Goal: Use online tool/utility: Use online tool/utility

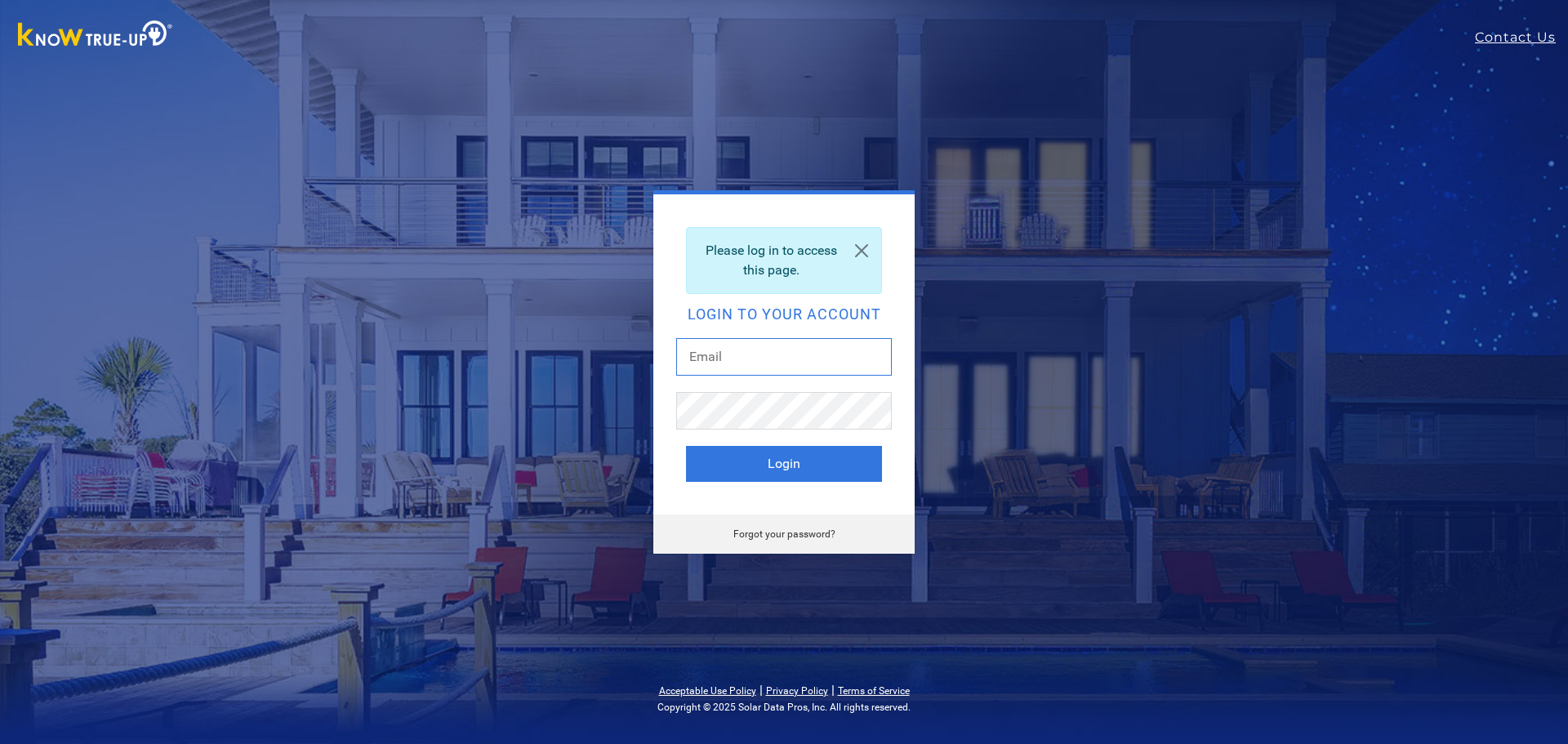
click at [781, 352] on input "text" at bounding box center [784, 357] width 216 height 37
type input "freeway9867@gmail.com"
click at [808, 478] on button "Login" at bounding box center [784, 464] width 196 height 36
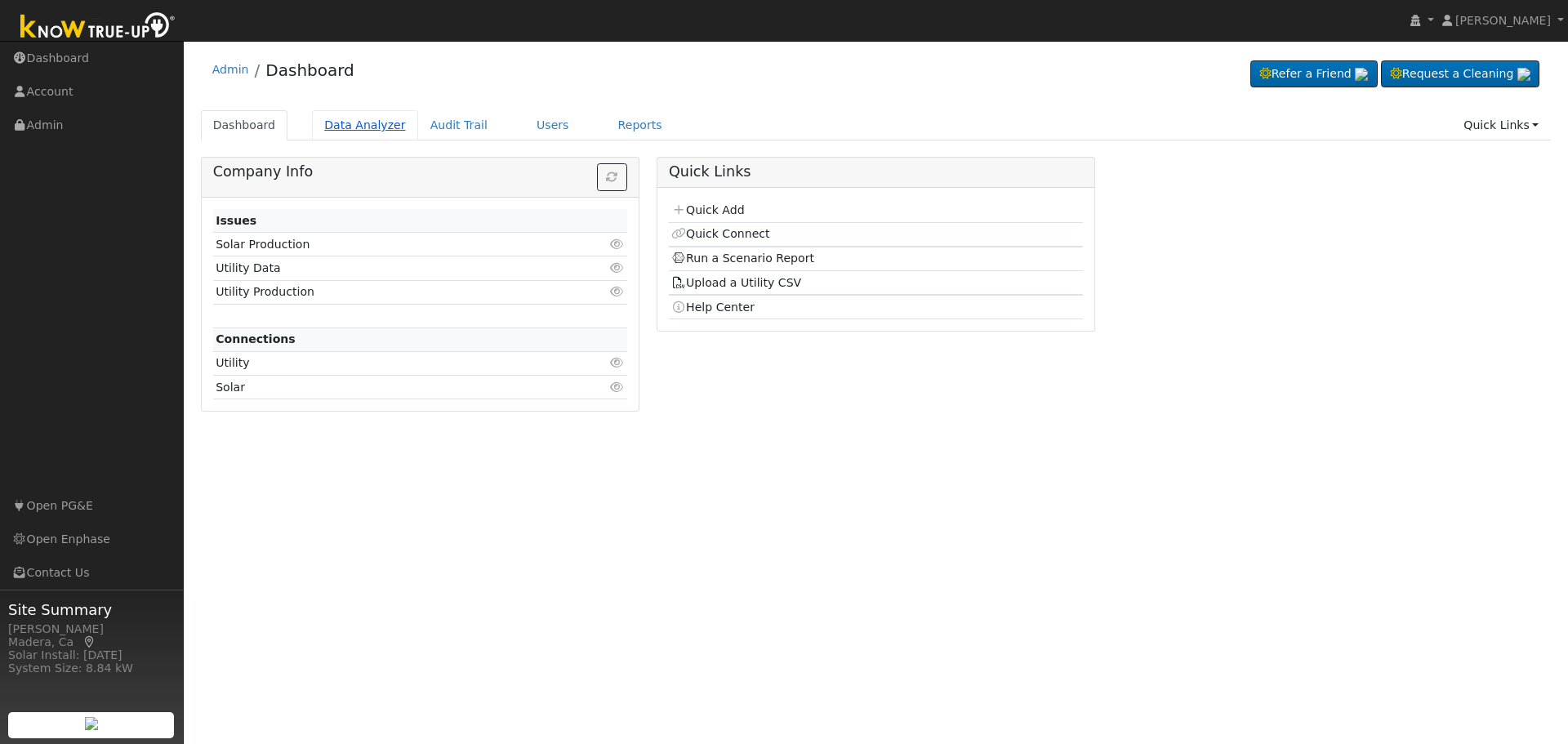
click at [348, 127] on link "Data Analyzer" at bounding box center [365, 125] width 106 height 30
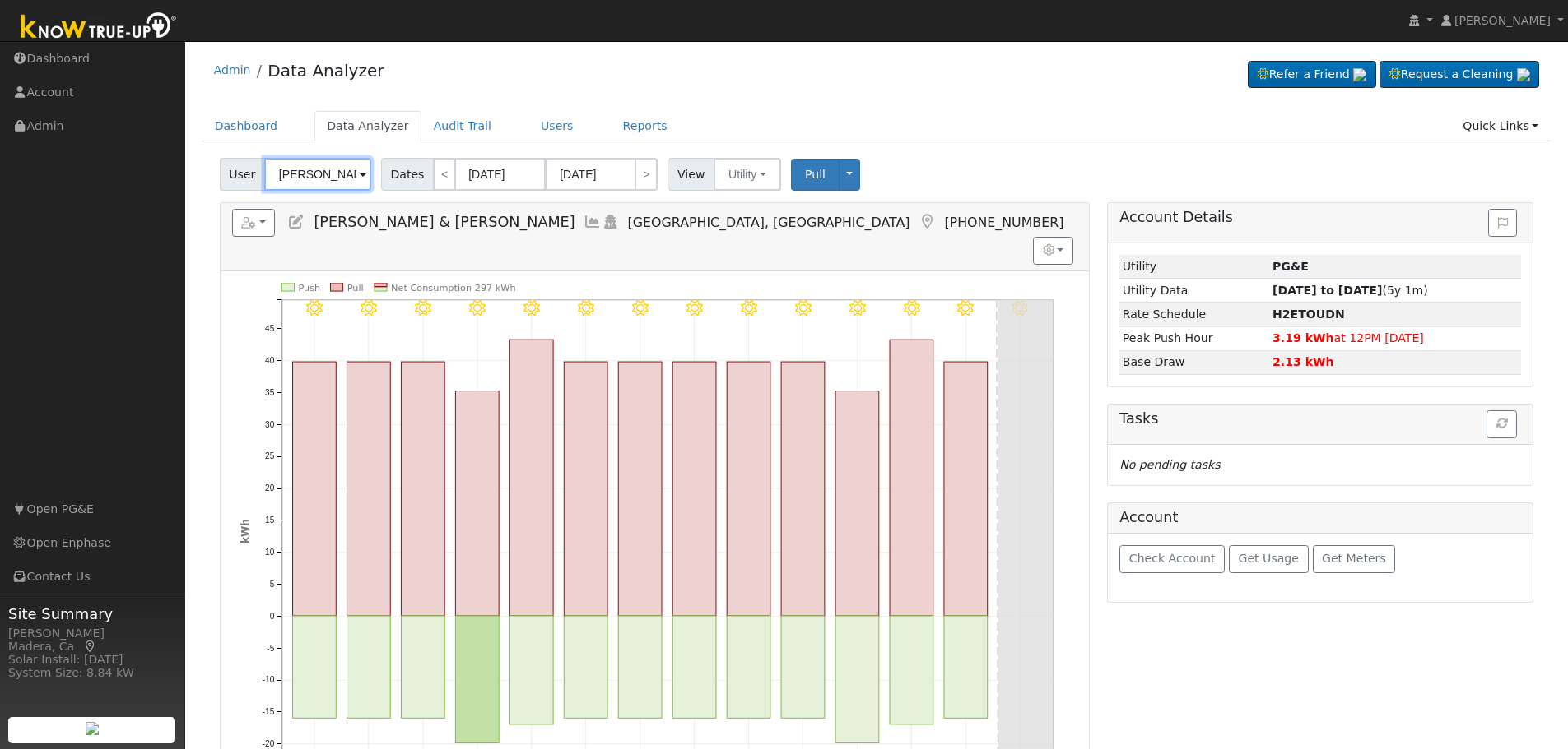
click at [317, 175] on input "[PERSON_NAME] & [PERSON_NAME]" at bounding box center [317, 174] width 107 height 33
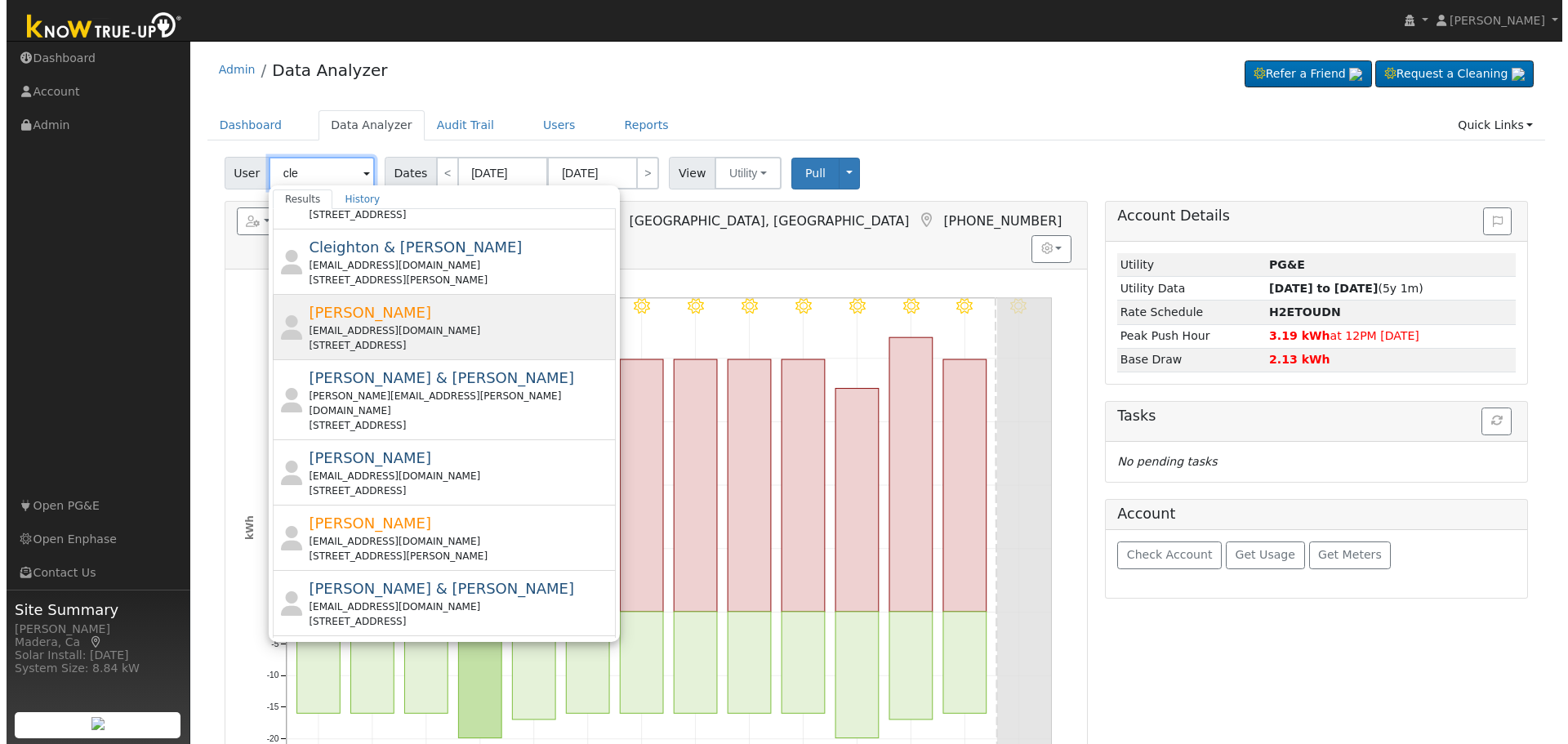
scroll to position [245, 0]
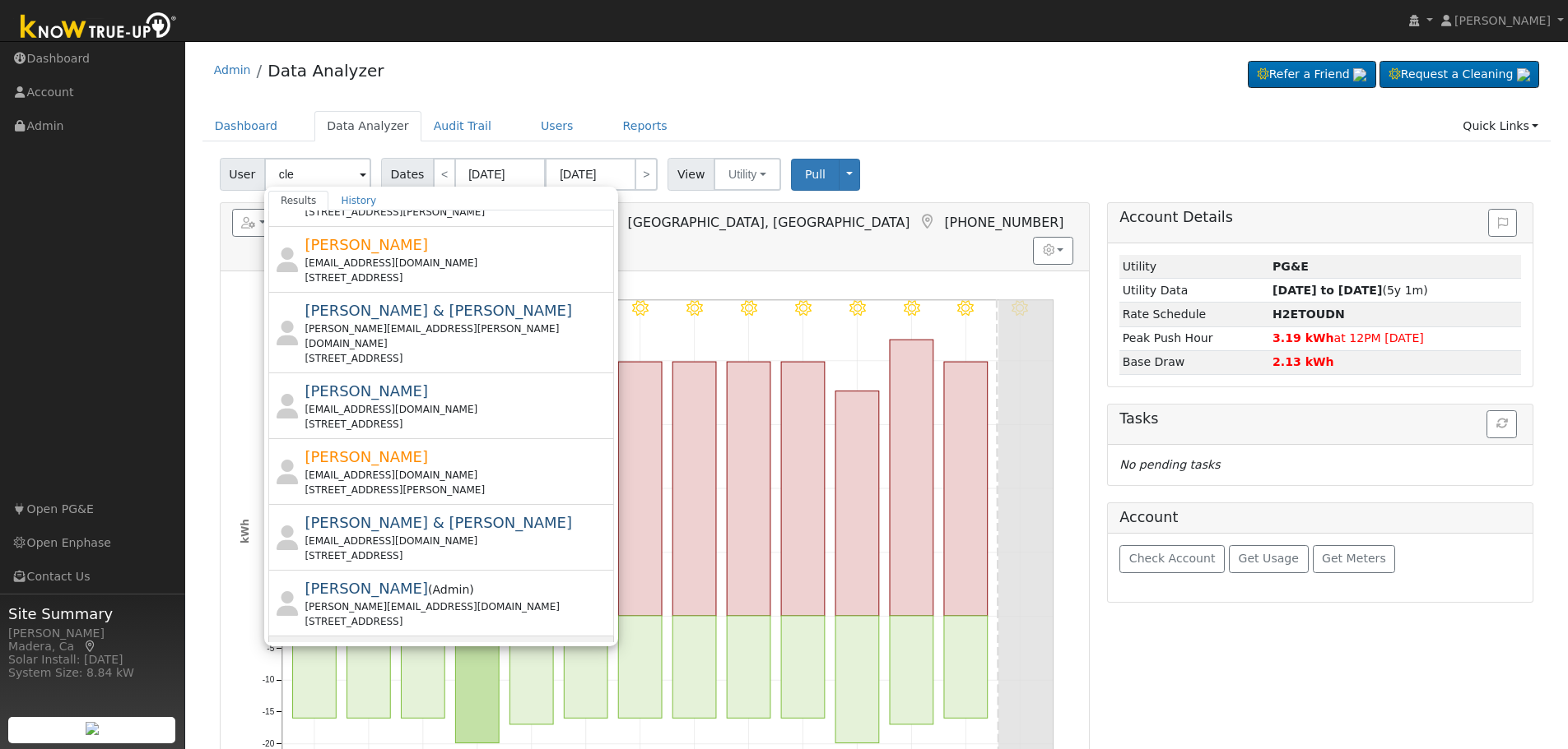
click at [437, 688] on div "[PERSON_NAME] [STREET_ADDRESS][PERSON_NAME]" at bounding box center [441, 720] width 345 height 66
type input "[PERSON_NAME]"
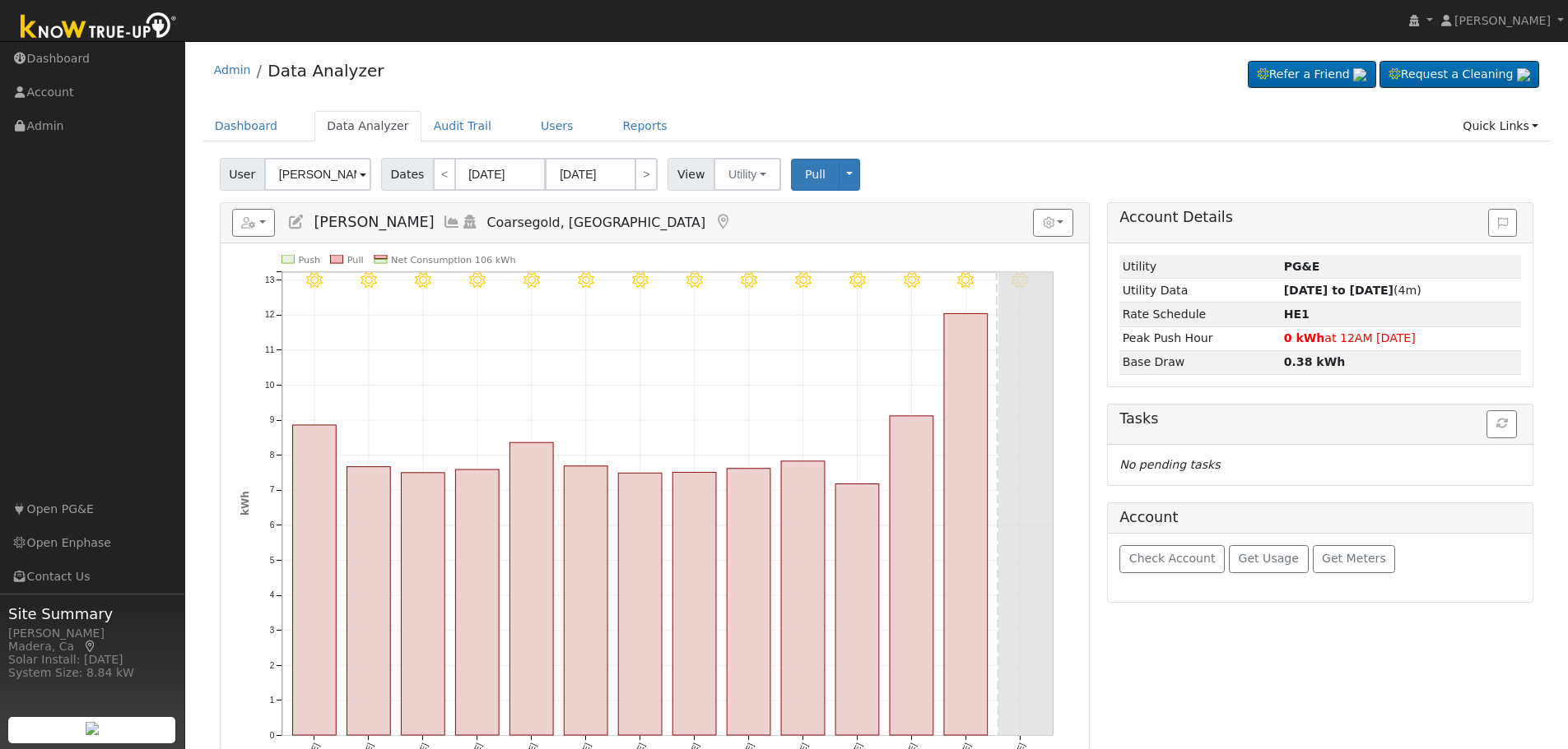
click at [443, 227] on icon at bounding box center [451, 222] width 18 height 15
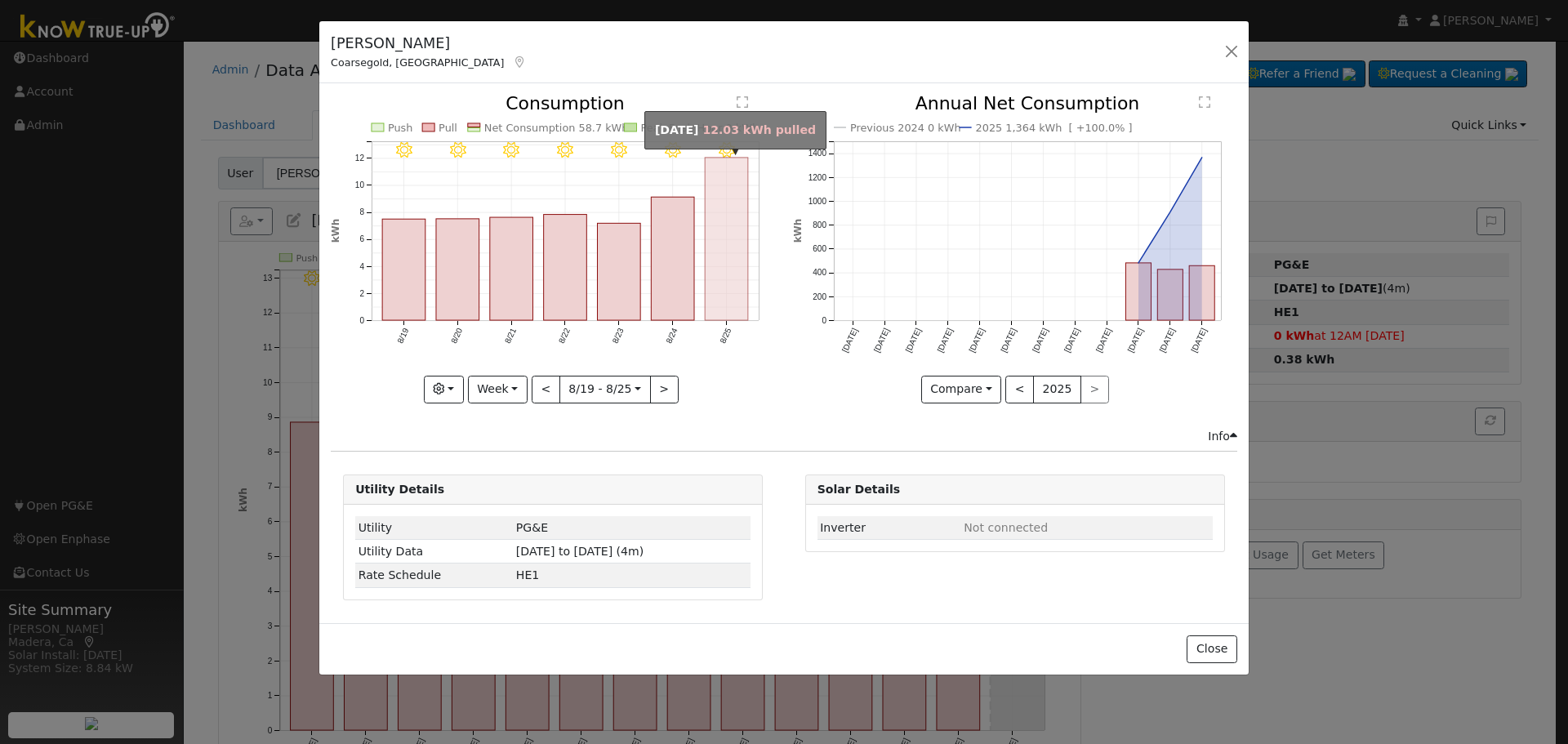
click at [730, 306] on rect "onclick=""" at bounding box center [727, 238] width 43 height 163
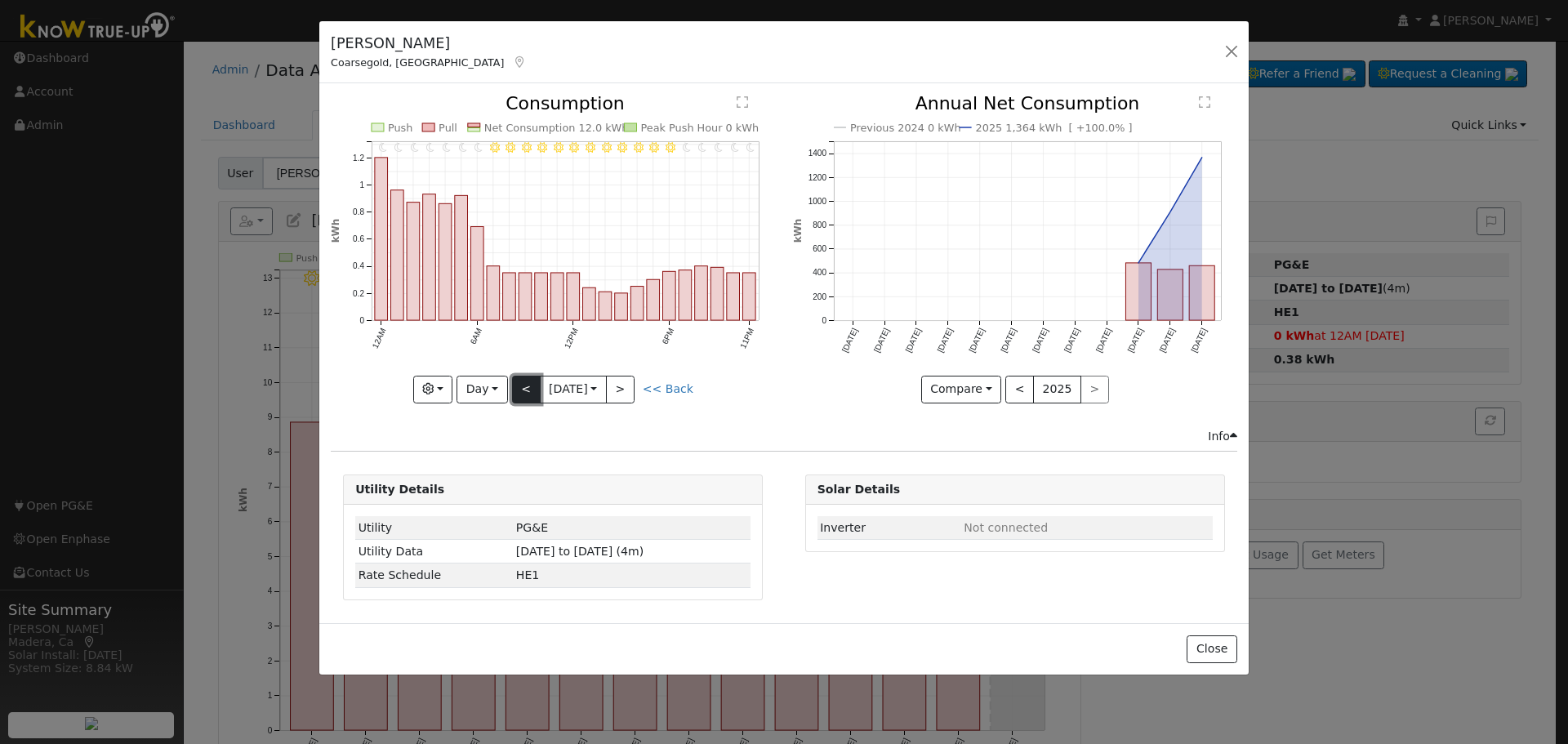
click at [523, 385] on button "<" at bounding box center [526, 390] width 29 height 28
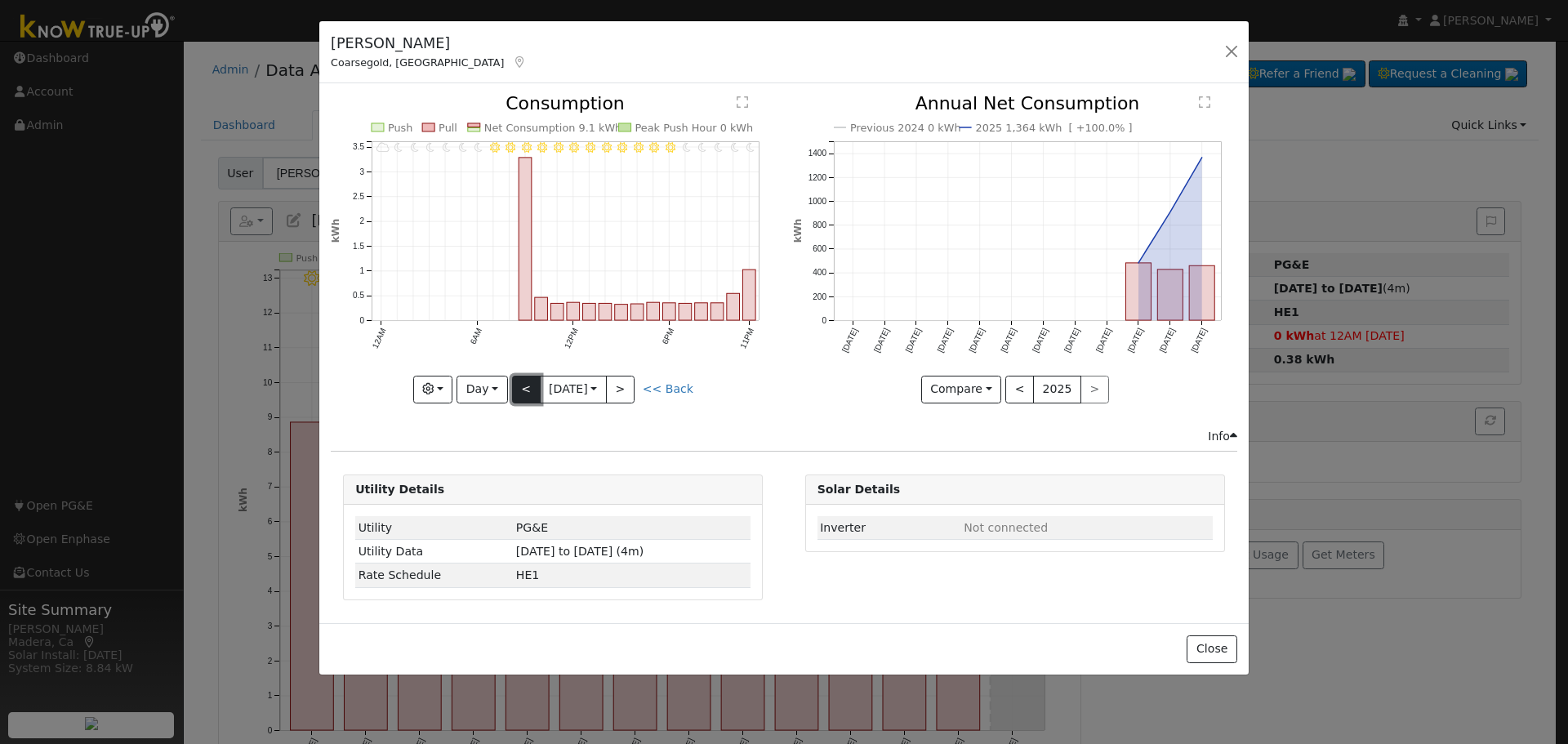
click at [523, 385] on button "<" at bounding box center [526, 390] width 29 height 28
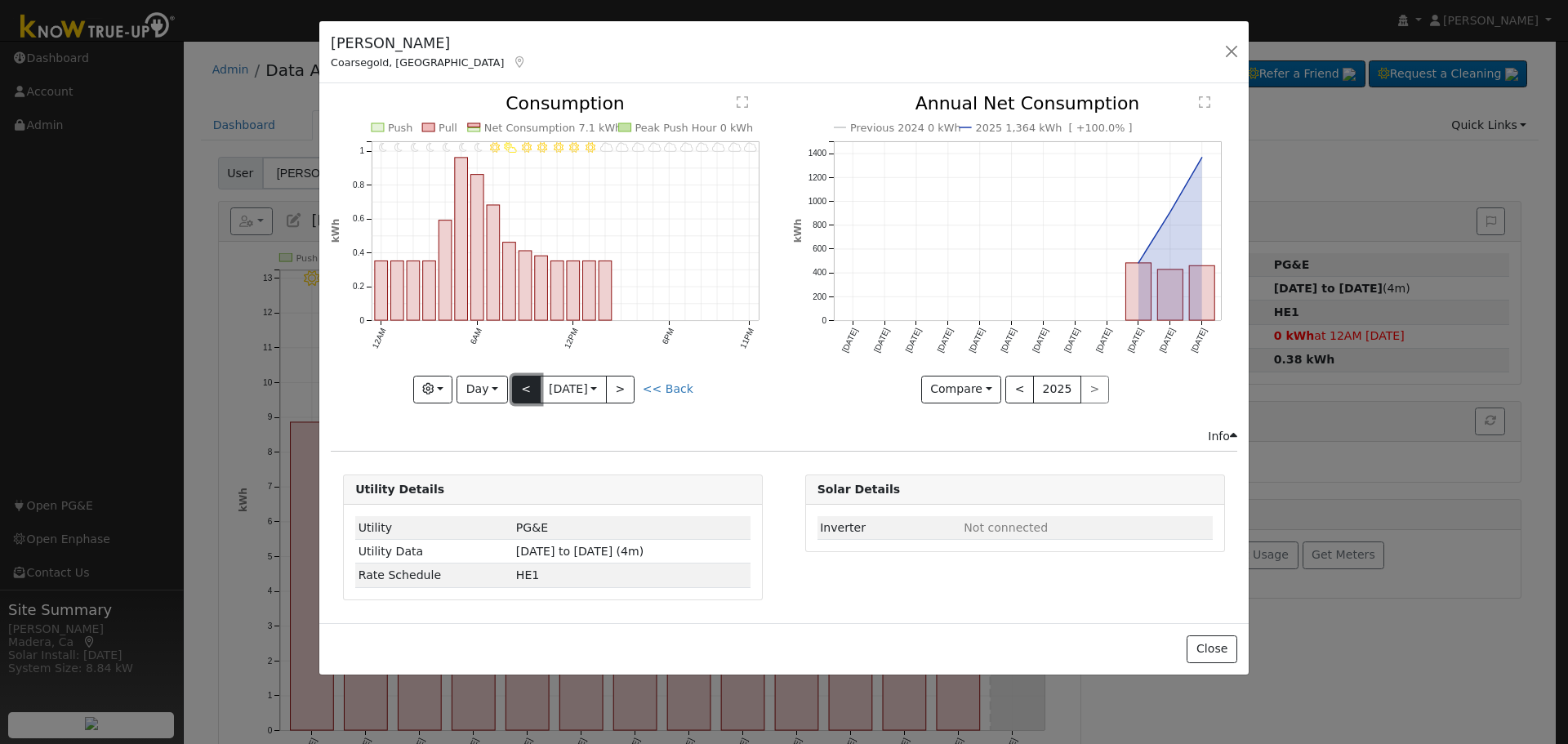
click at [523, 385] on button "<" at bounding box center [526, 390] width 29 height 28
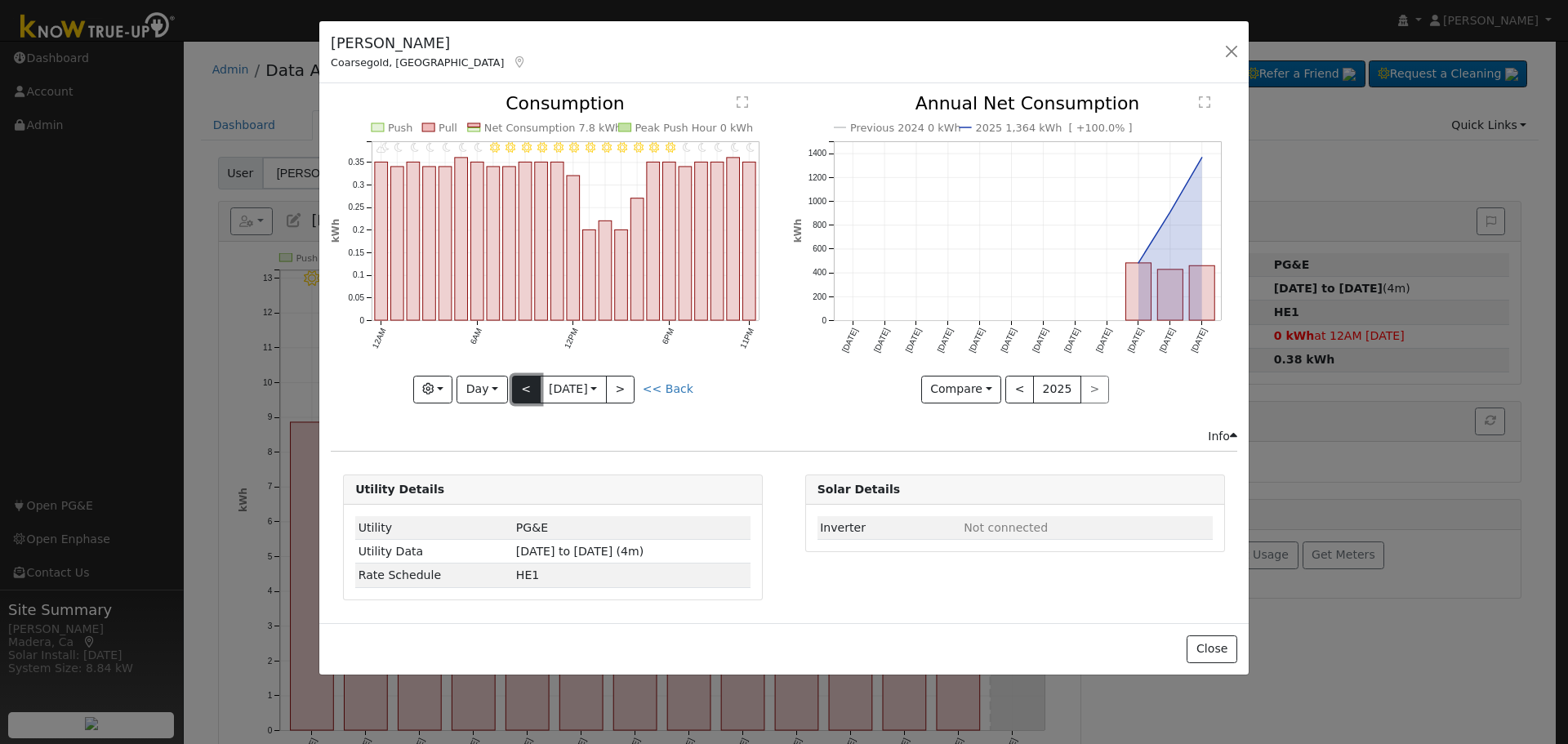
click at [523, 385] on button "<" at bounding box center [526, 390] width 29 height 28
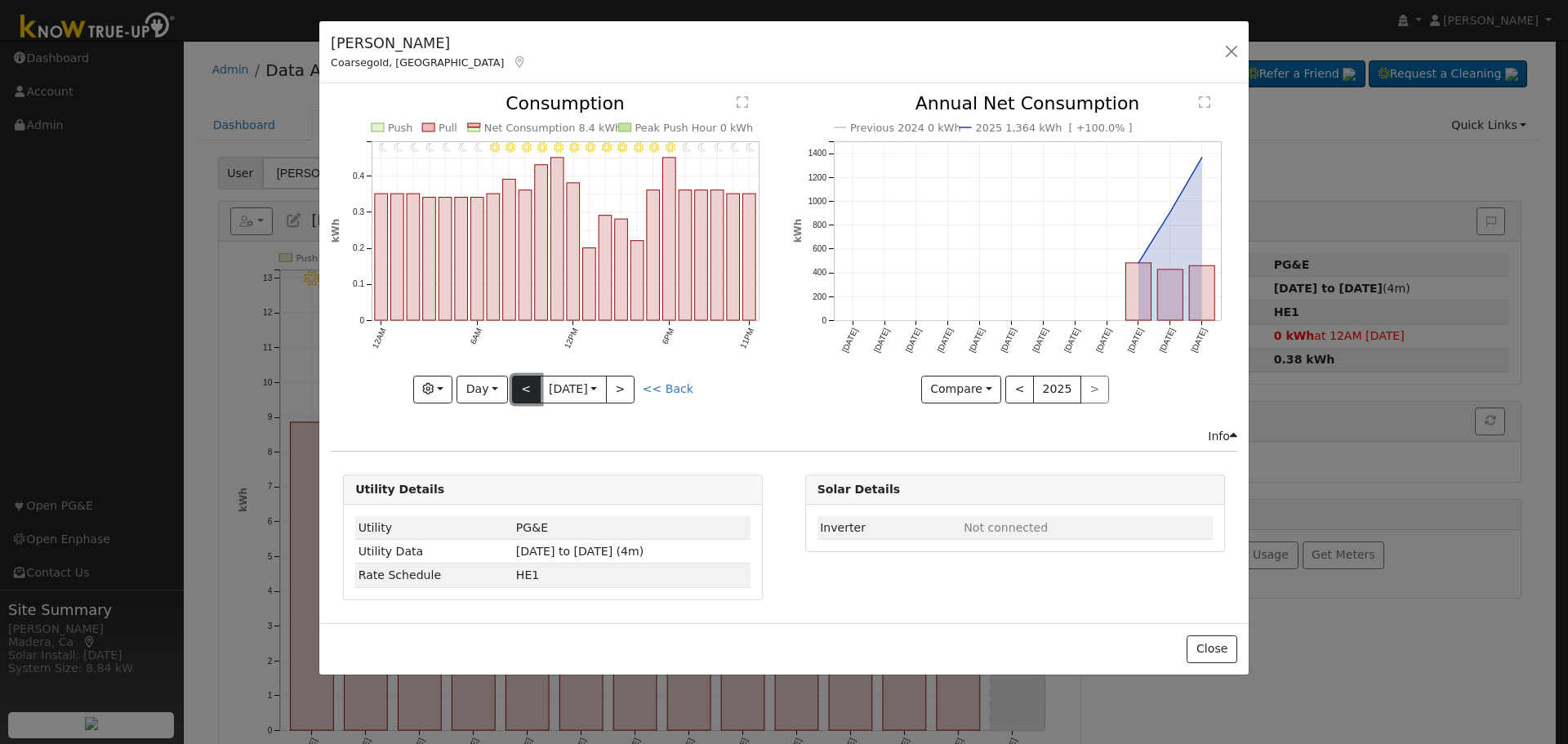
click at [523, 385] on button "<" at bounding box center [526, 390] width 29 height 28
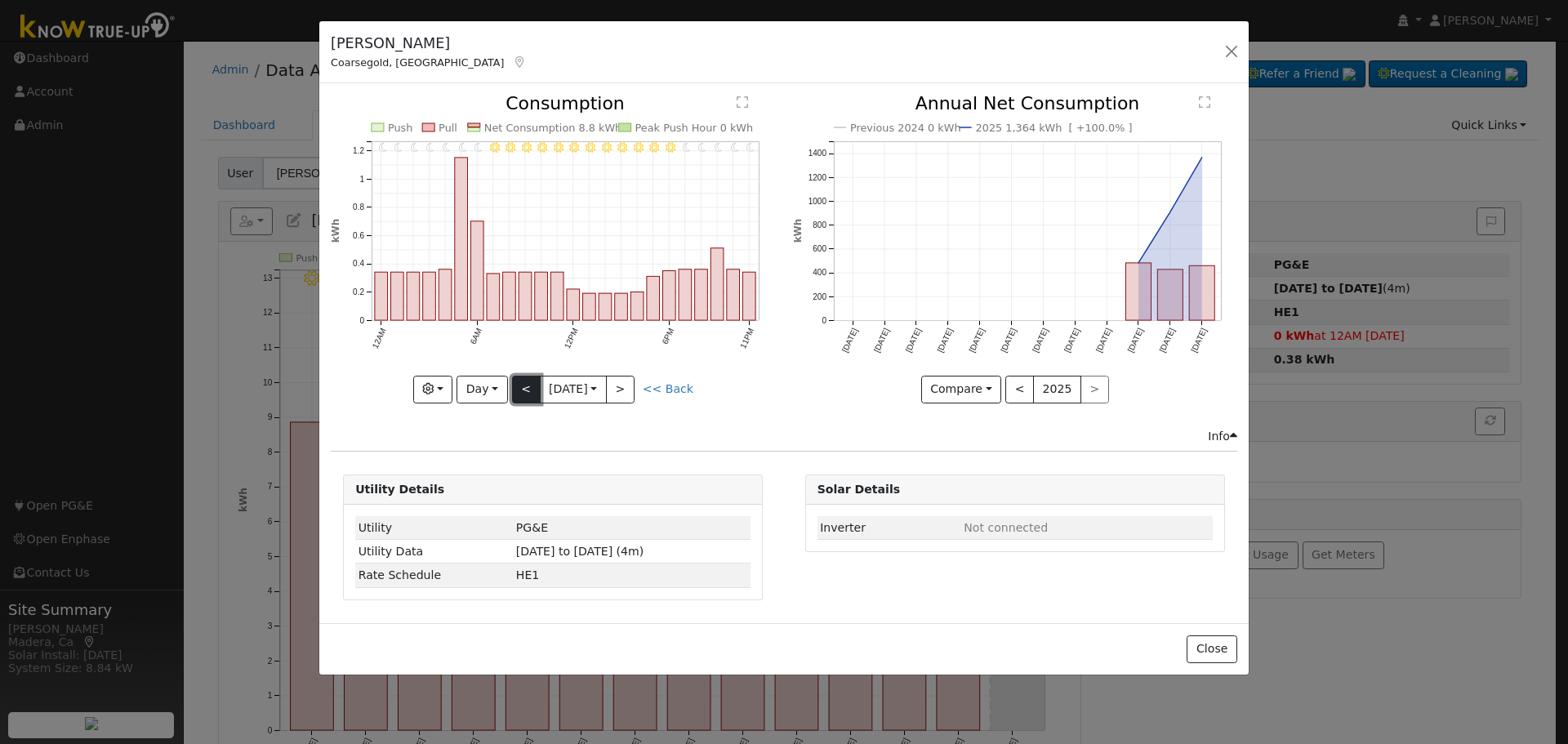
click at [518, 387] on button "<" at bounding box center [526, 390] width 29 height 28
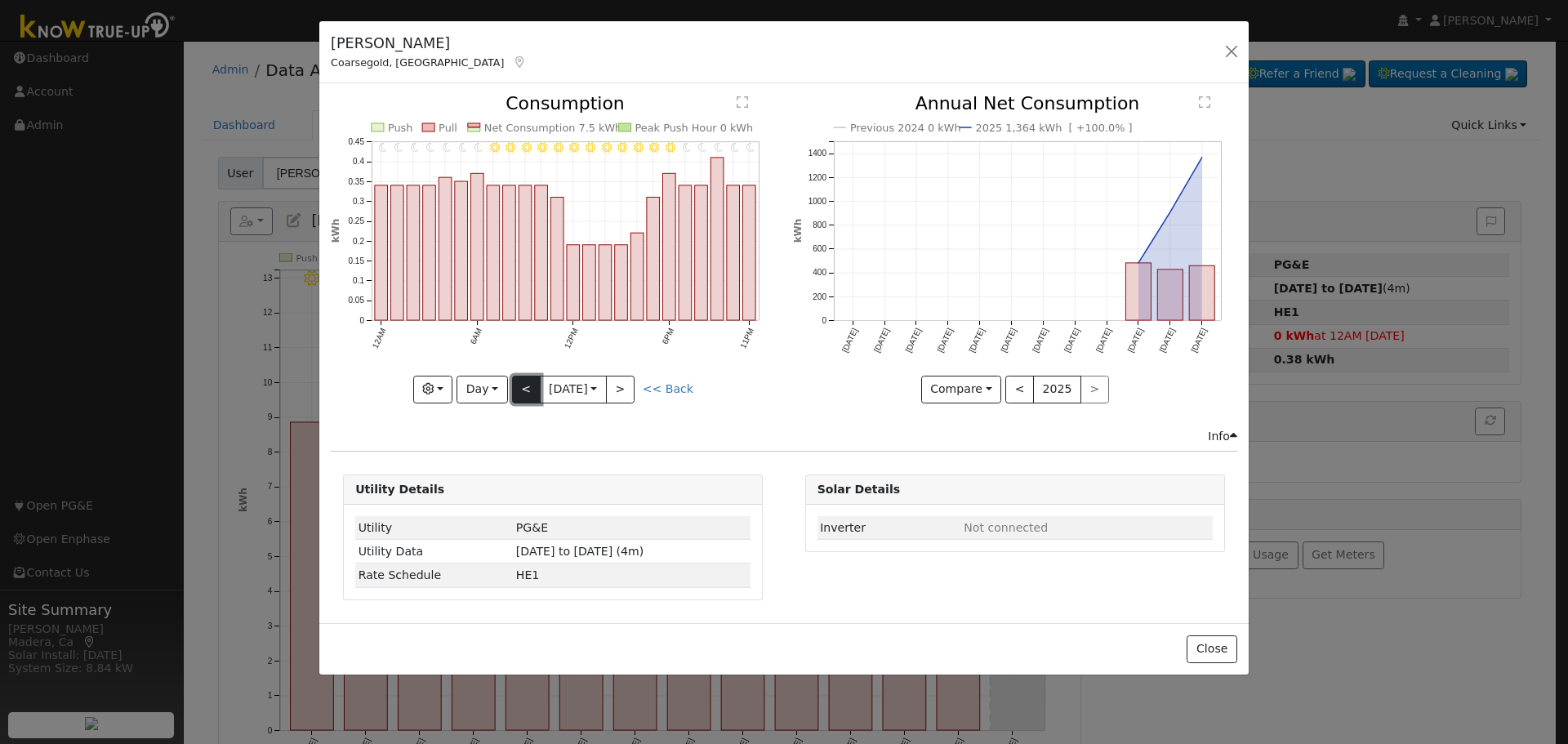
click at [518, 387] on button "<" at bounding box center [526, 390] width 29 height 28
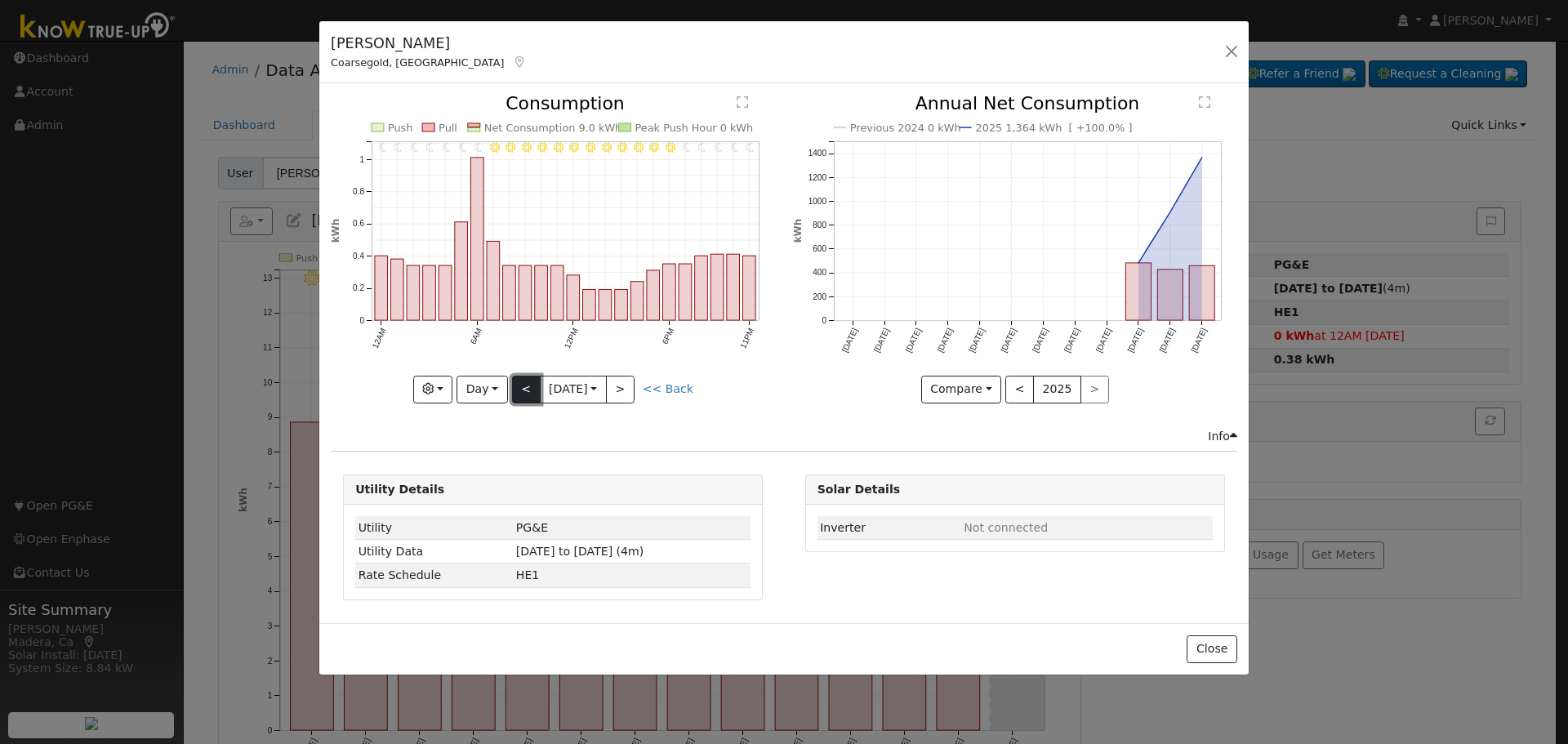
click at [518, 387] on button "<" at bounding box center [526, 390] width 29 height 28
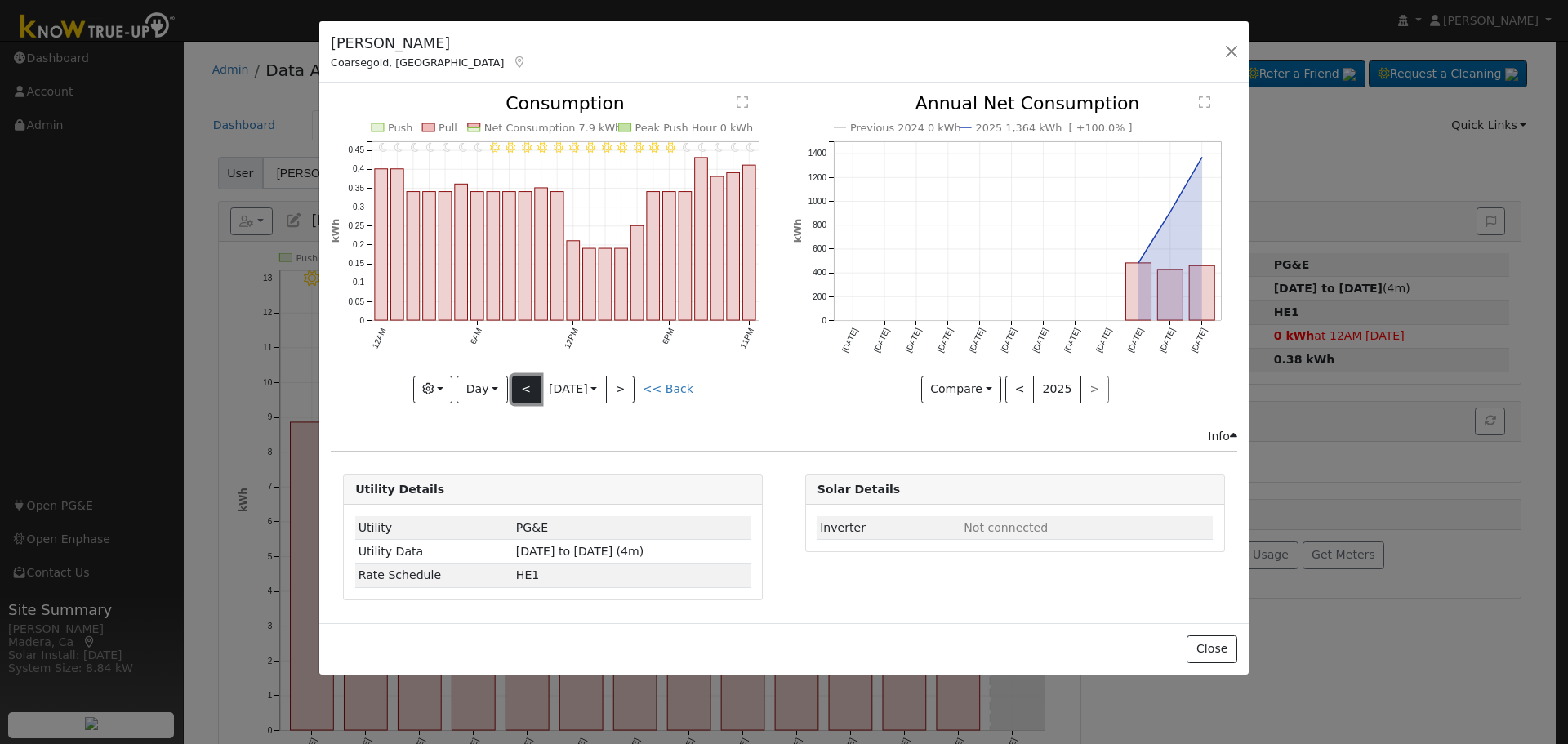
click at [518, 387] on button "<" at bounding box center [526, 390] width 29 height 28
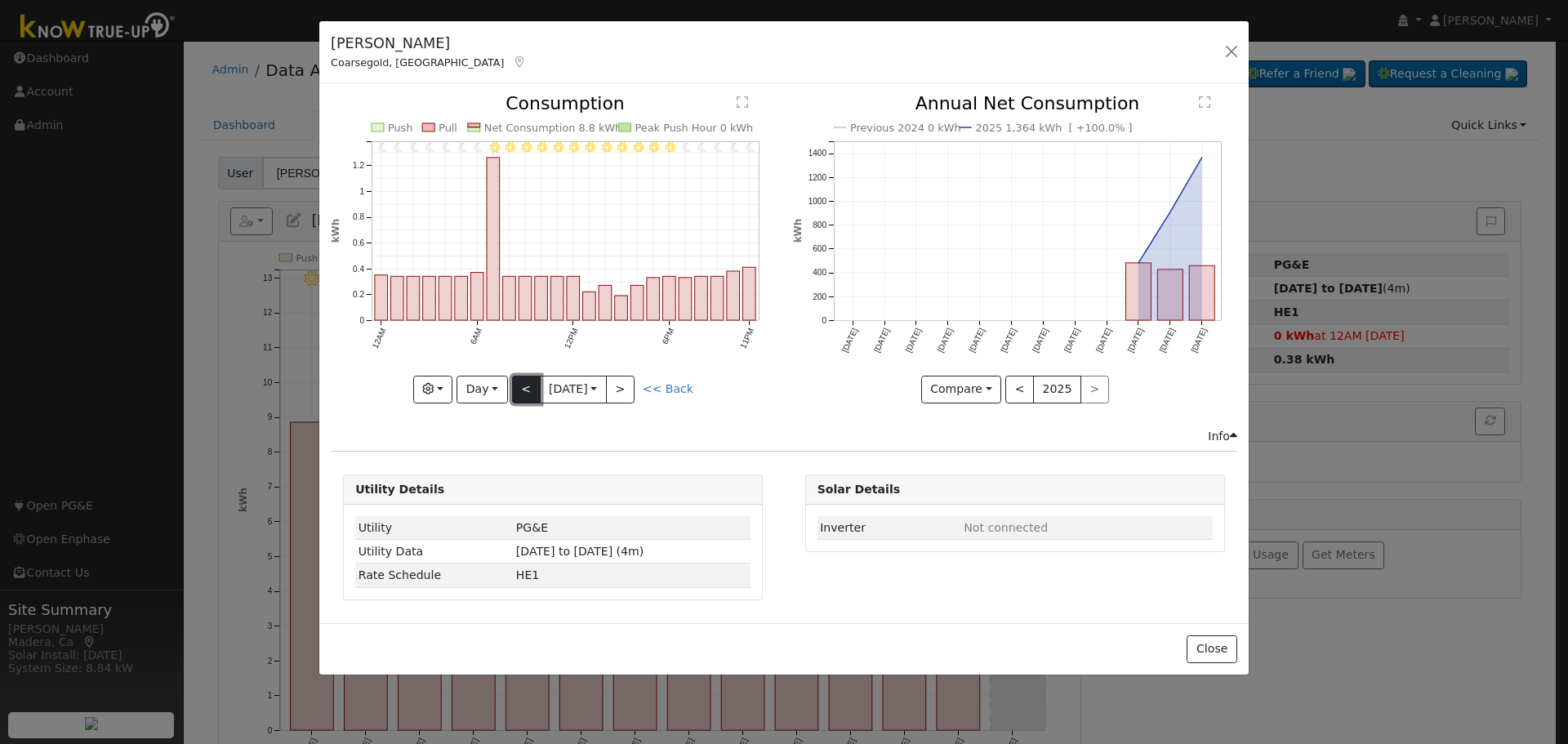
click at [518, 387] on button "<" at bounding box center [526, 390] width 29 height 28
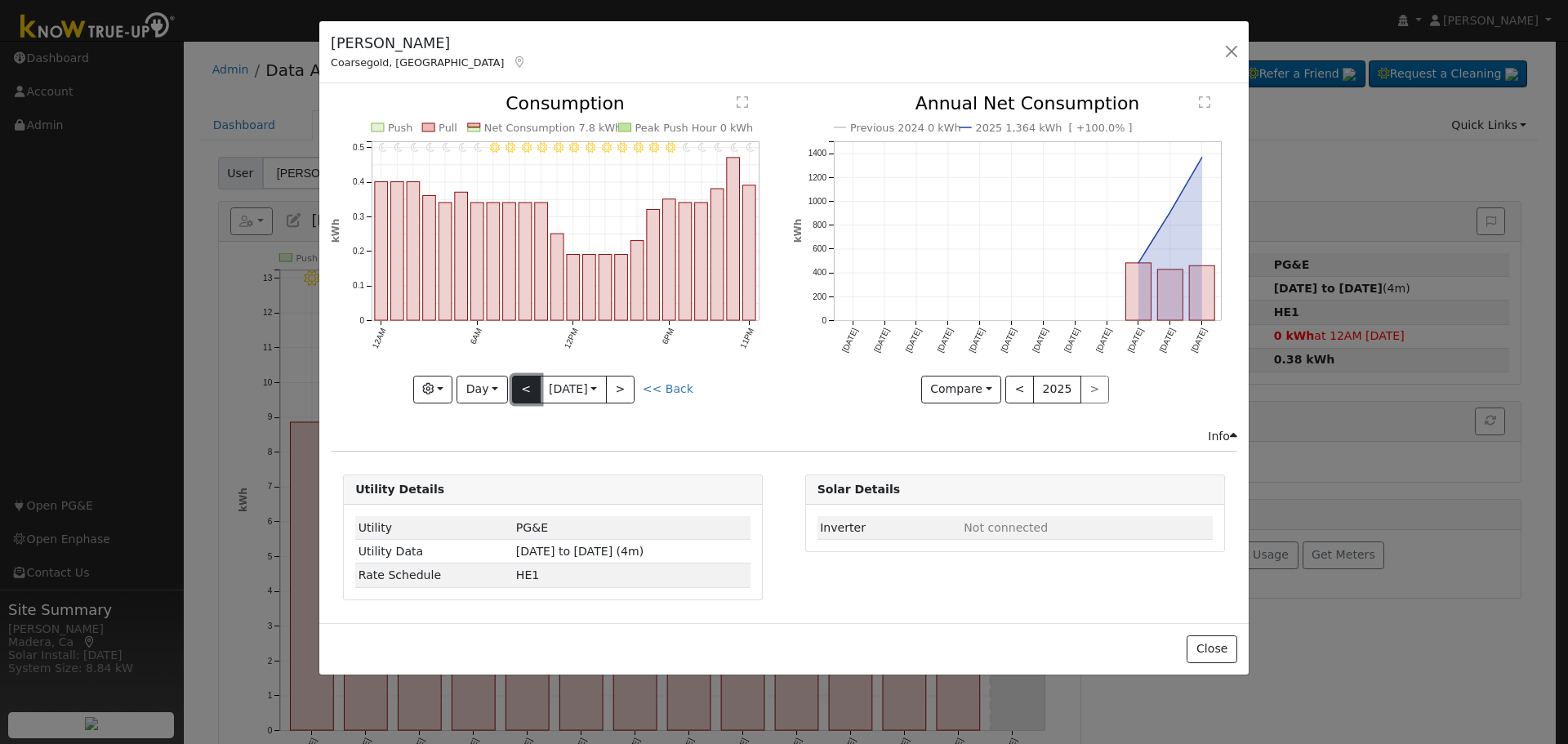
click at [518, 387] on button "<" at bounding box center [526, 390] width 29 height 28
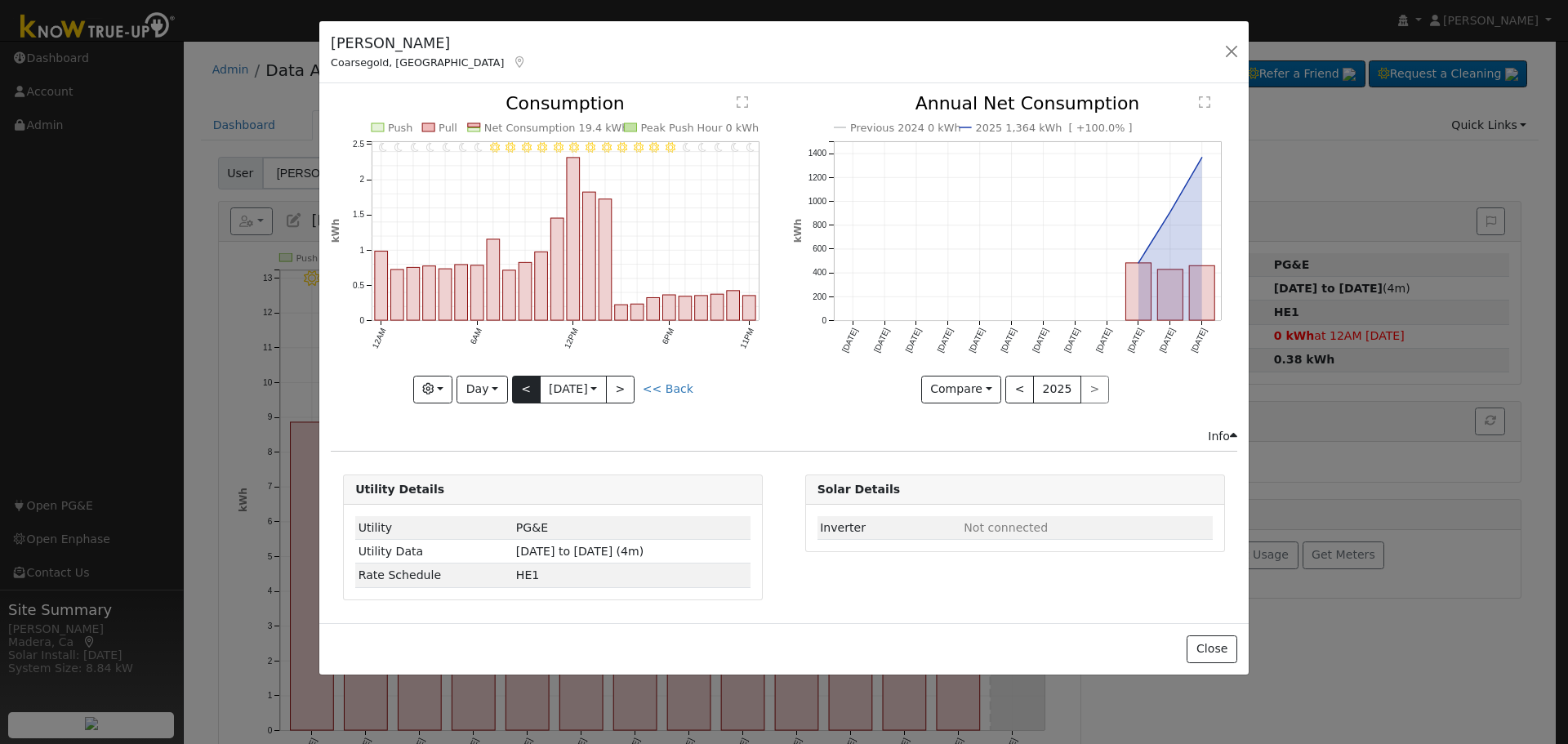
click at [518, 387] on div "11PM - Clear 10PM - Clear 9PM - Clear 8PM - Clear 7PM - Clear 6PM - Clear 5PM -…" at bounding box center [552, 249] width 444 height 308
click at [518, 387] on button "<" at bounding box center [526, 390] width 29 height 28
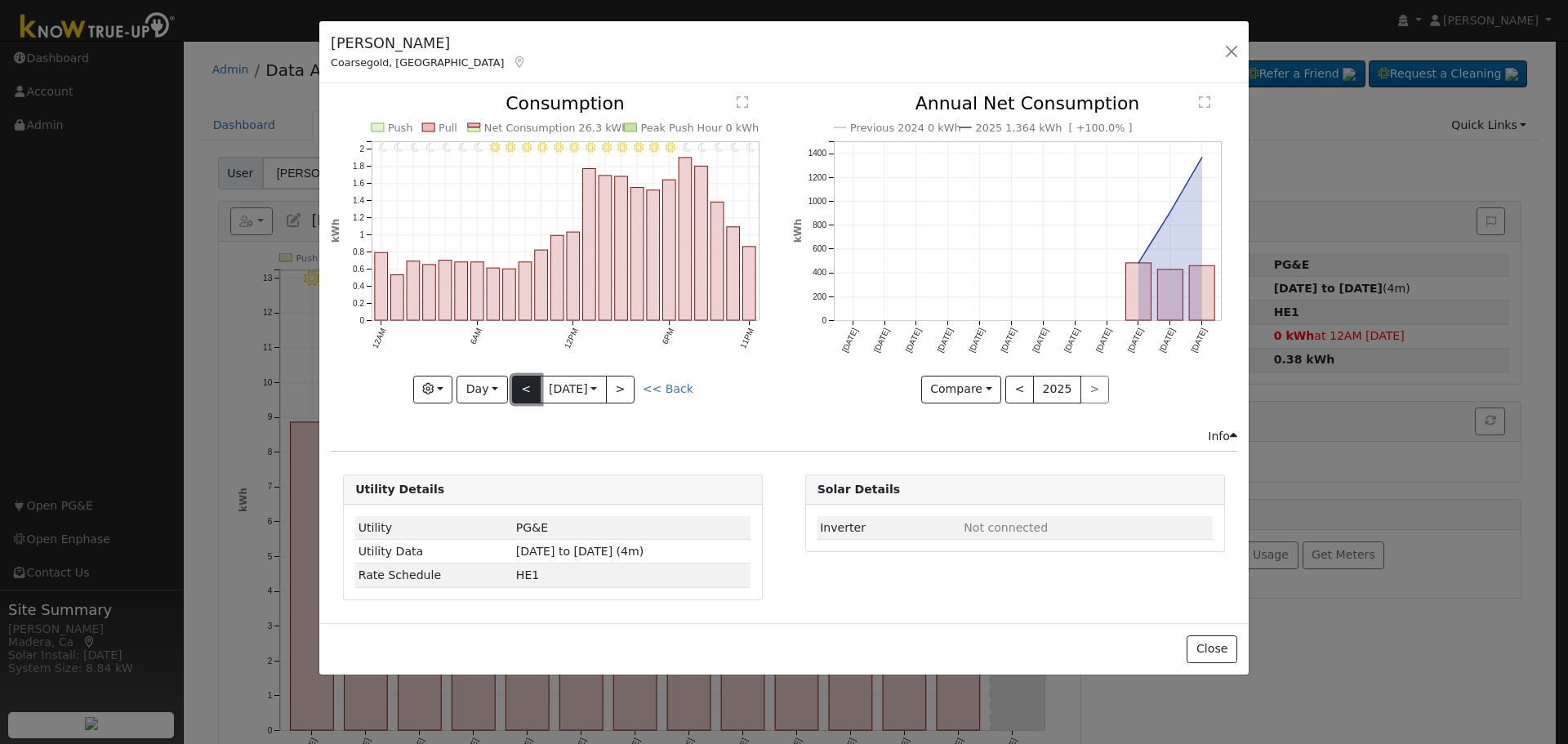
click at [518, 387] on button "<" at bounding box center [526, 390] width 29 height 28
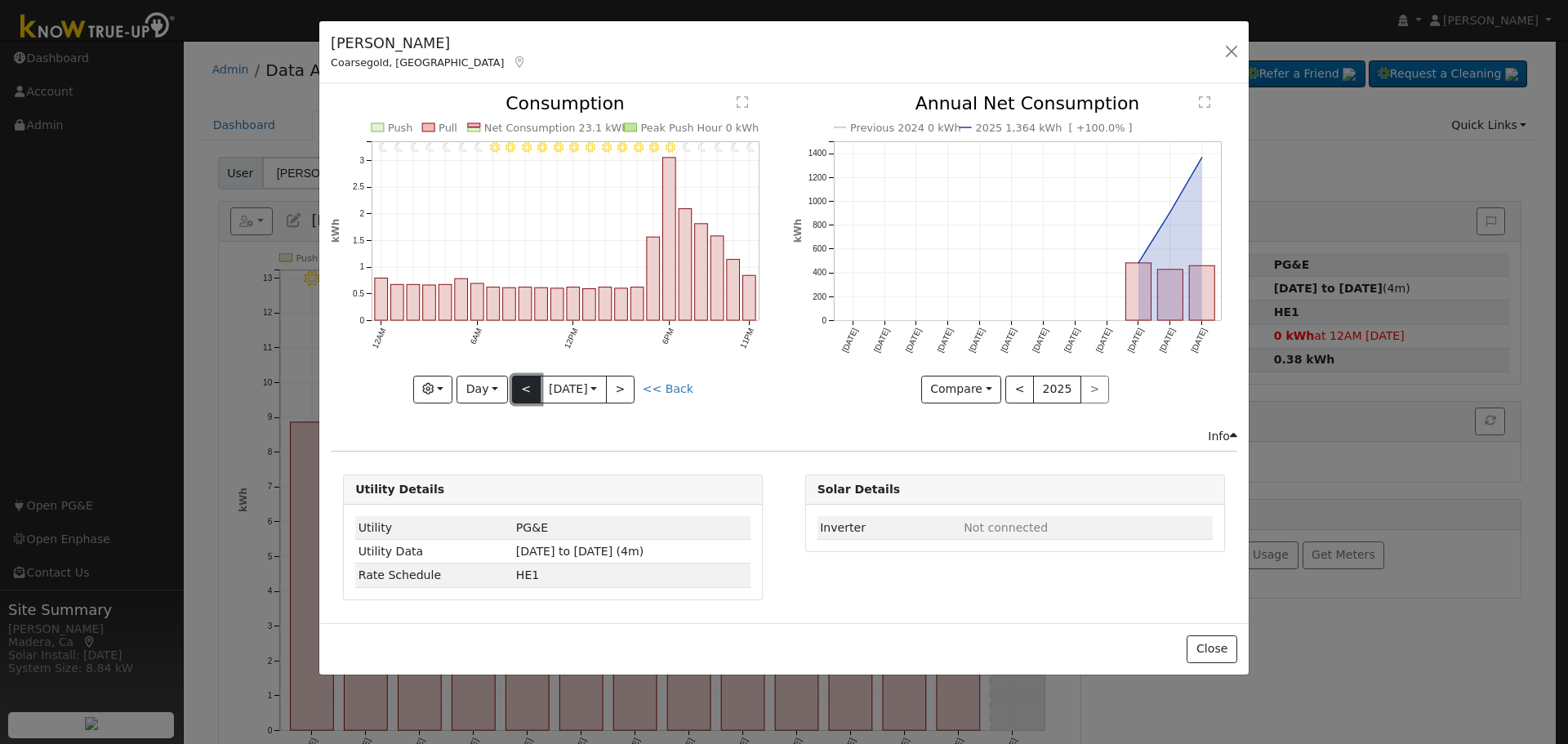
click at [518, 387] on button "<" at bounding box center [526, 390] width 29 height 28
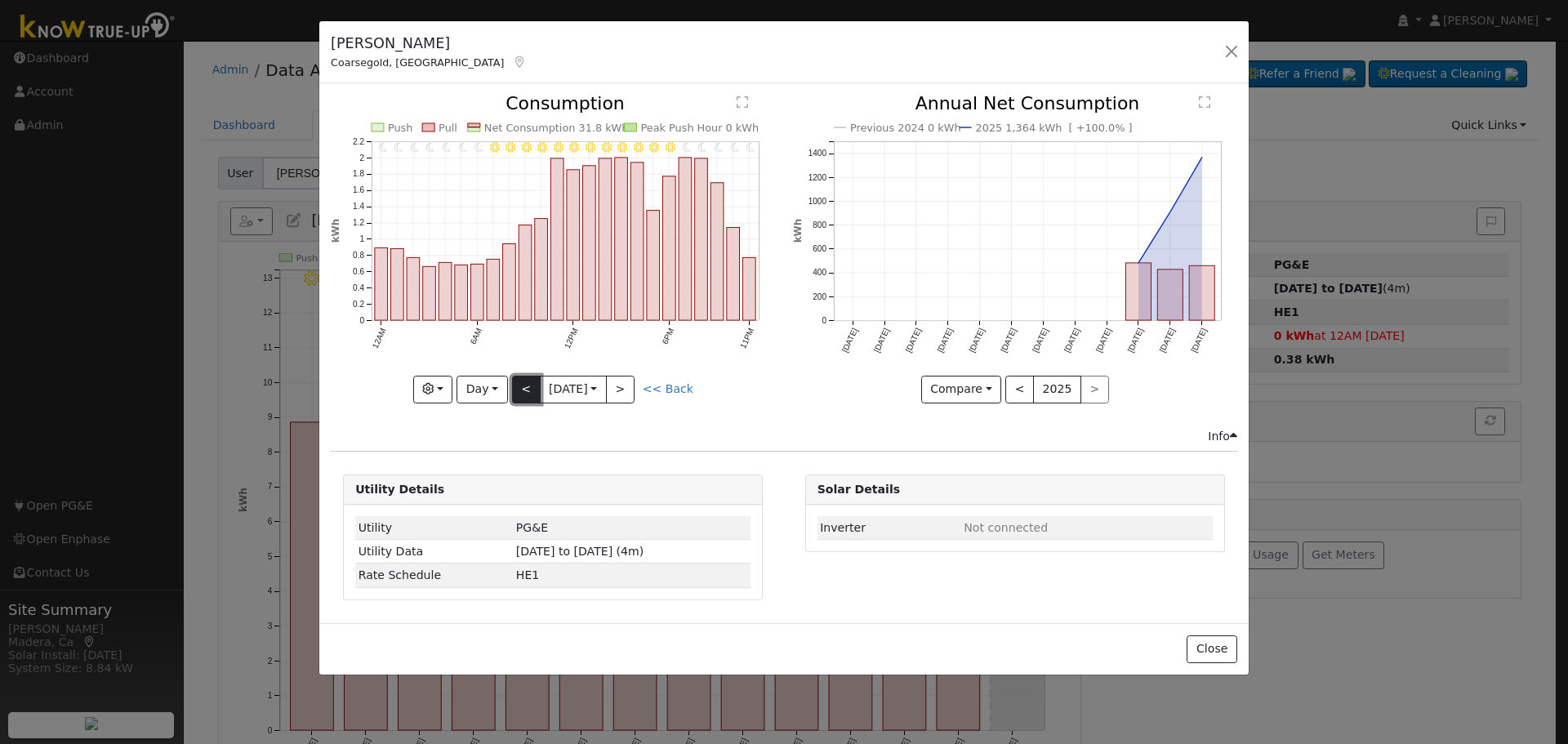
click at [518, 387] on button "<" at bounding box center [526, 390] width 29 height 28
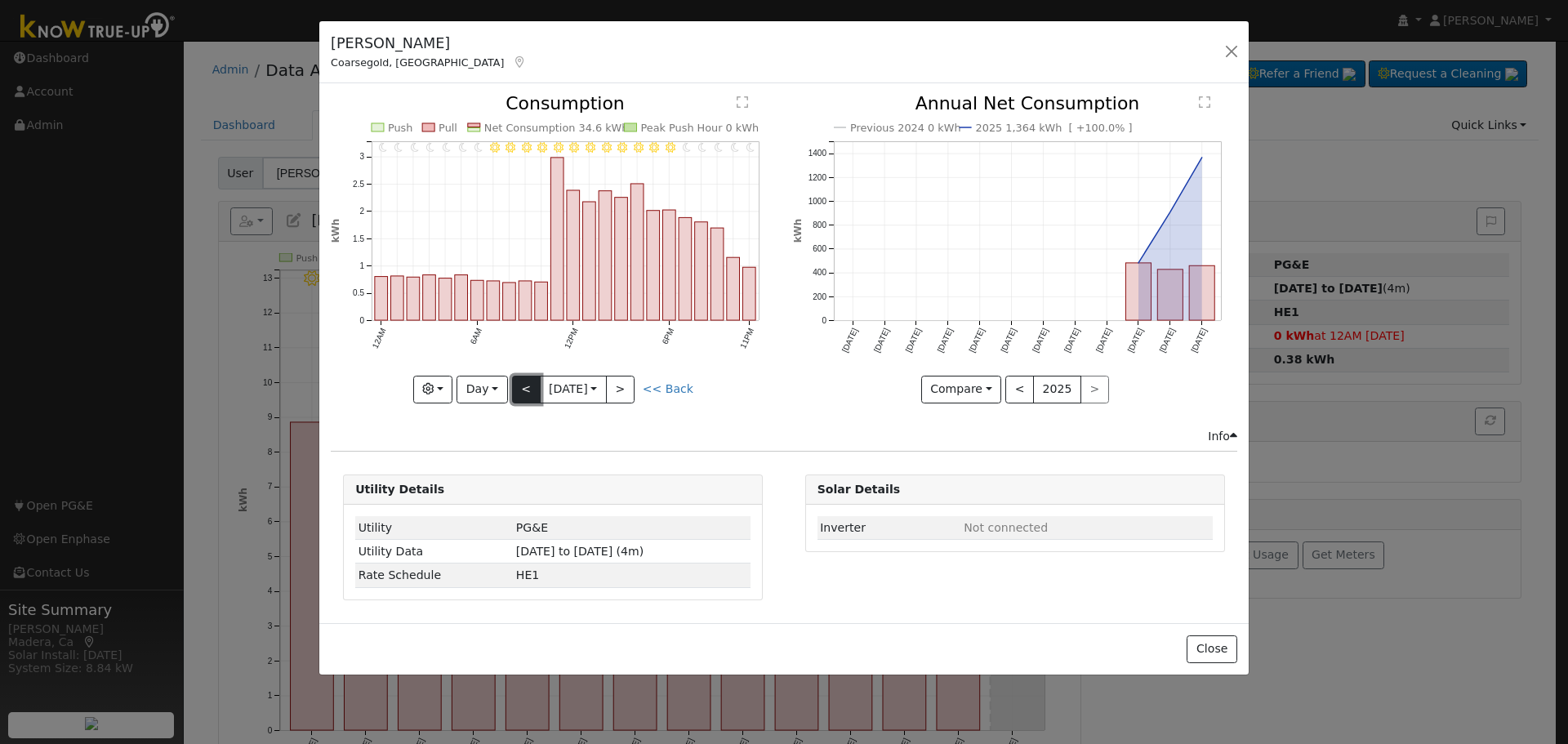
click at [518, 387] on button "<" at bounding box center [526, 390] width 29 height 28
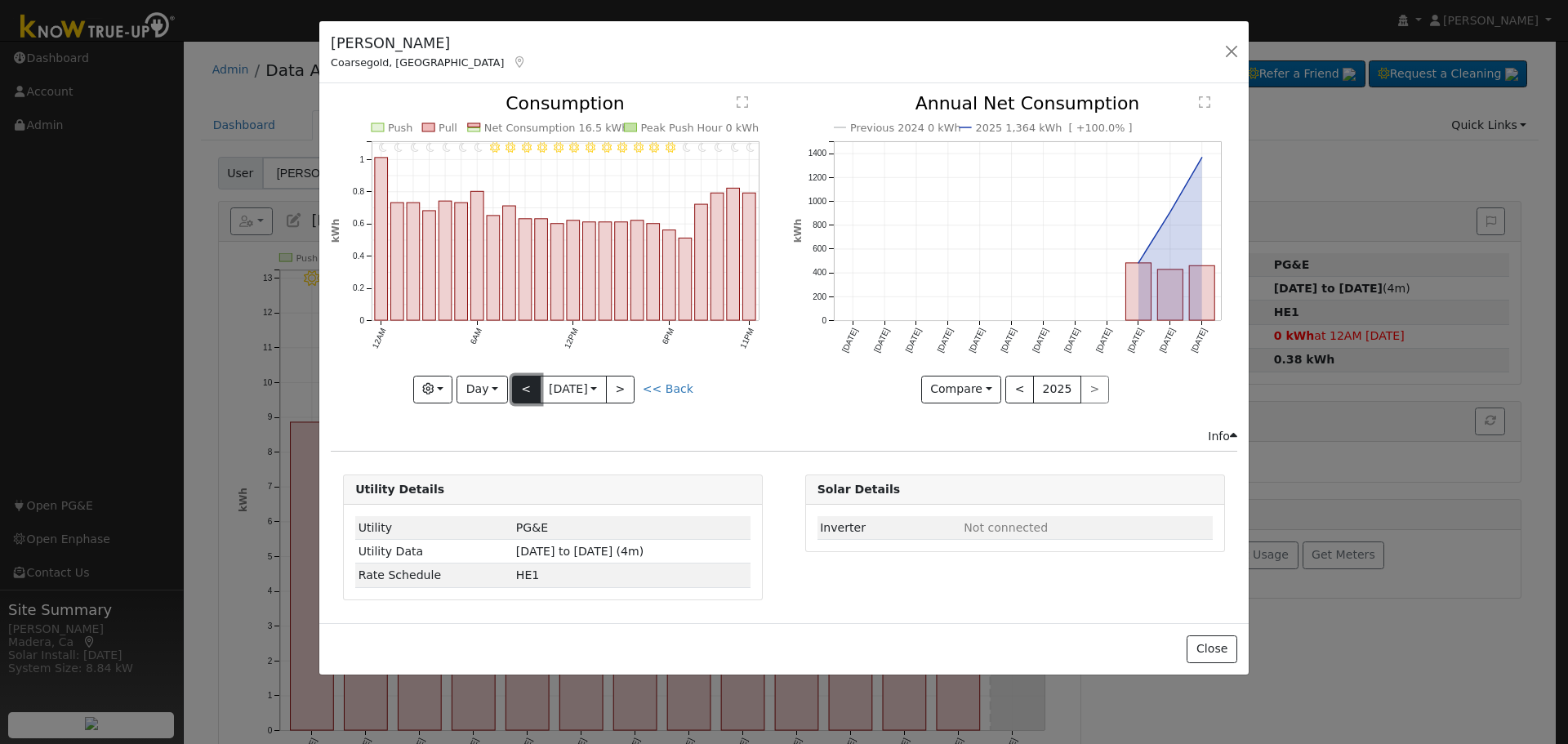
click at [518, 387] on button "<" at bounding box center [526, 390] width 29 height 28
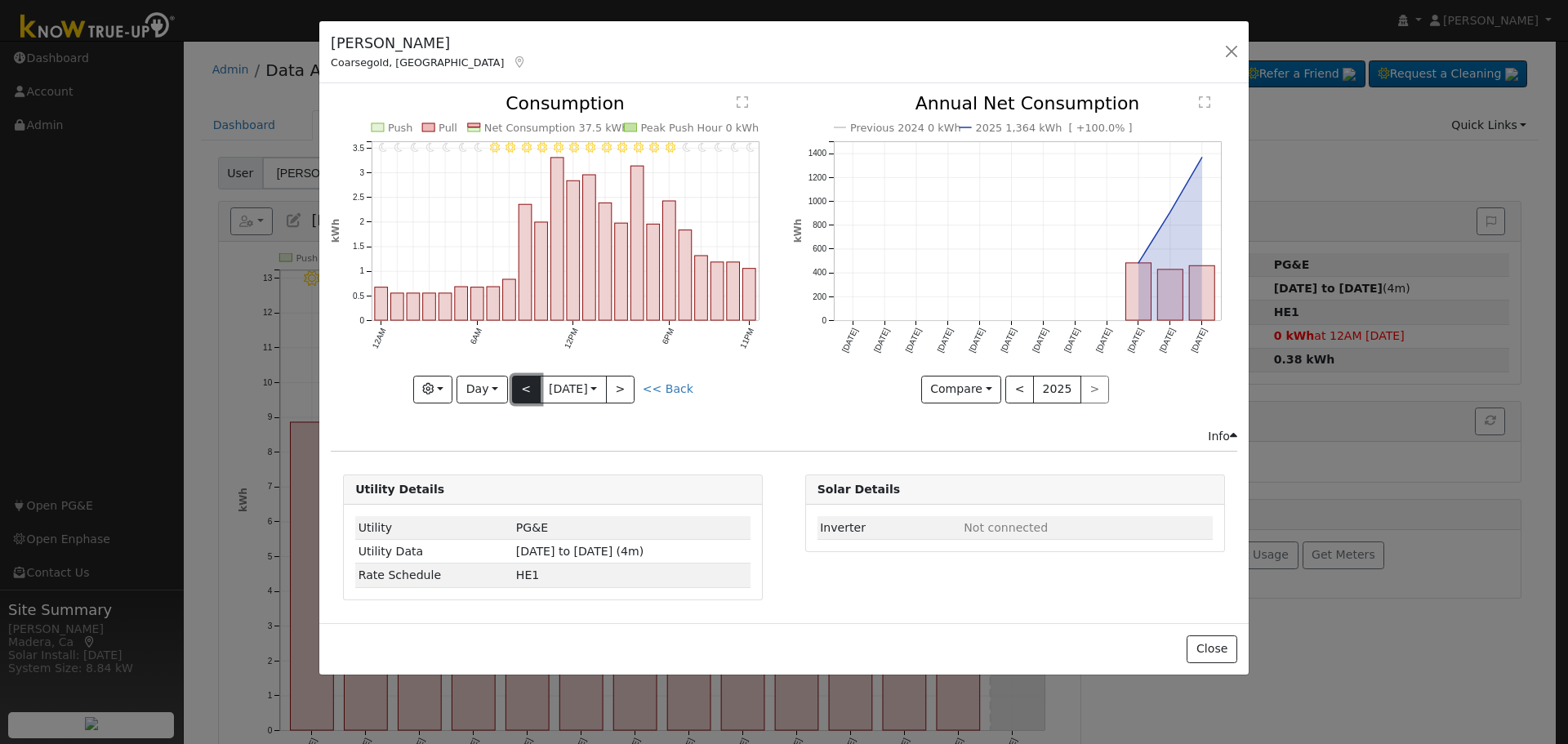
click at [518, 387] on button "<" at bounding box center [526, 390] width 29 height 28
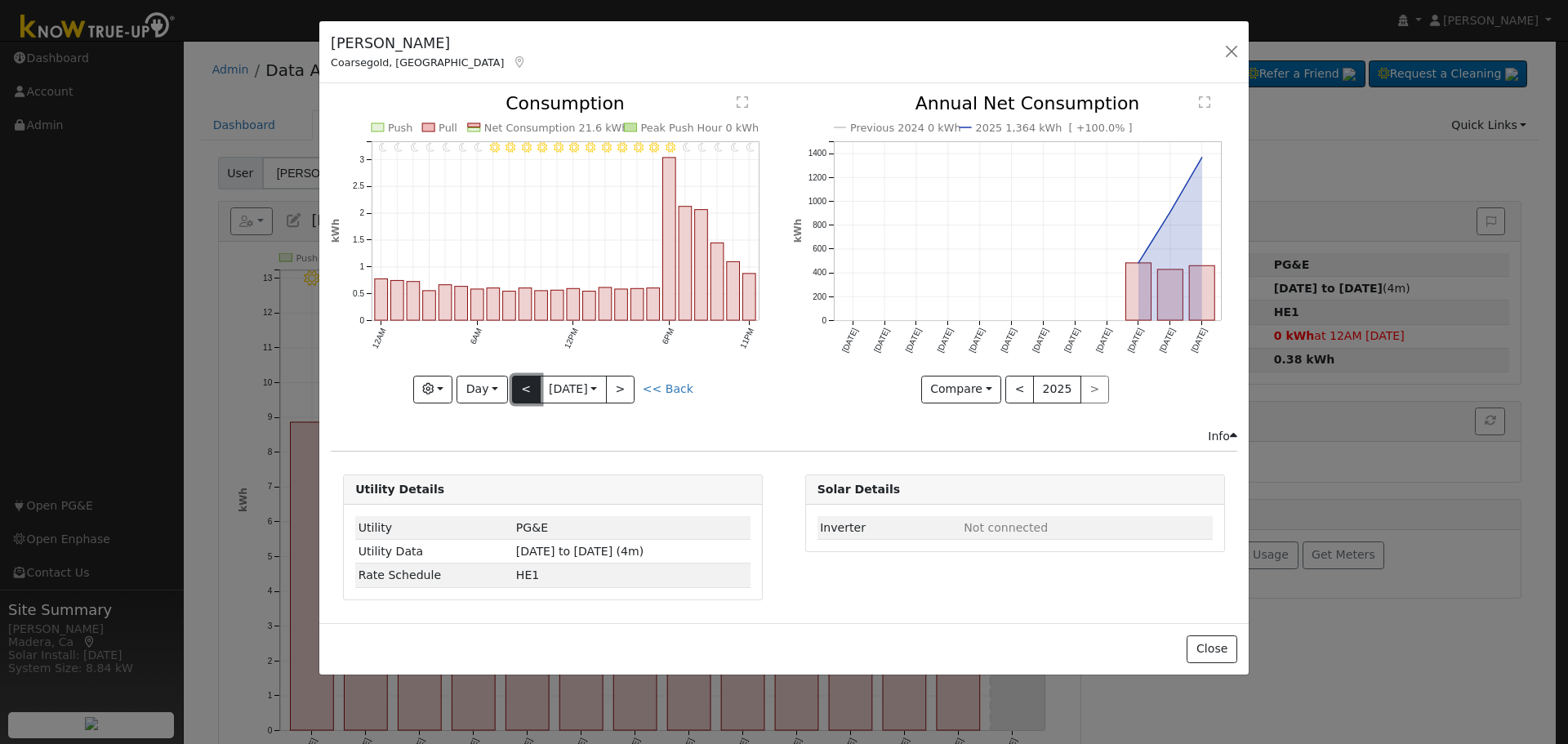
click at [518, 387] on button "<" at bounding box center [526, 390] width 29 height 28
click at [524, 393] on button "<" at bounding box center [526, 390] width 29 height 28
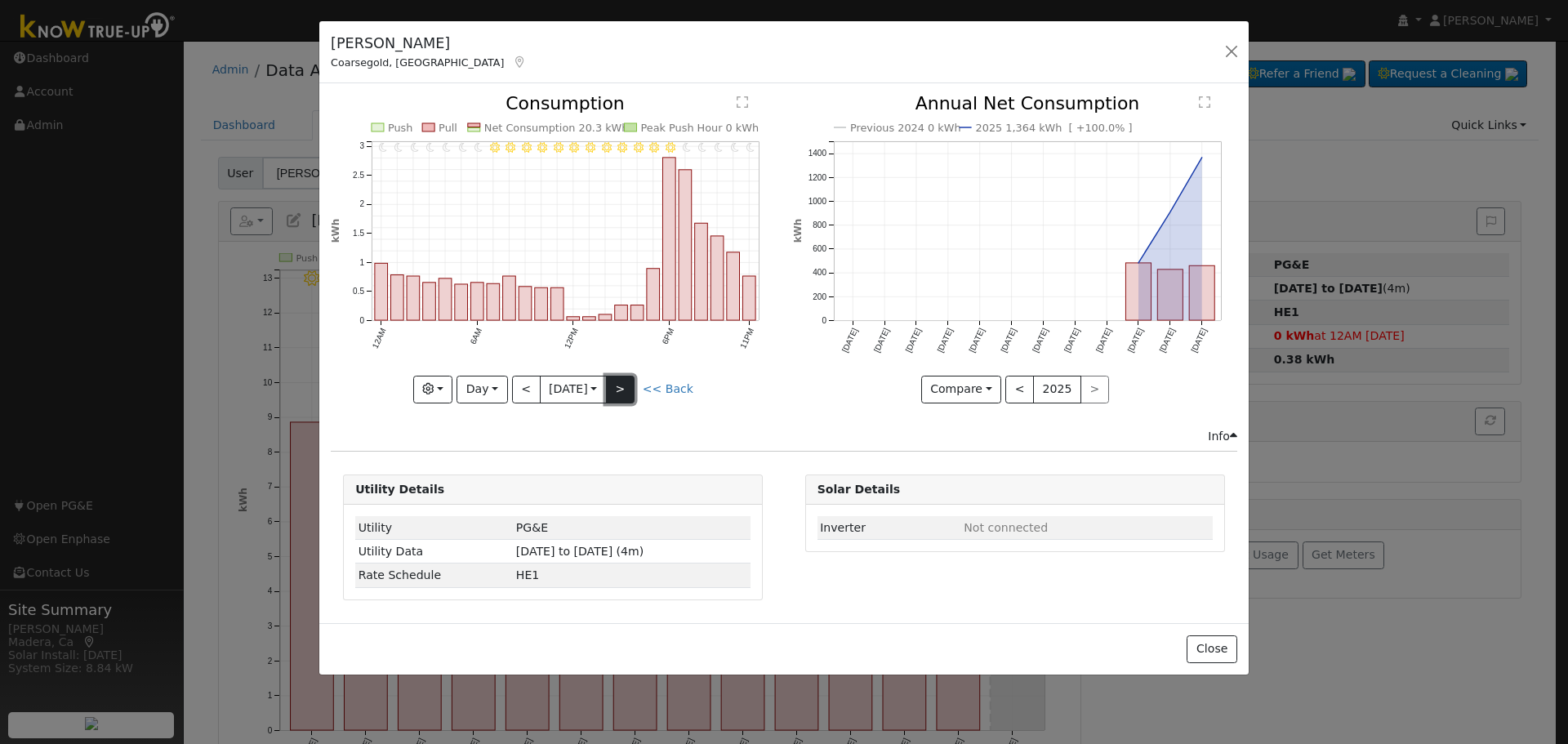
click at [635, 385] on button ">" at bounding box center [620, 390] width 29 height 28
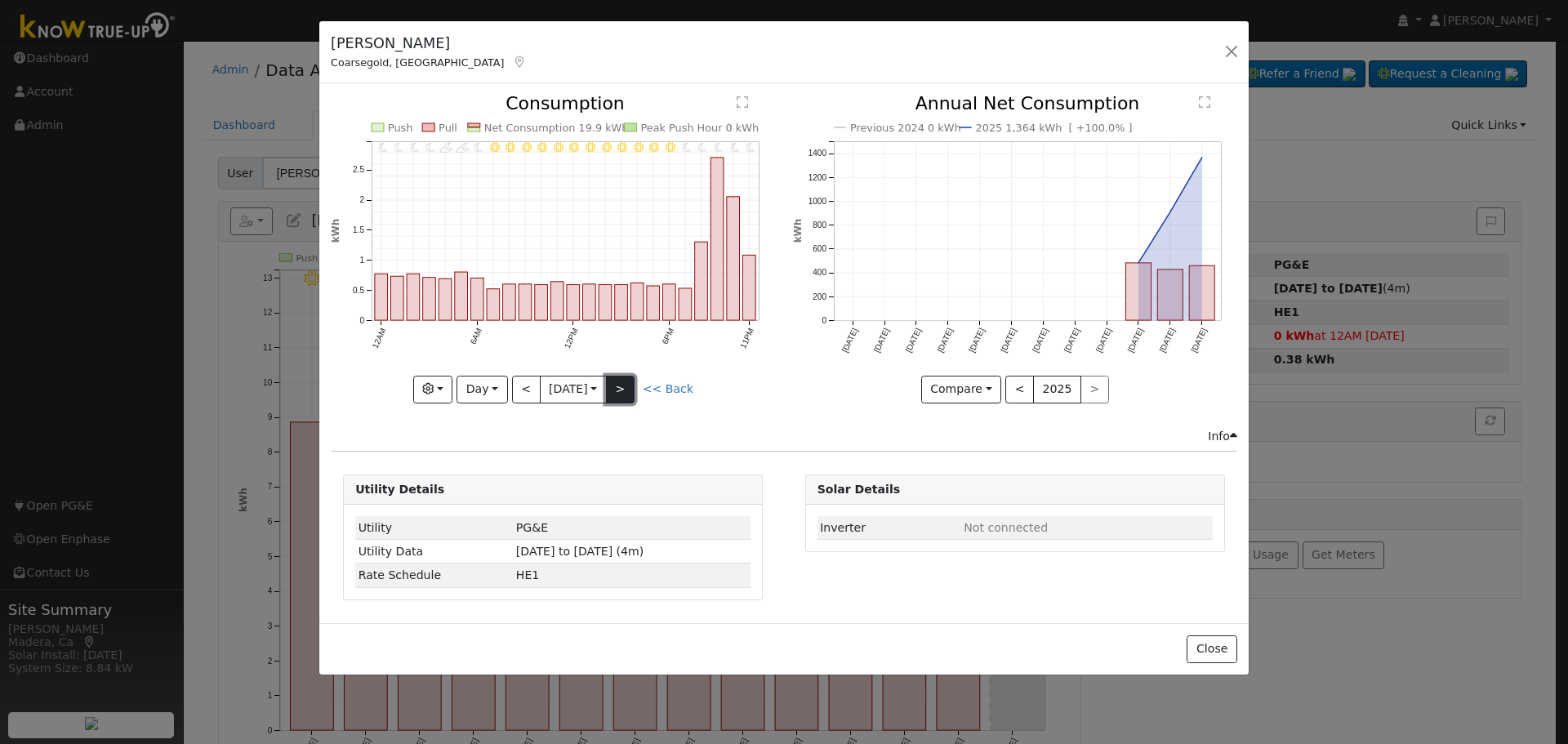
click at [635, 385] on button ">" at bounding box center [620, 390] width 29 height 28
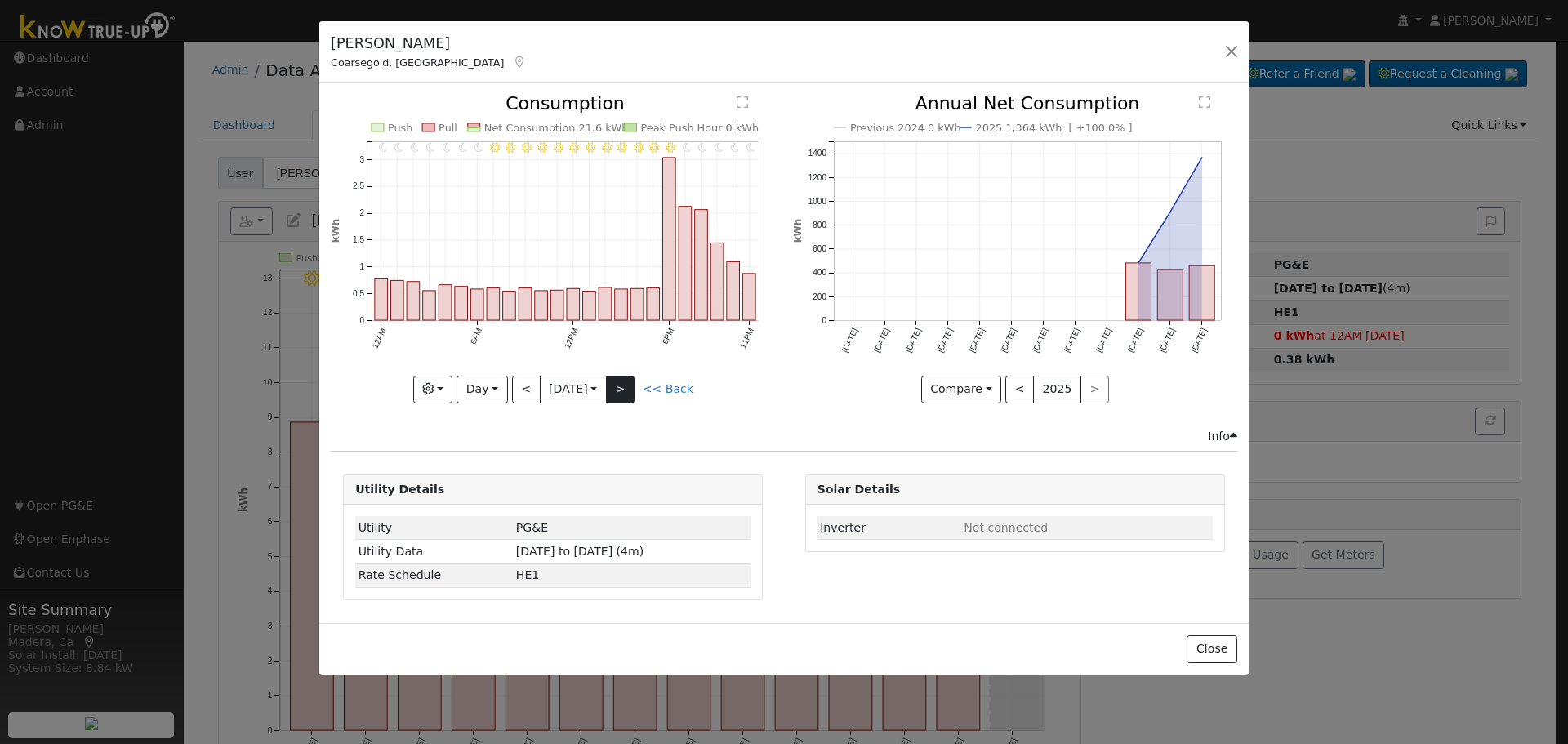
click at [635, 385] on div "11PM - Clear 10PM - Clear 9PM - Clear 8PM - Clear 7PM - Clear 6PM - Clear 5PM -…" at bounding box center [552, 249] width 444 height 308
click at [635, 385] on button ">" at bounding box center [620, 390] width 29 height 28
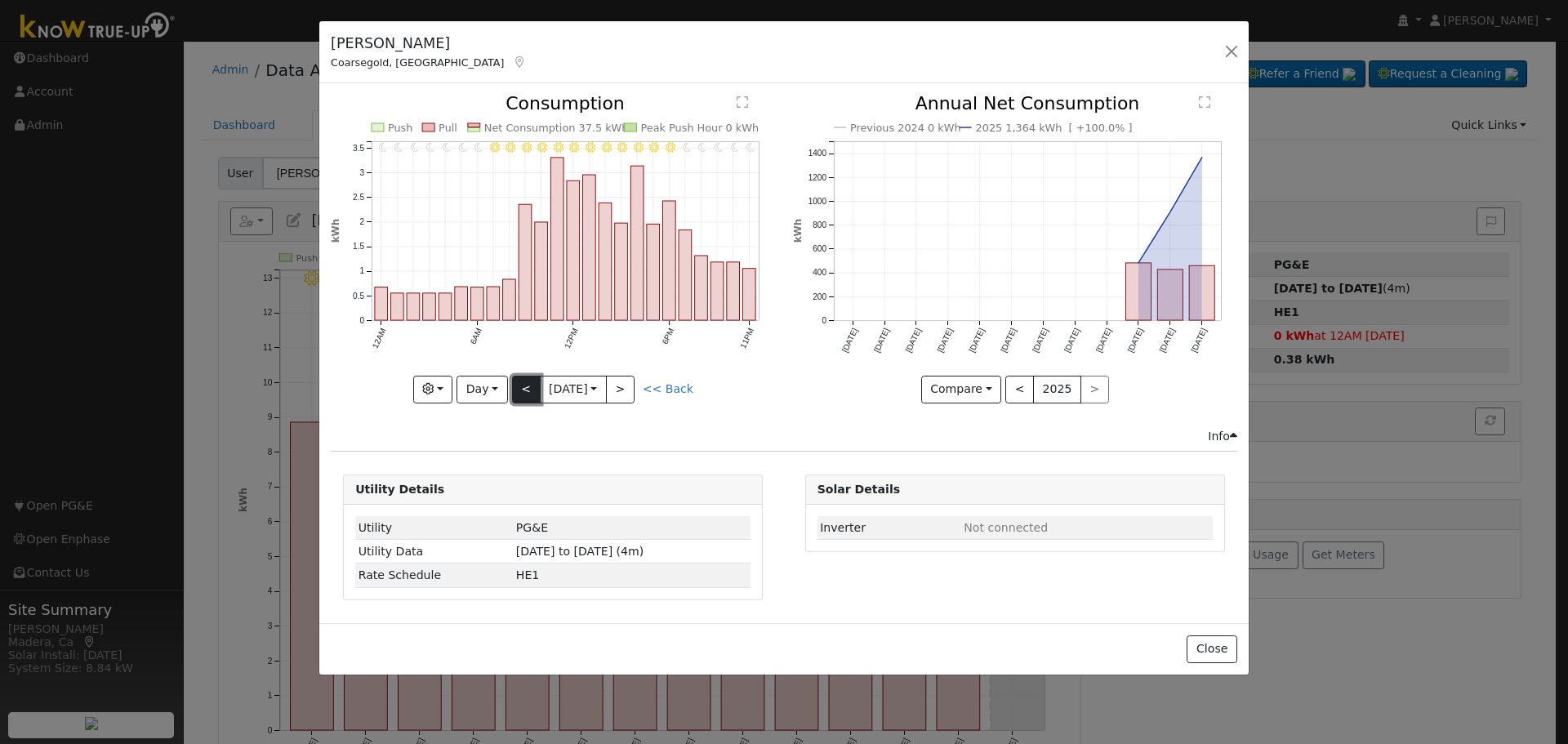
click at [527, 393] on button "<" at bounding box center [526, 390] width 29 height 28
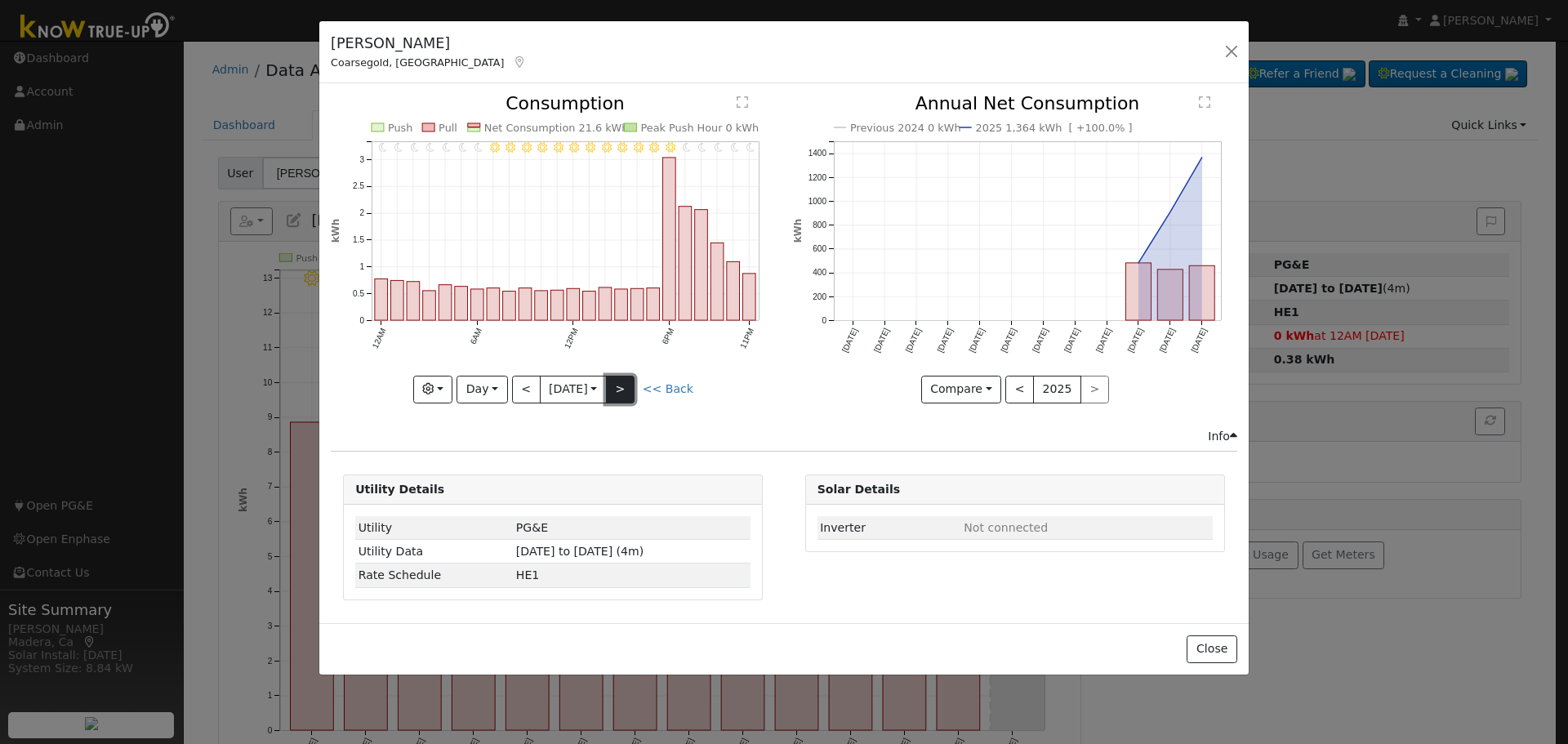
click at [631, 387] on button ">" at bounding box center [620, 390] width 29 height 28
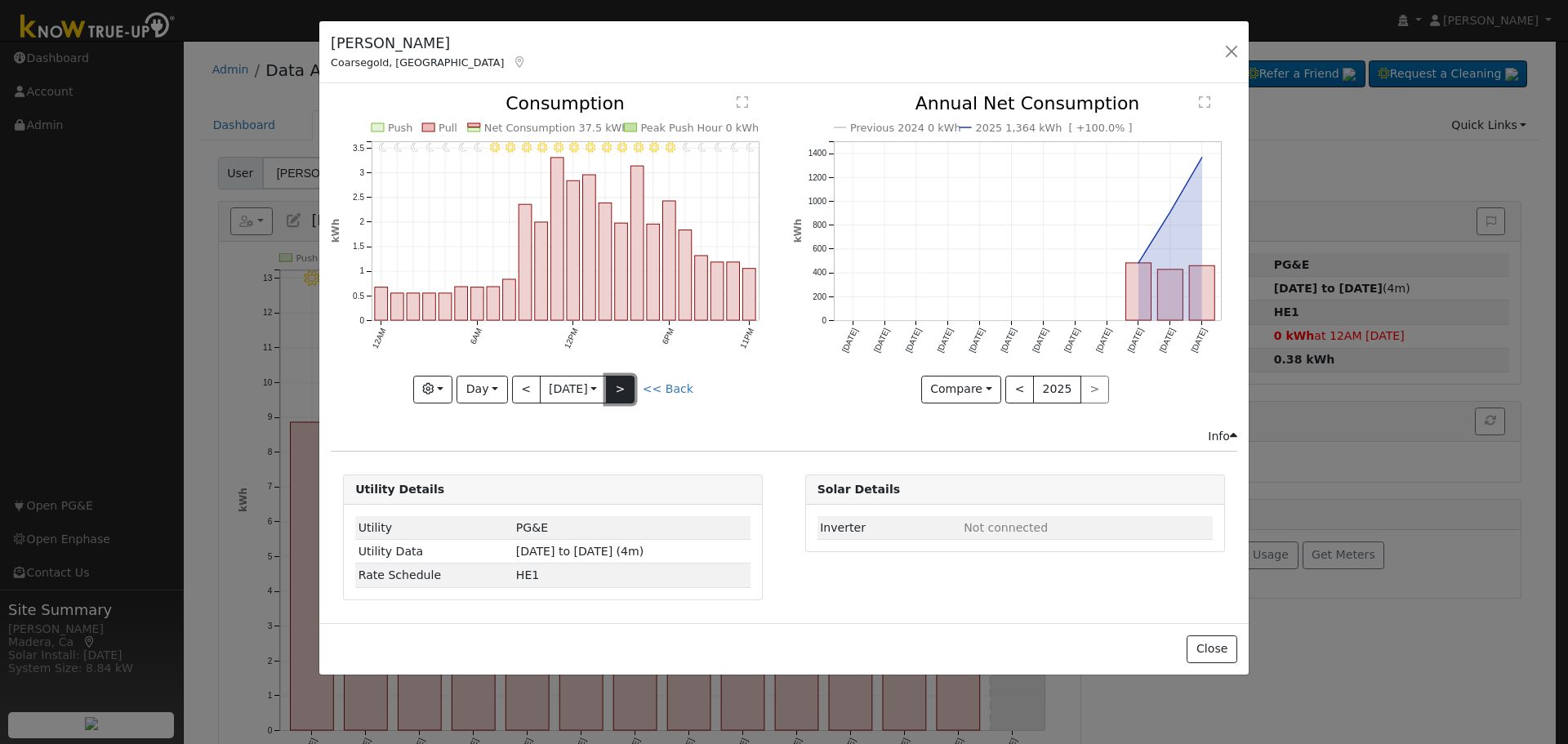
click at [631, 387] on button ">" at bounding box center [620, 390] width 29 height 28
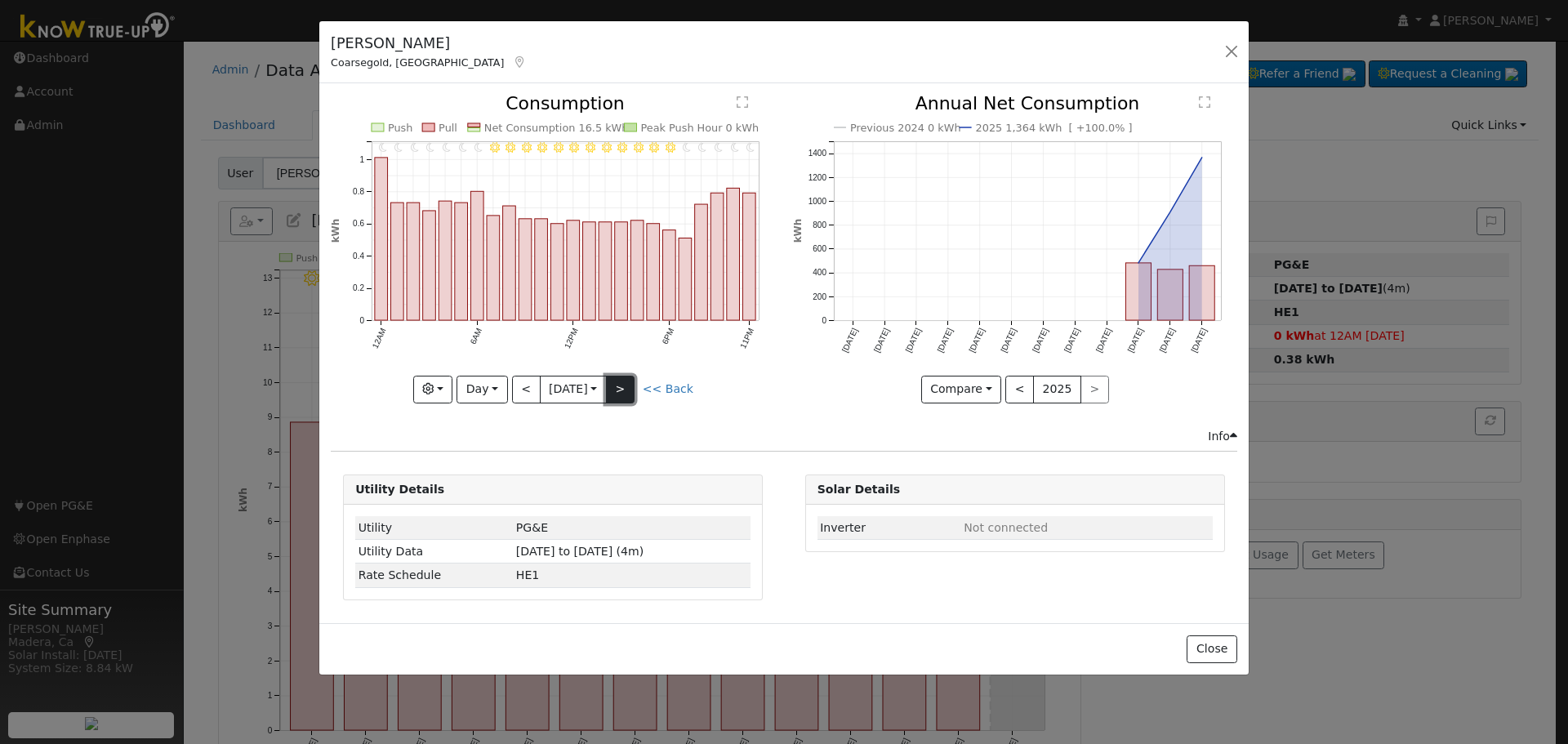
click at [631, 387] on button ">" at bounding box center [620, 390] width 29 height 28
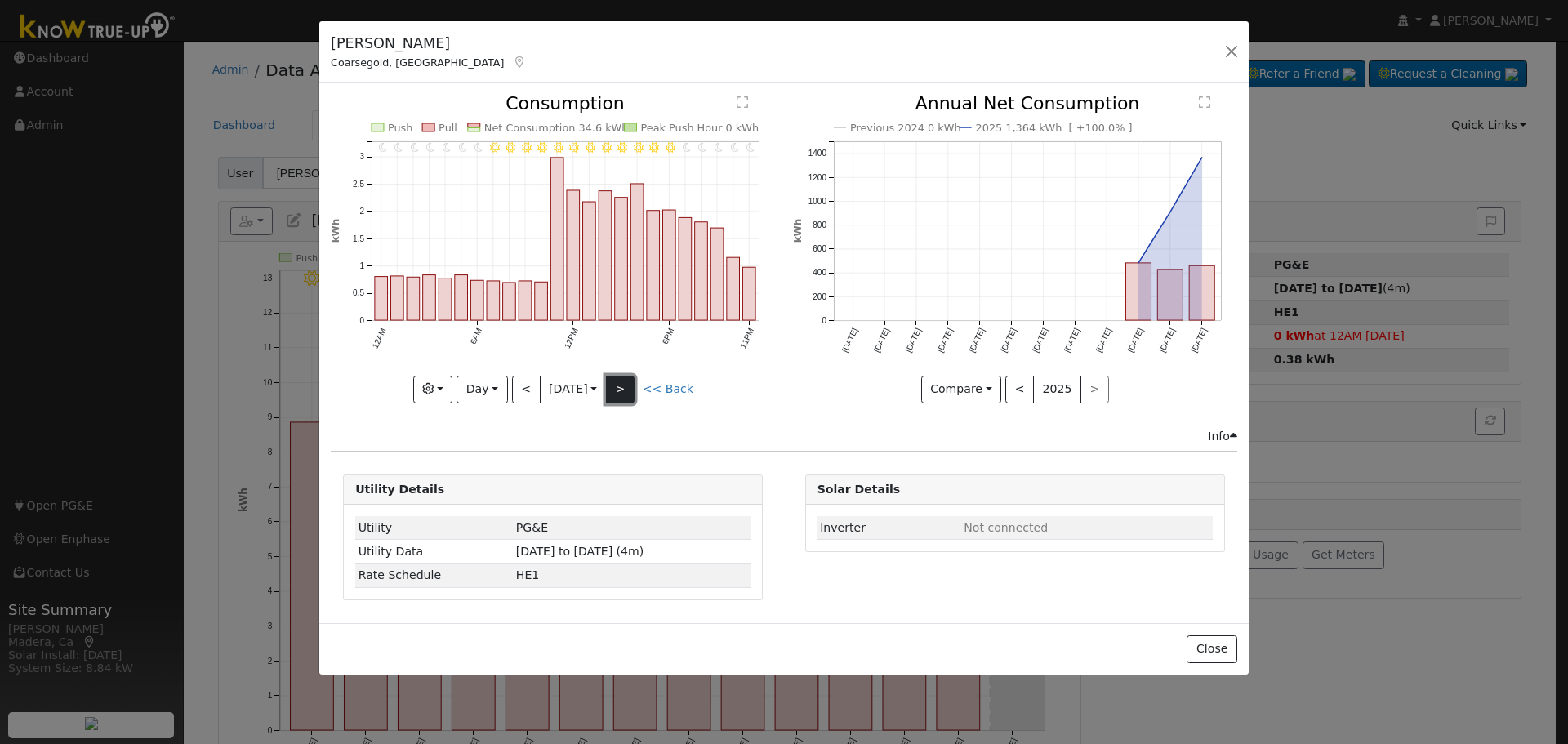
click at [631, 387] on button ">" at bounding box center [620, 390] width 29 height 28
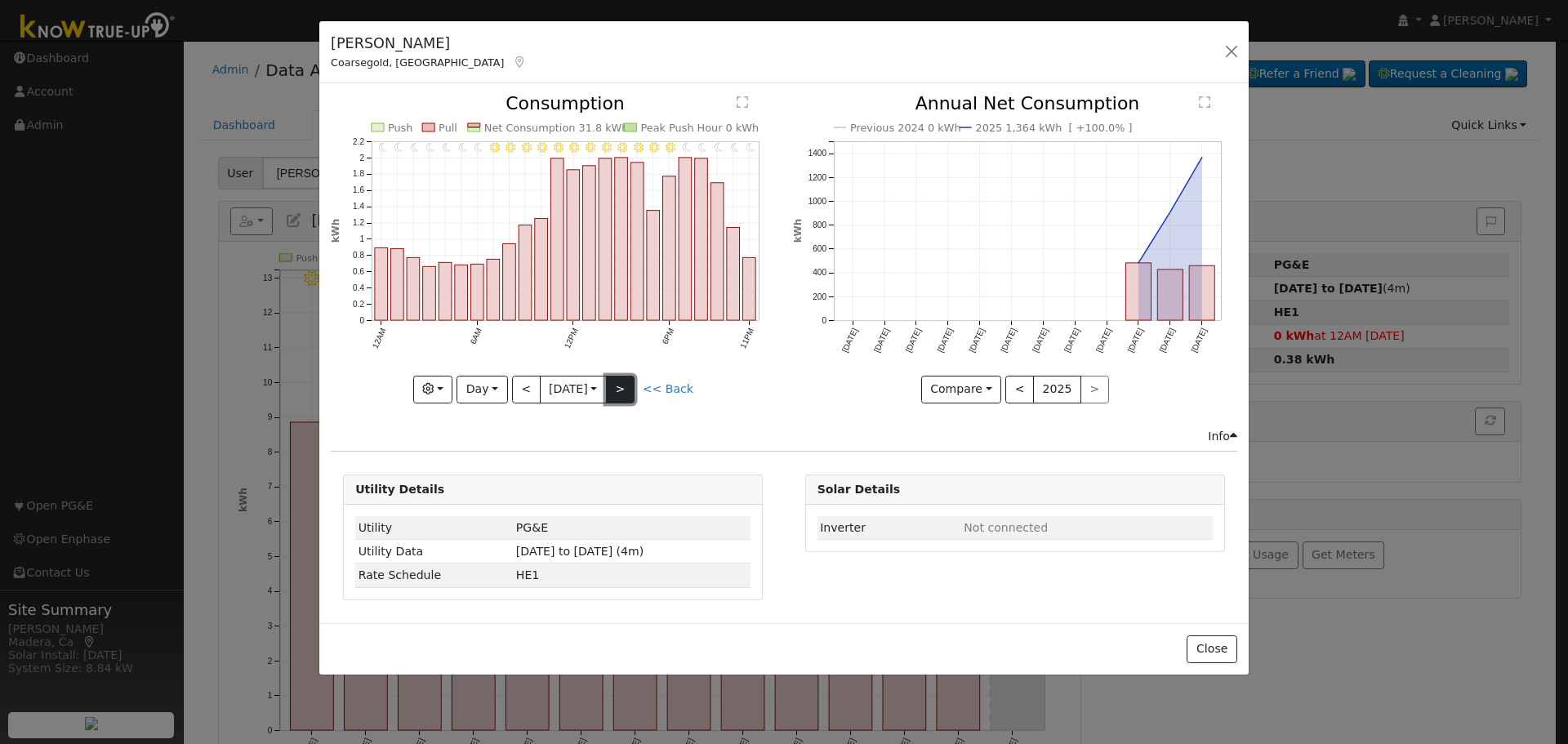
click at [631, 387] on button ">" at bounding box center [620, 390] width 29 height 28
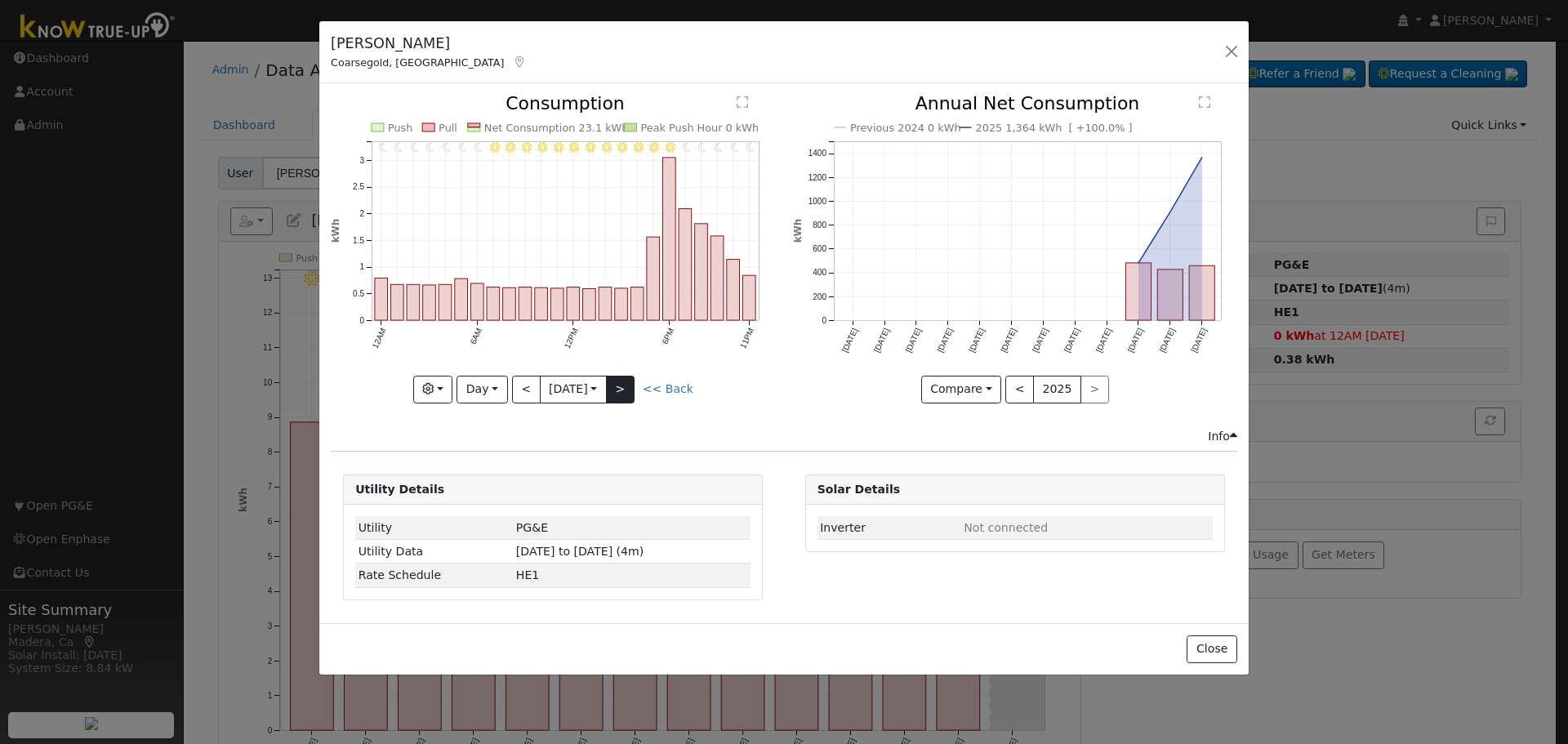
click at [631, 387] on div "11PM - Clear 10PM - Clear 9PM - Clear 8PM - Clear 7PM - Clear 6PM - Clear 5PM -…" at bounding box center [552, 249] width 444 height 308
click at [631, 387] on button ">" at bounding box center [620, 390] width 29 height 28
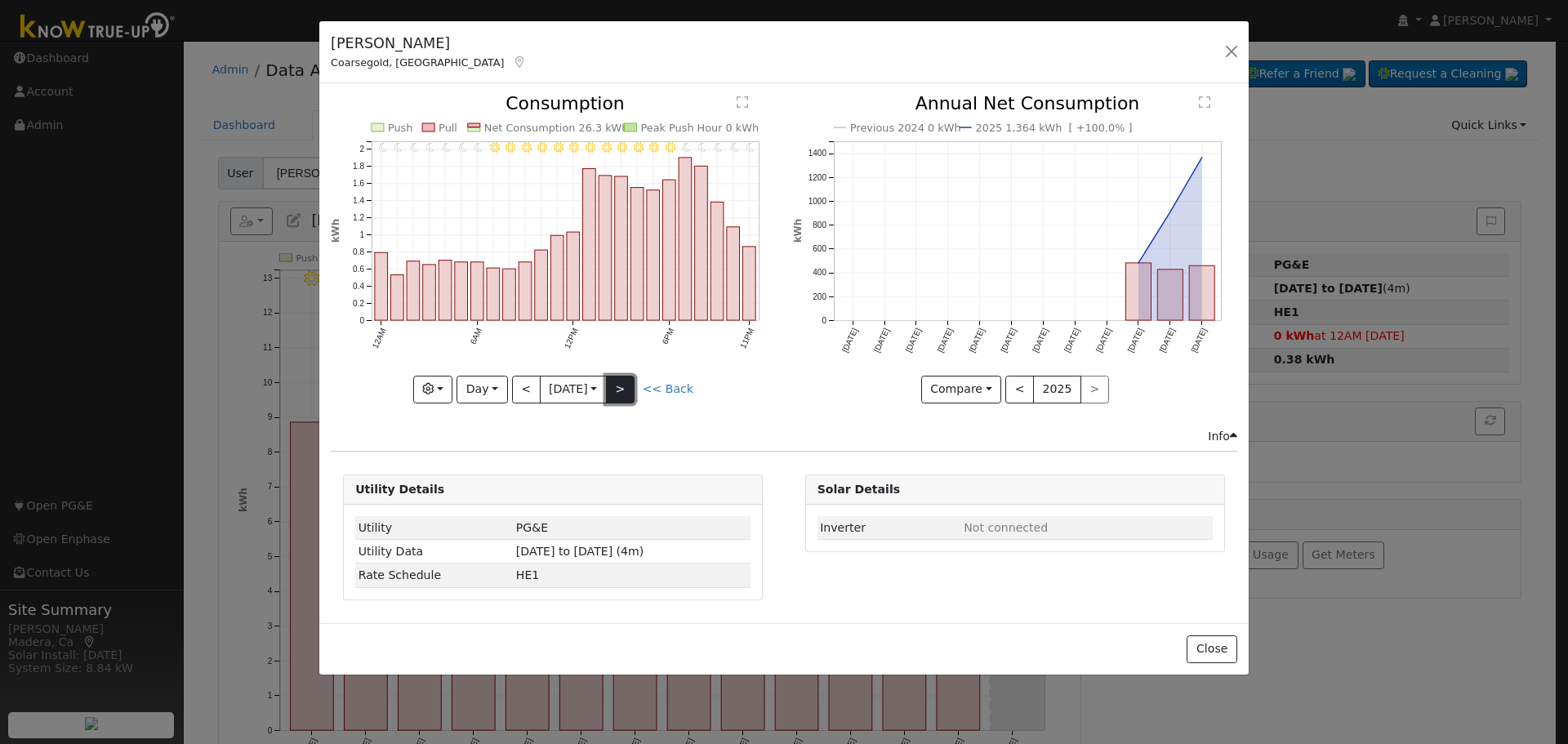
click at [631, 387] on button ">" at bounding box center [620, 390] width 29 height 28
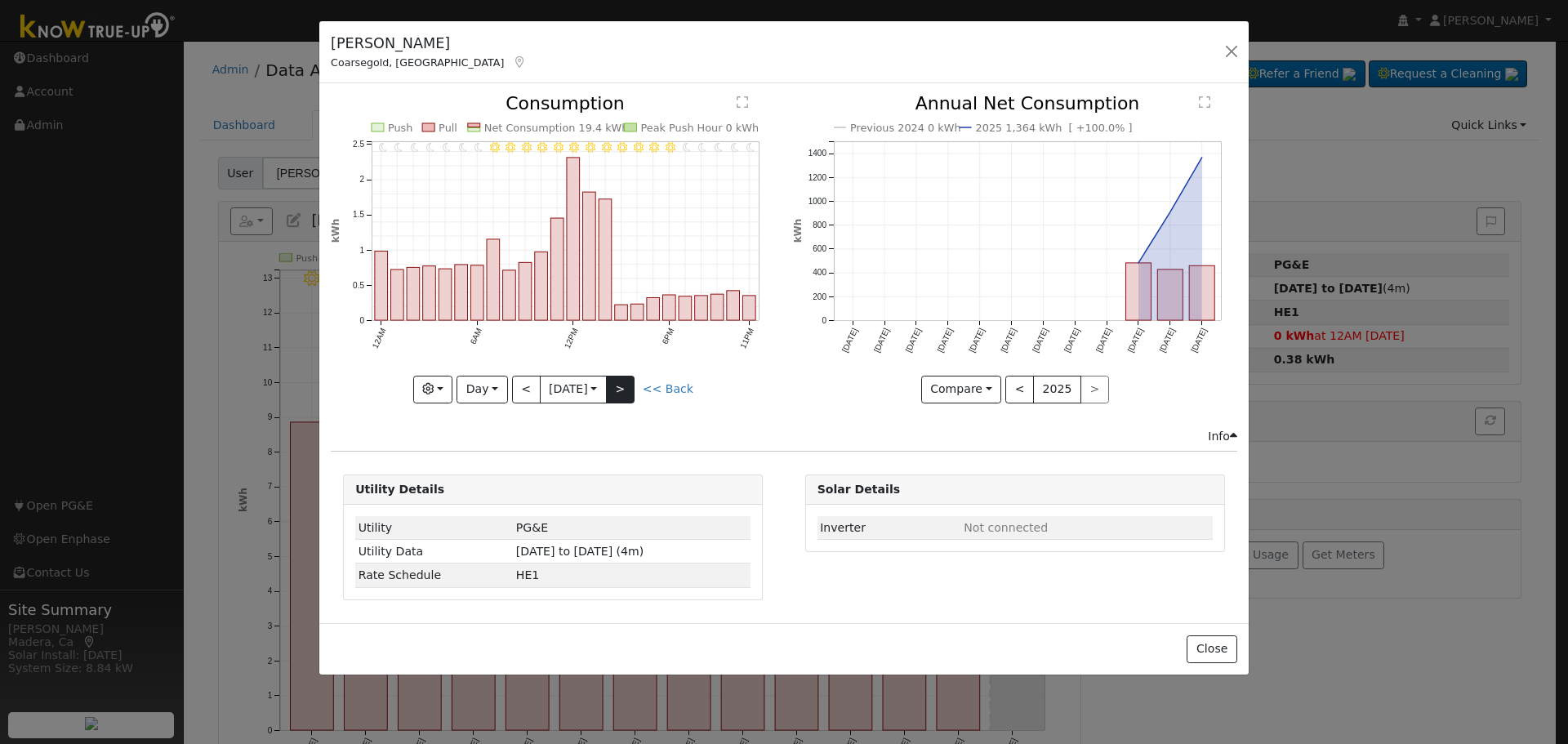
click at [631, 387] on div "11PM - Clear 10PM - Clear 9PM - Clear 8PM - Clear 7PM - Clear 6PM - Clear 5PM -…" at bounding box center [552, 249] width 444 height 308
click at [631, 387] on button ">" at bounding box center [620, 390] width 29 height 28
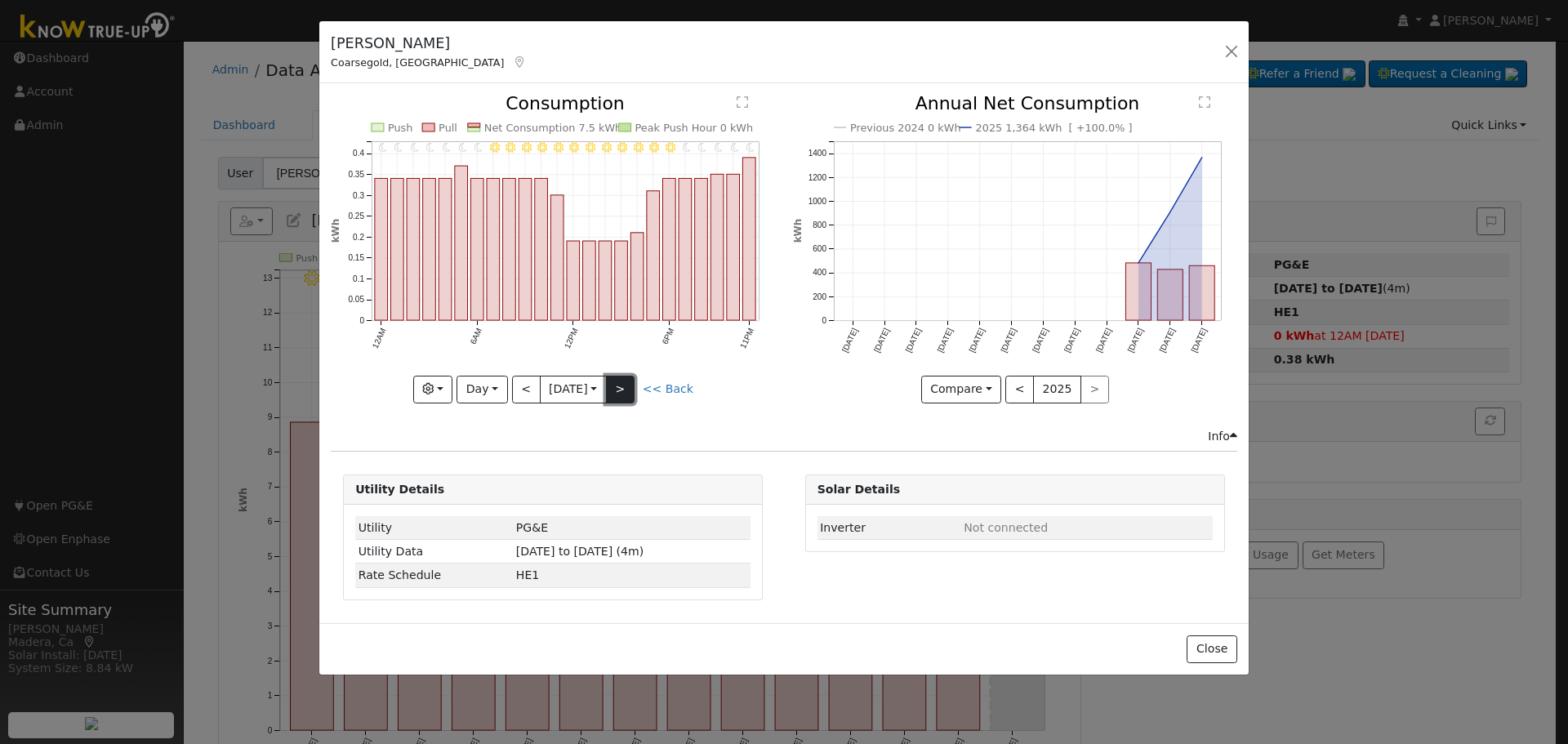
click at [631, 387] on button ">" at bounding box center [620, 390] width 29 height 28
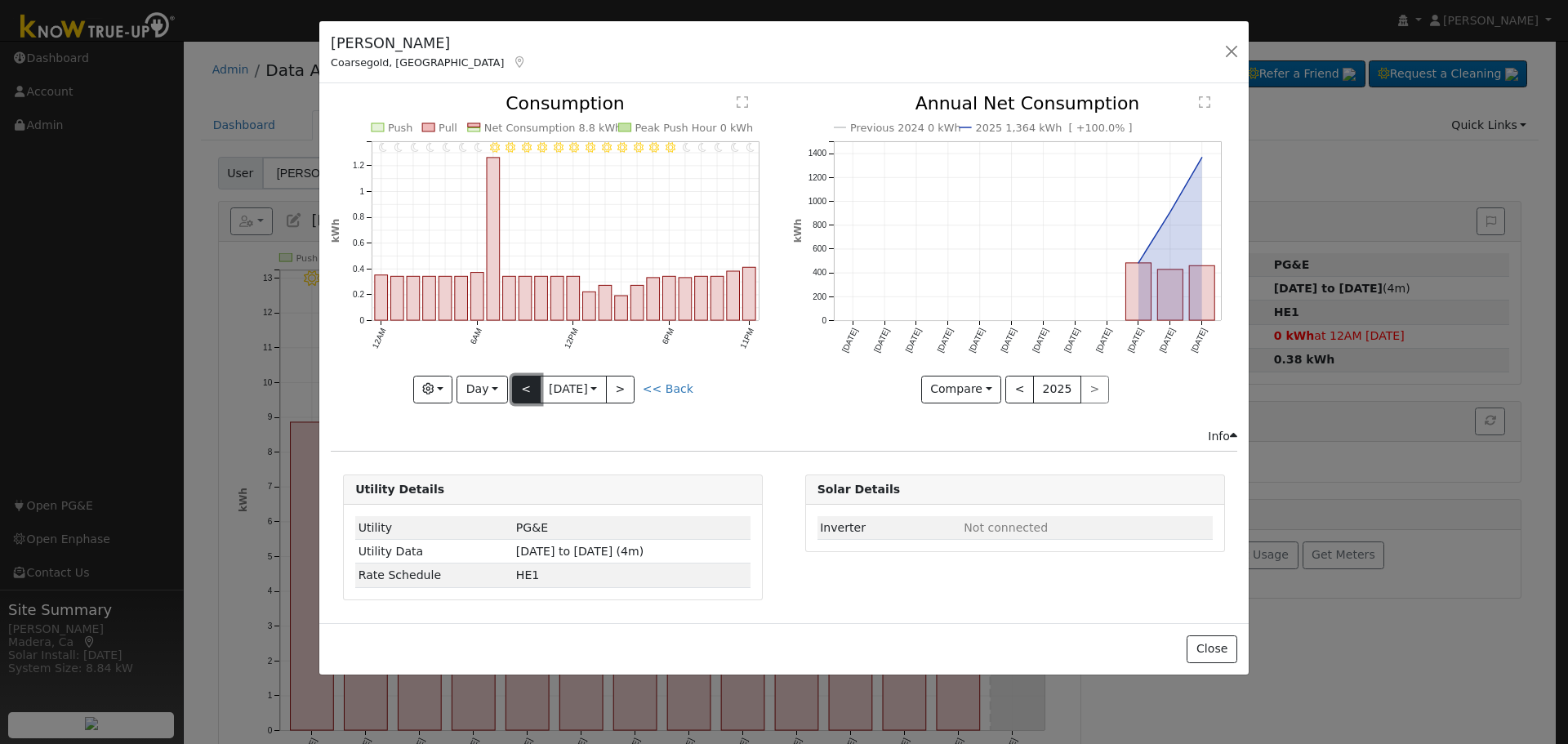
click at [533, 392] on button "<" at bounding box center [526, 390] width 29 height 28
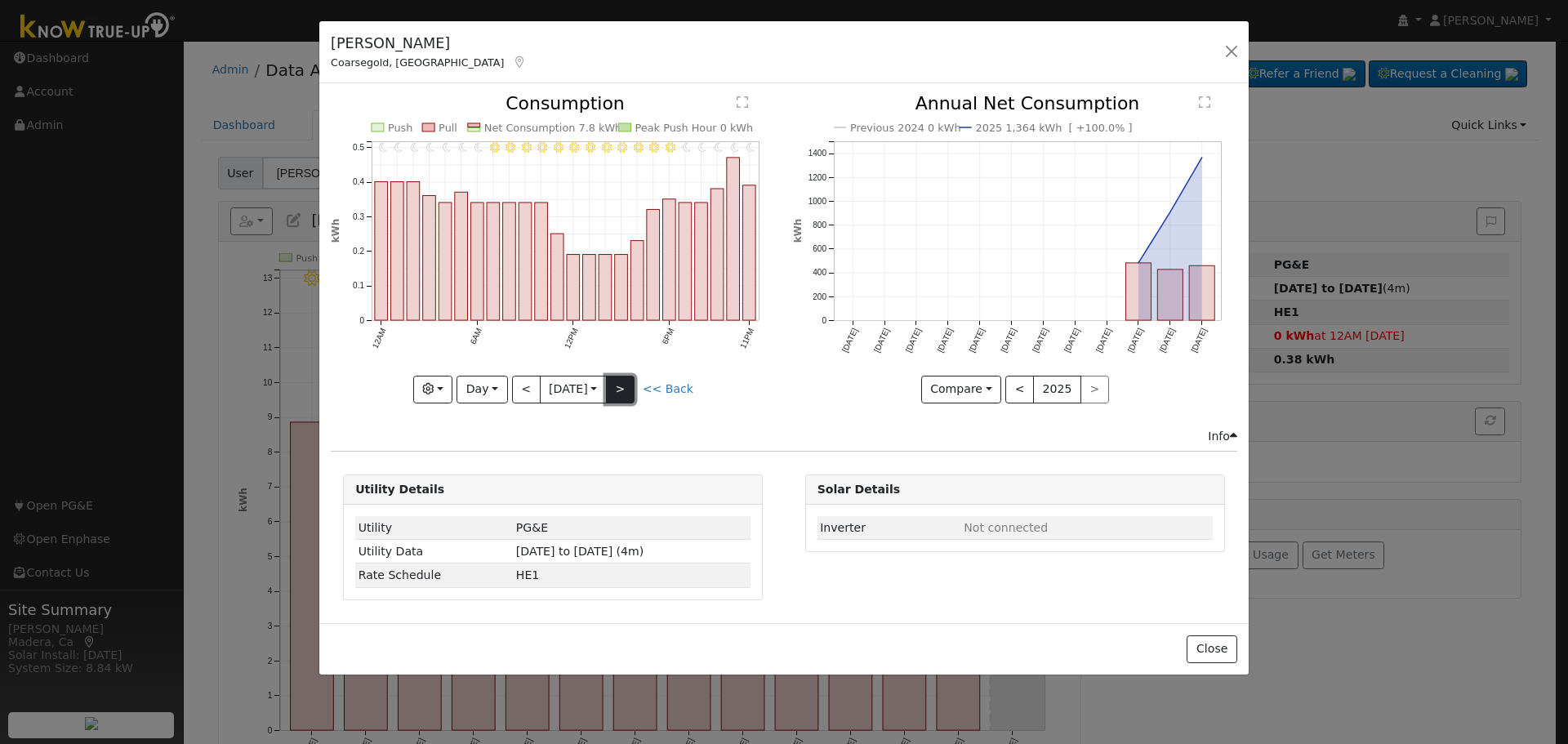
click at [625, 384] on button ">" at bounding box center [620, 390] width 29 height 28
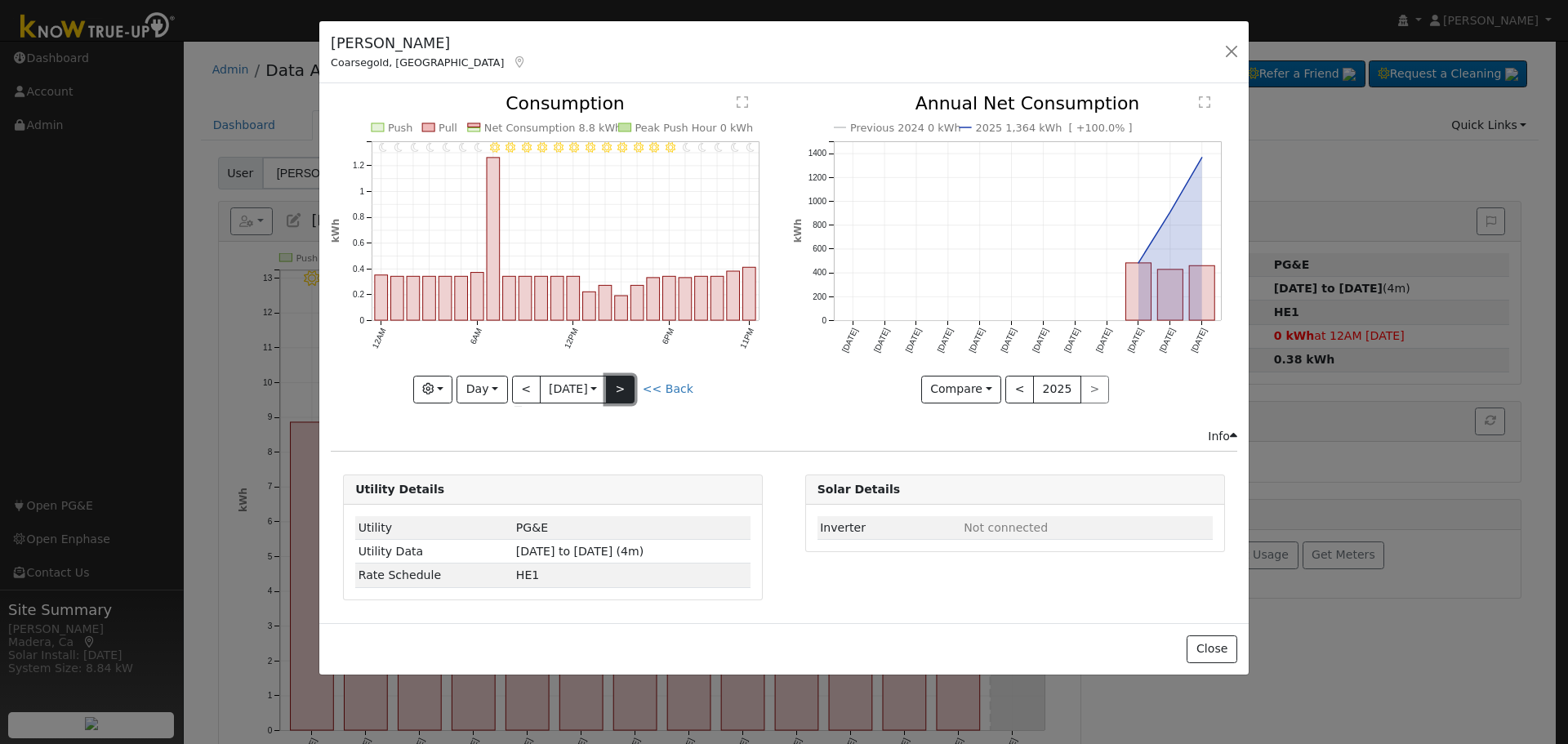
click at [625, 384] on button ">" at bounding box center [620, 390] width 29 height 28
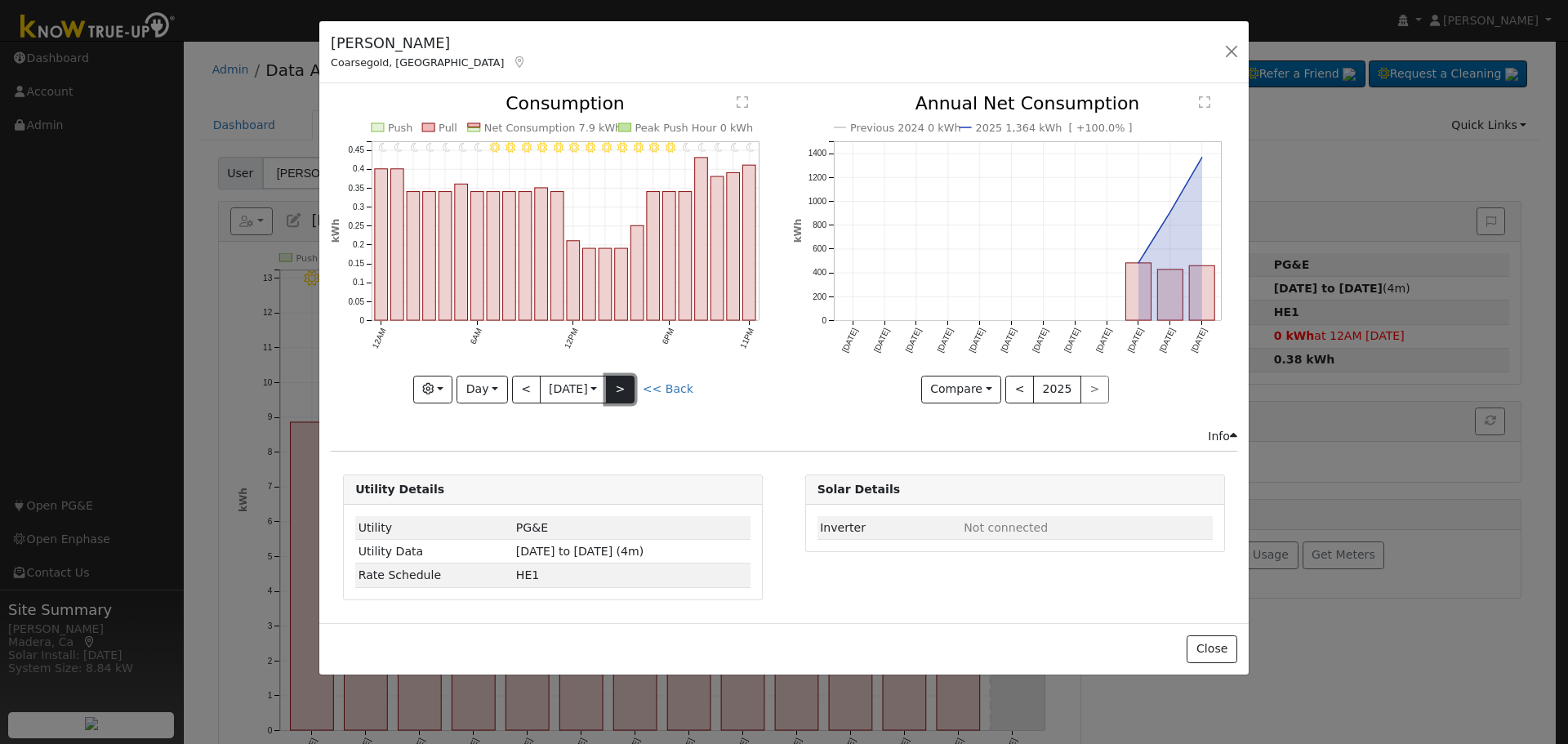
click at [625, 384] on button ">" at bounding box center [620, 390] width 29 height 28
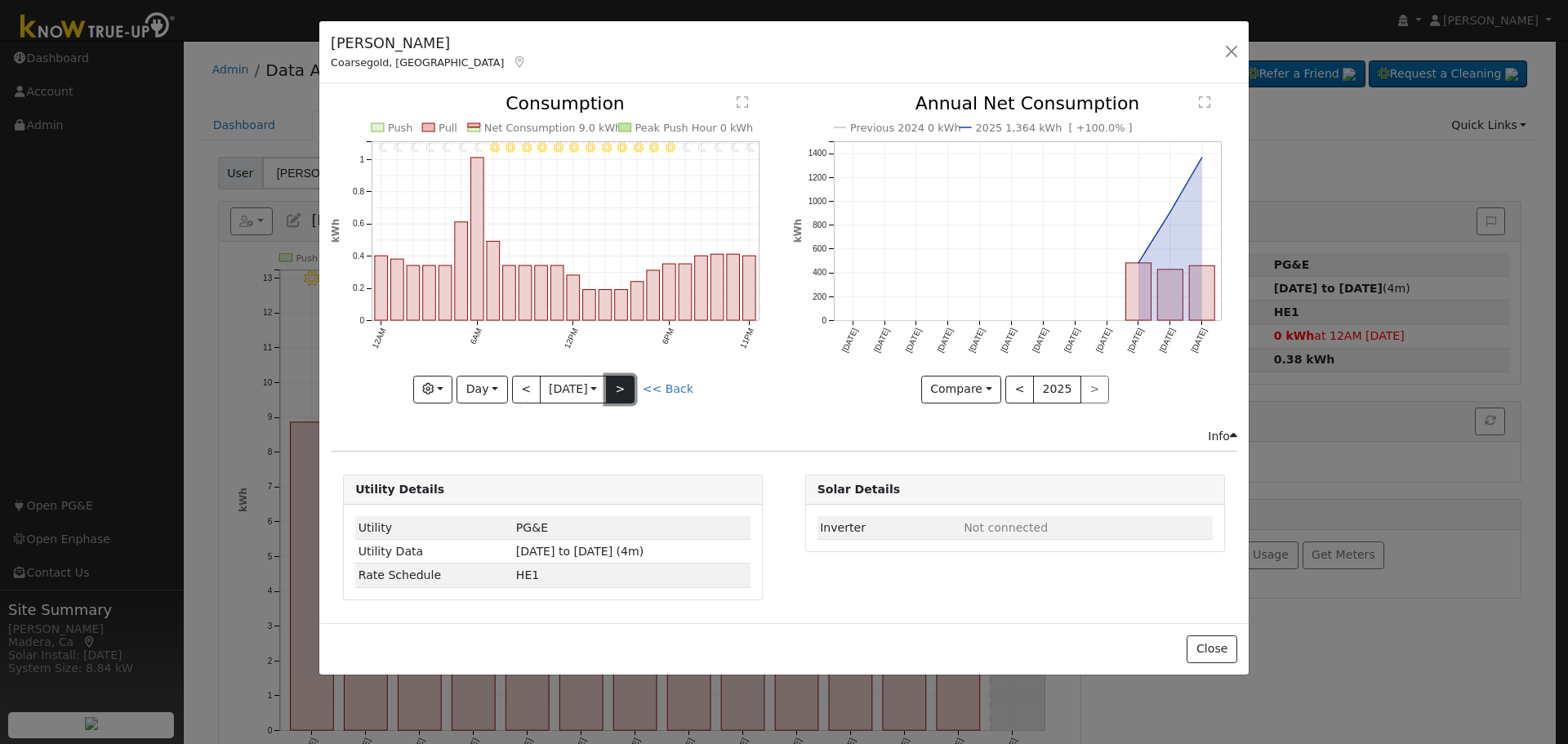
click at [625, 384] on button ">" at bounding box center [620, 390] width 29 height 28
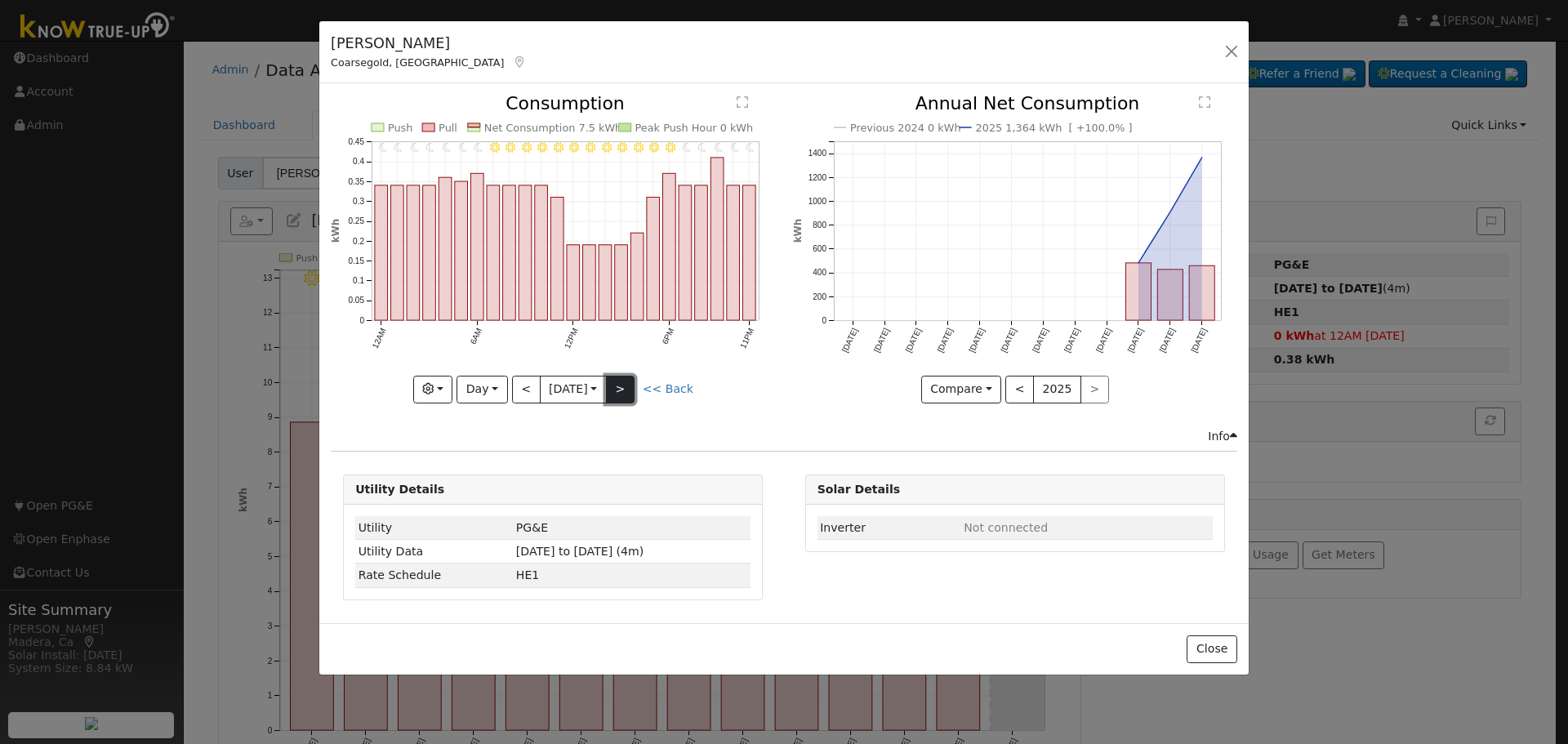
click at [625, 384] on button ">" at bounding box center [620, 390] width 29 height 28
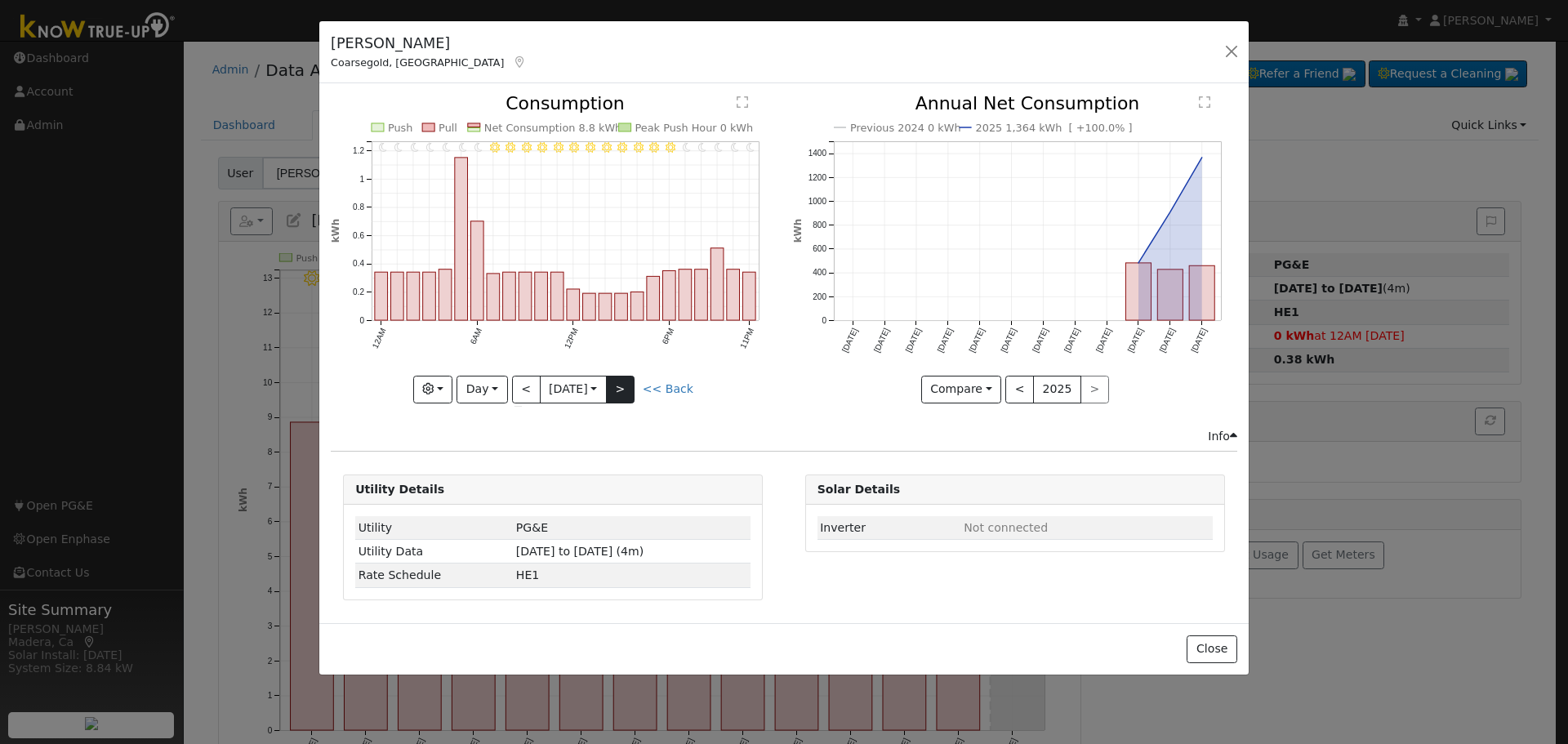
click at [625, 384] on div "11PM - Clear 10PM - Clear 9PM - Clear 8PM - Clear 7PM - Clear 6PM - Clear 5PM -…" at bounding box center [552, 249] width 444 height 308
click at [625, 384] on button ">" at bounding box center [620, 390] width 29 height 28
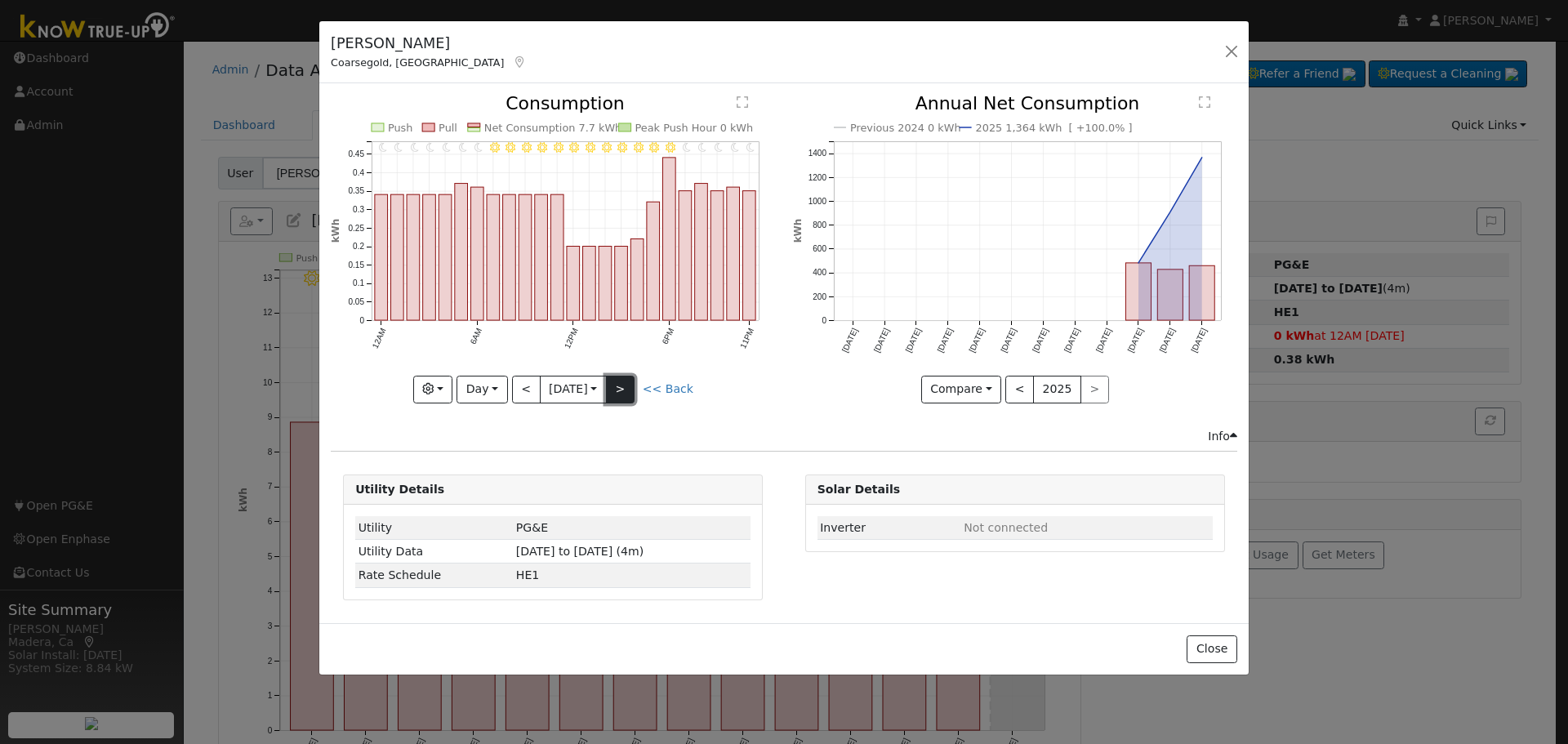
click at [625, 384] on button ">" at bounding box center [620, 390] width 29 height 28
click at [625, 384] on div "11PM - Clear 10PM - Clear 9PM - Clear 8PM - Clear 7PM - Clear 6PM - Clear 5PM -…" at bounding box center [552, 249] width 444 height 308
click at [625, 384] on button ">" at bounding box center [620, 390] width 29 height 28
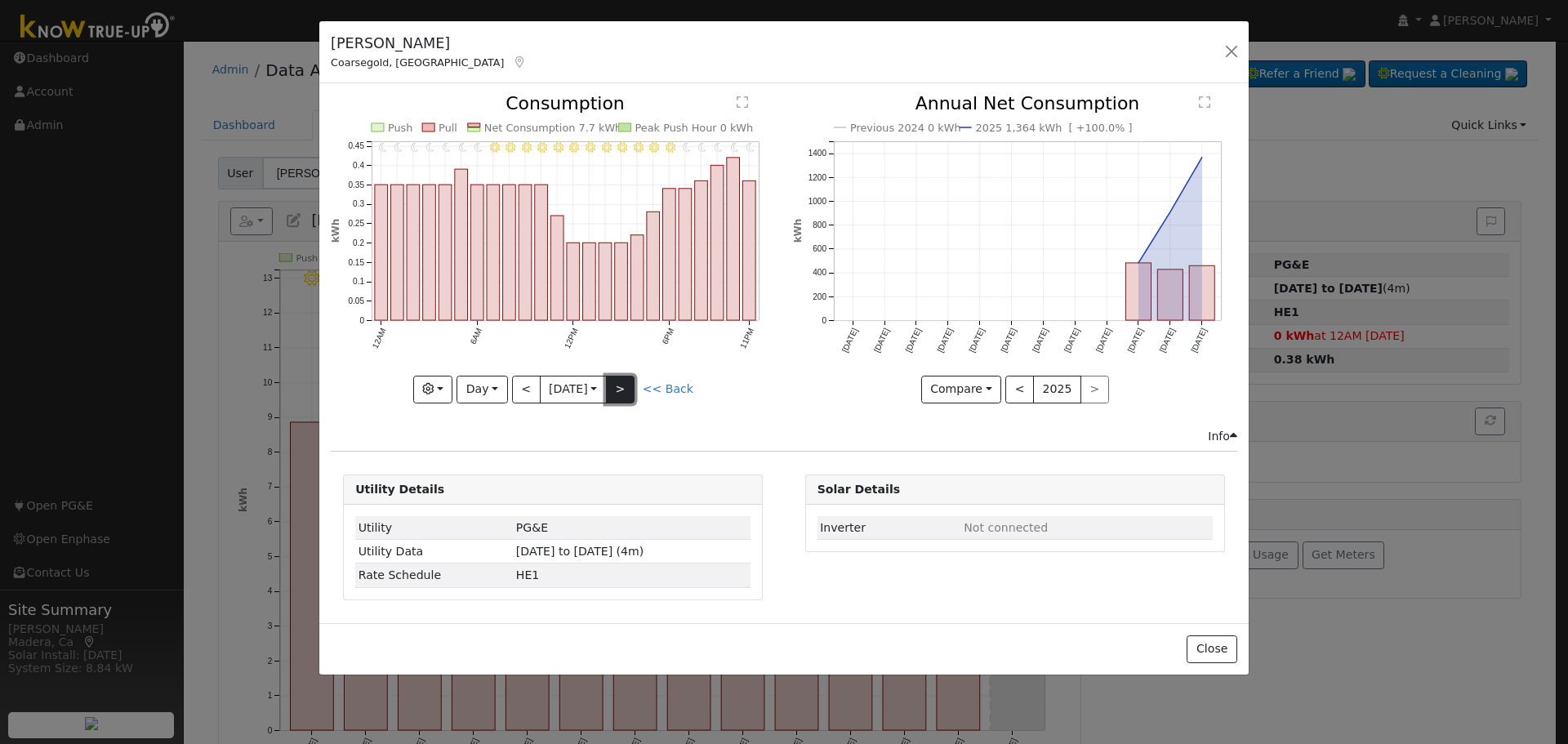
click at [625, 384] on button ">" at bounding box center [620, 390] width 29 height 28
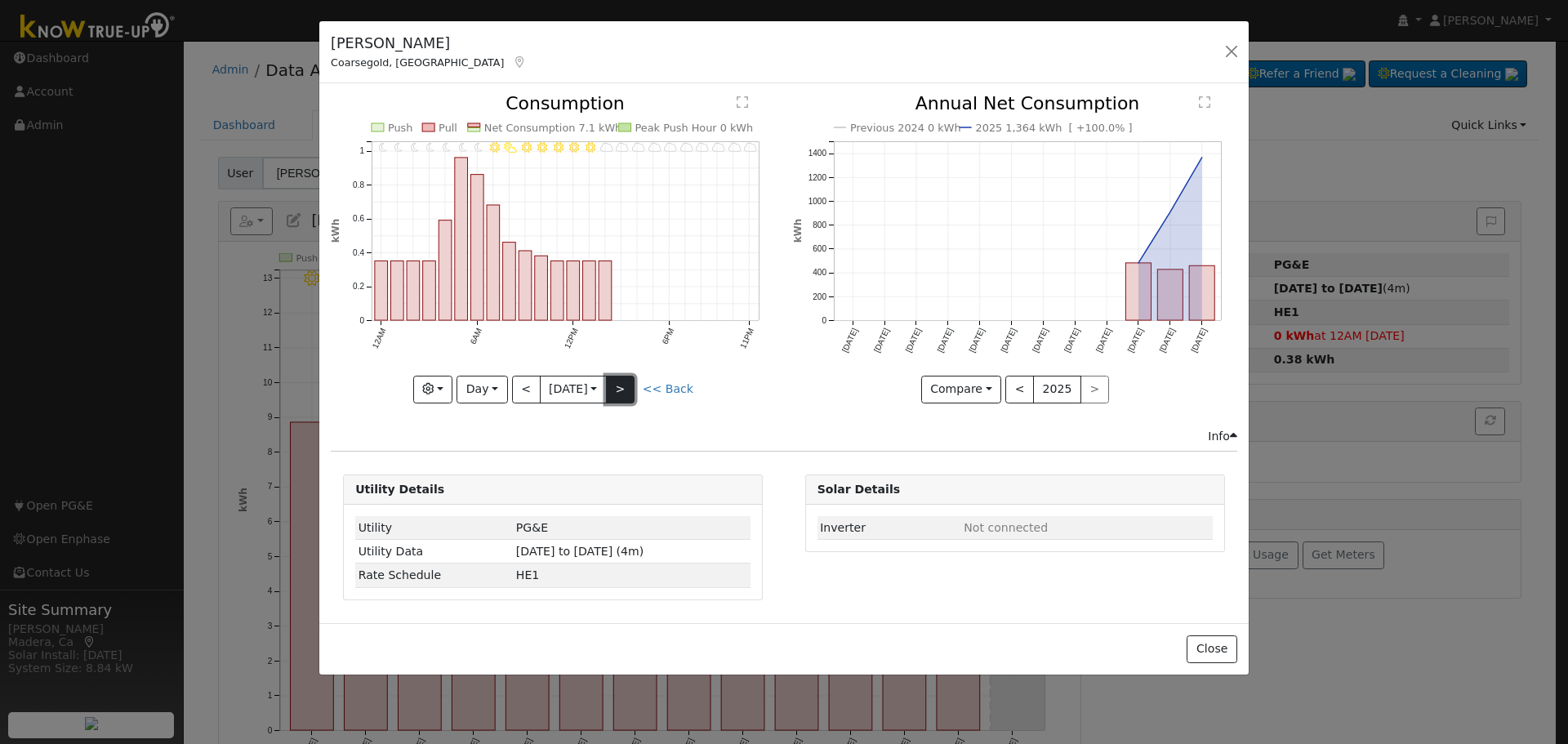
click at [625, 384] on button ">" at bounding box center [620, 390] width 29 height 28
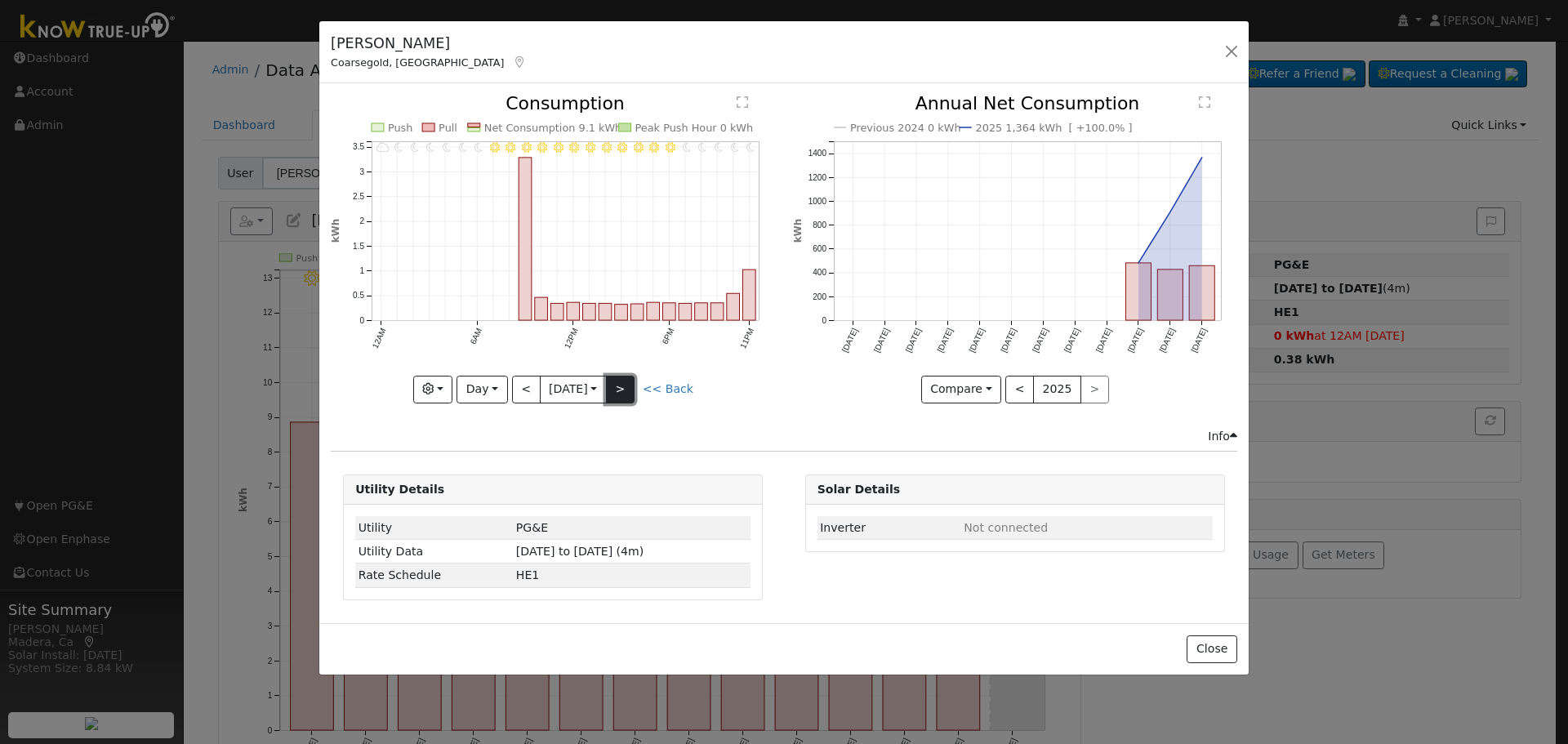
click at [625, 384] on button ">" at bounding box center [620, 390] width 29 height 28
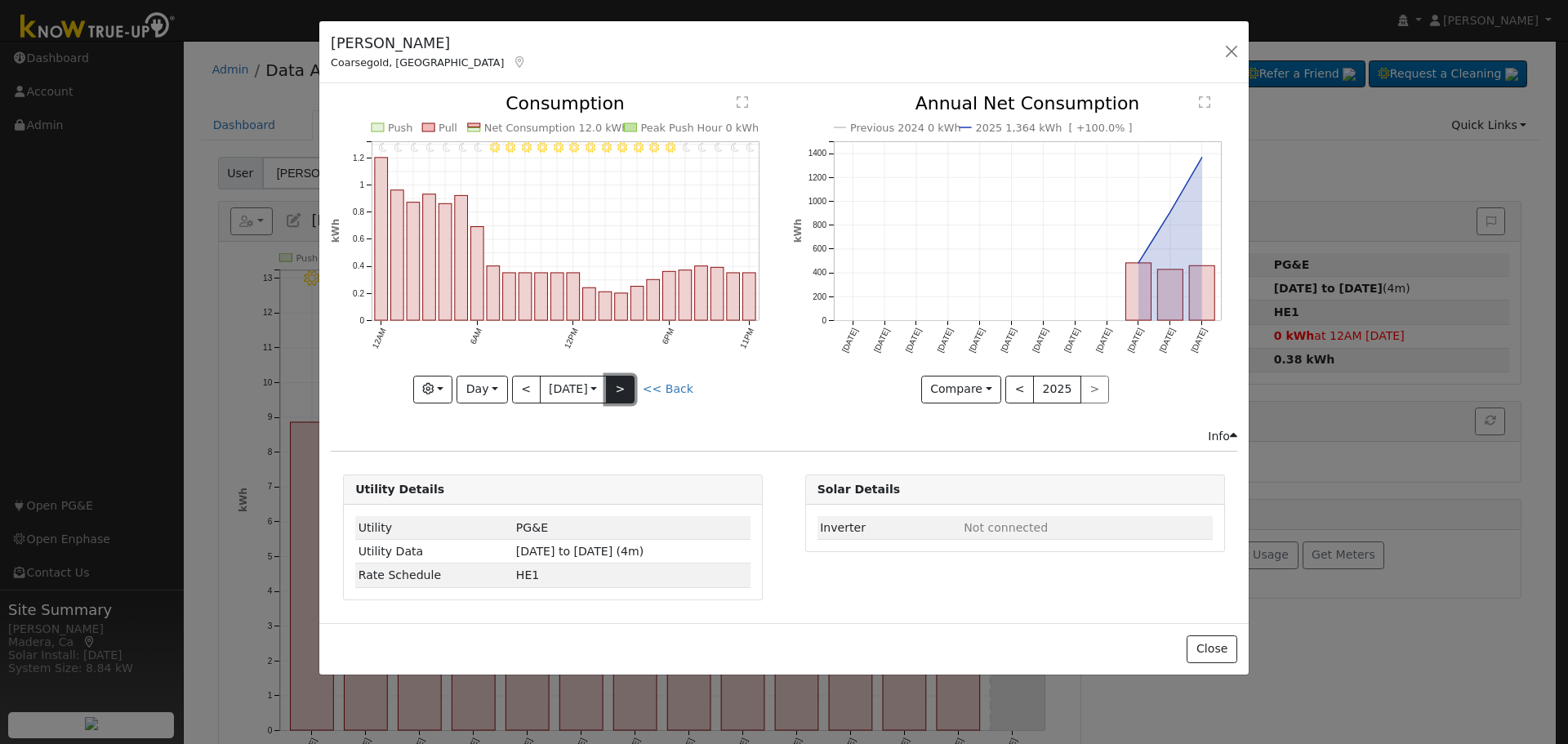
click at [625, 384] on button ">" at bounding box center [620, 390] width 29 height 28
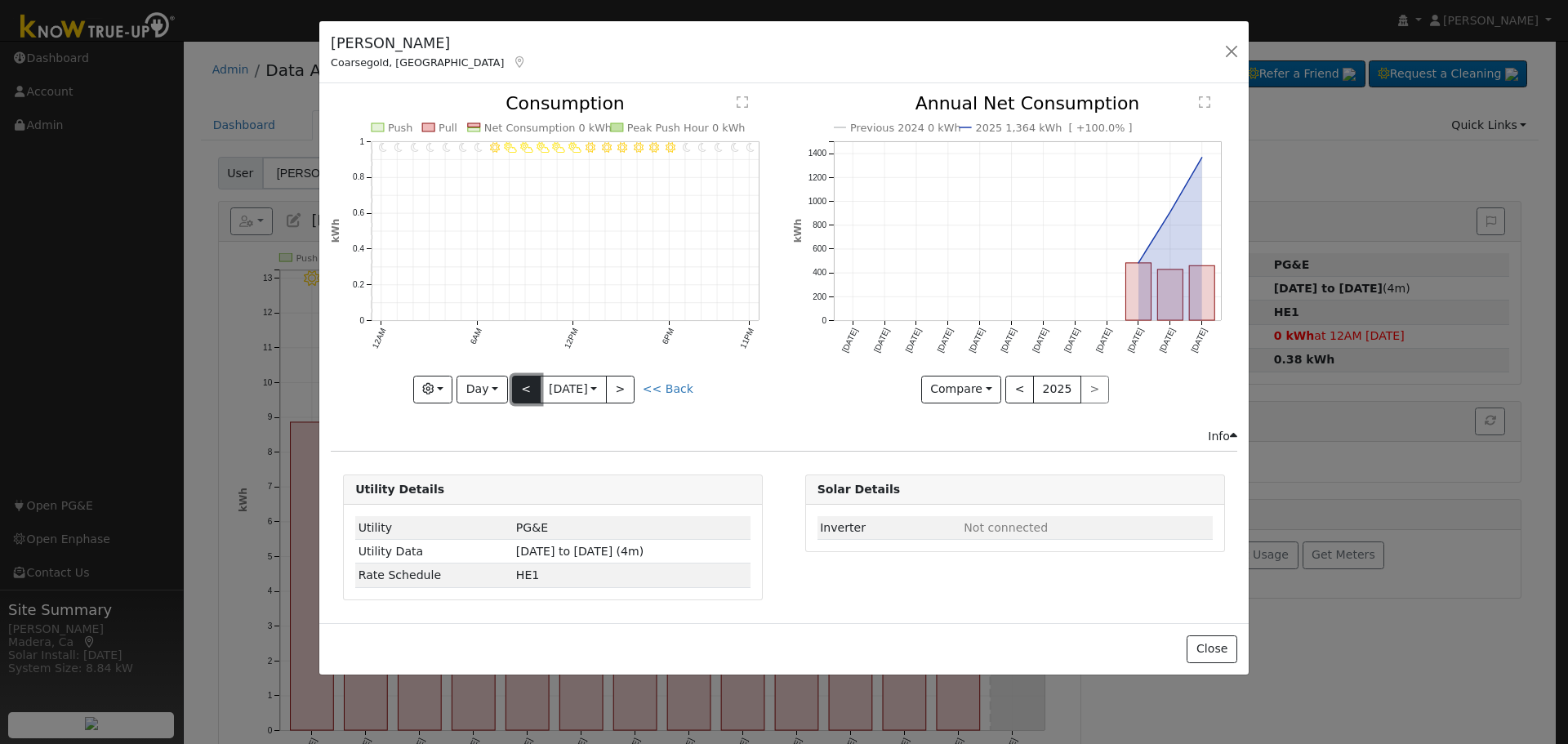
click at [521, 386] on button "<" at bounding box center [526, 390] width 29 height 28
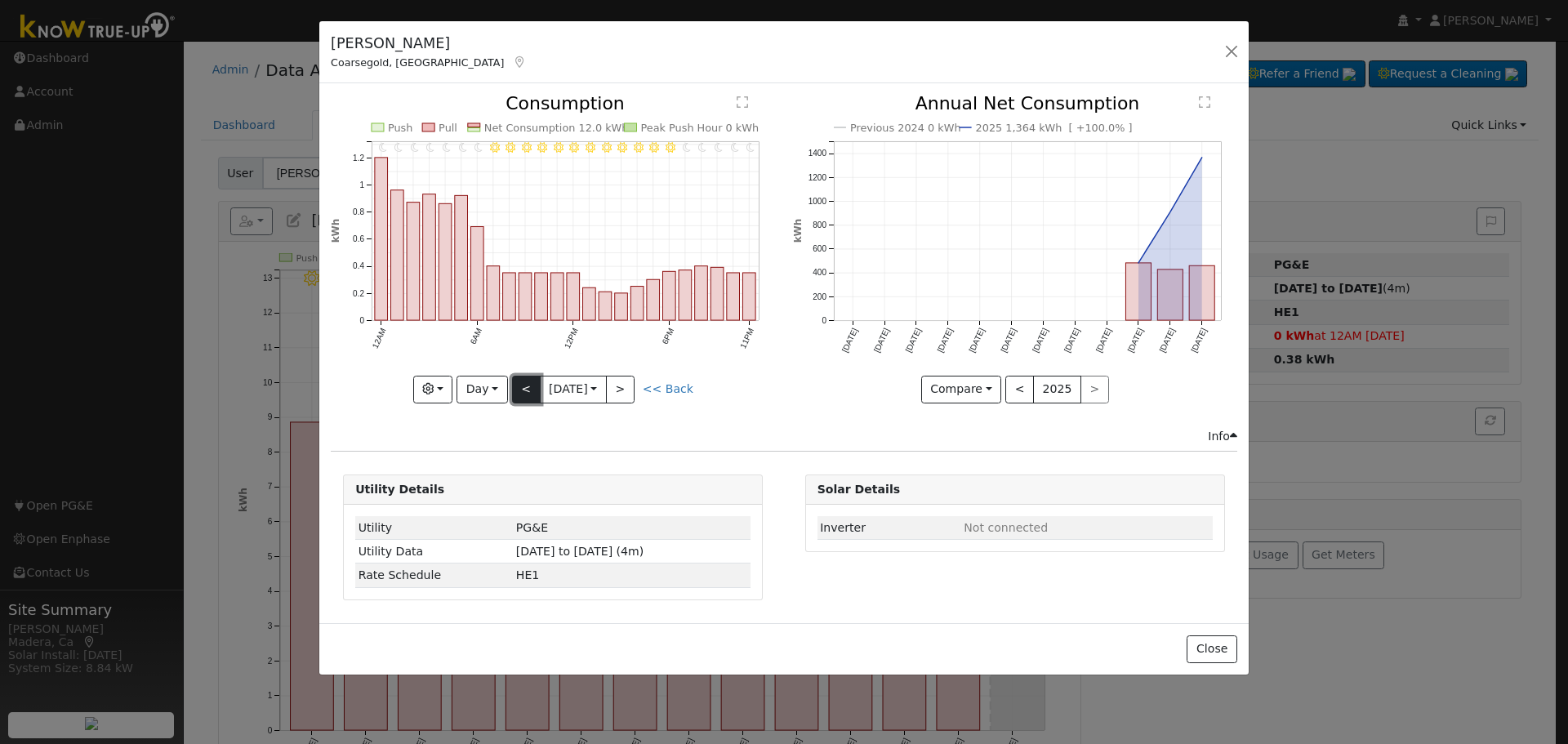
click at [521, 390] on button "<" at bounding box center [526, 390] width 29 height 28
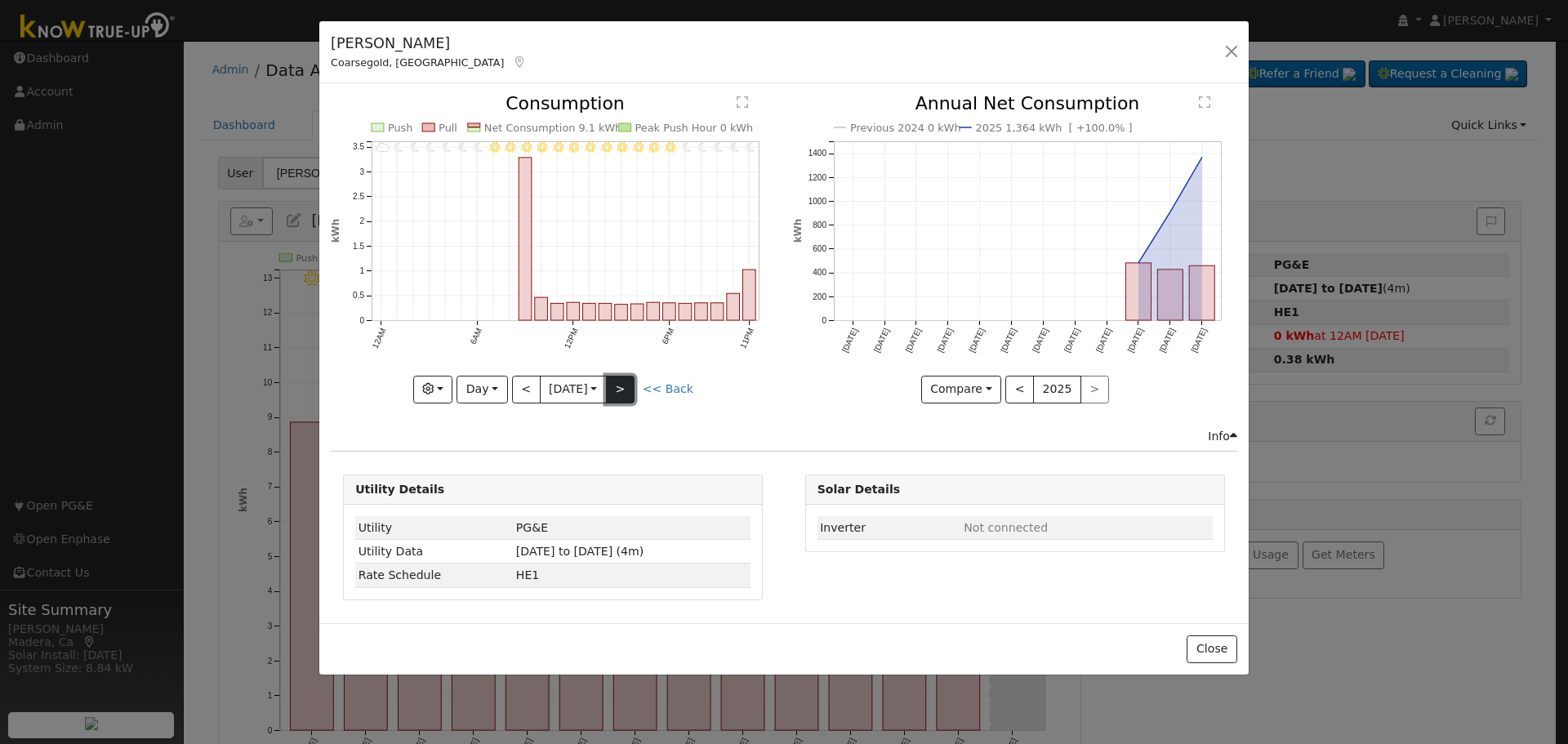
click at [626, 392] on button ">" at bounding box center [620, 390] width 29 height 28
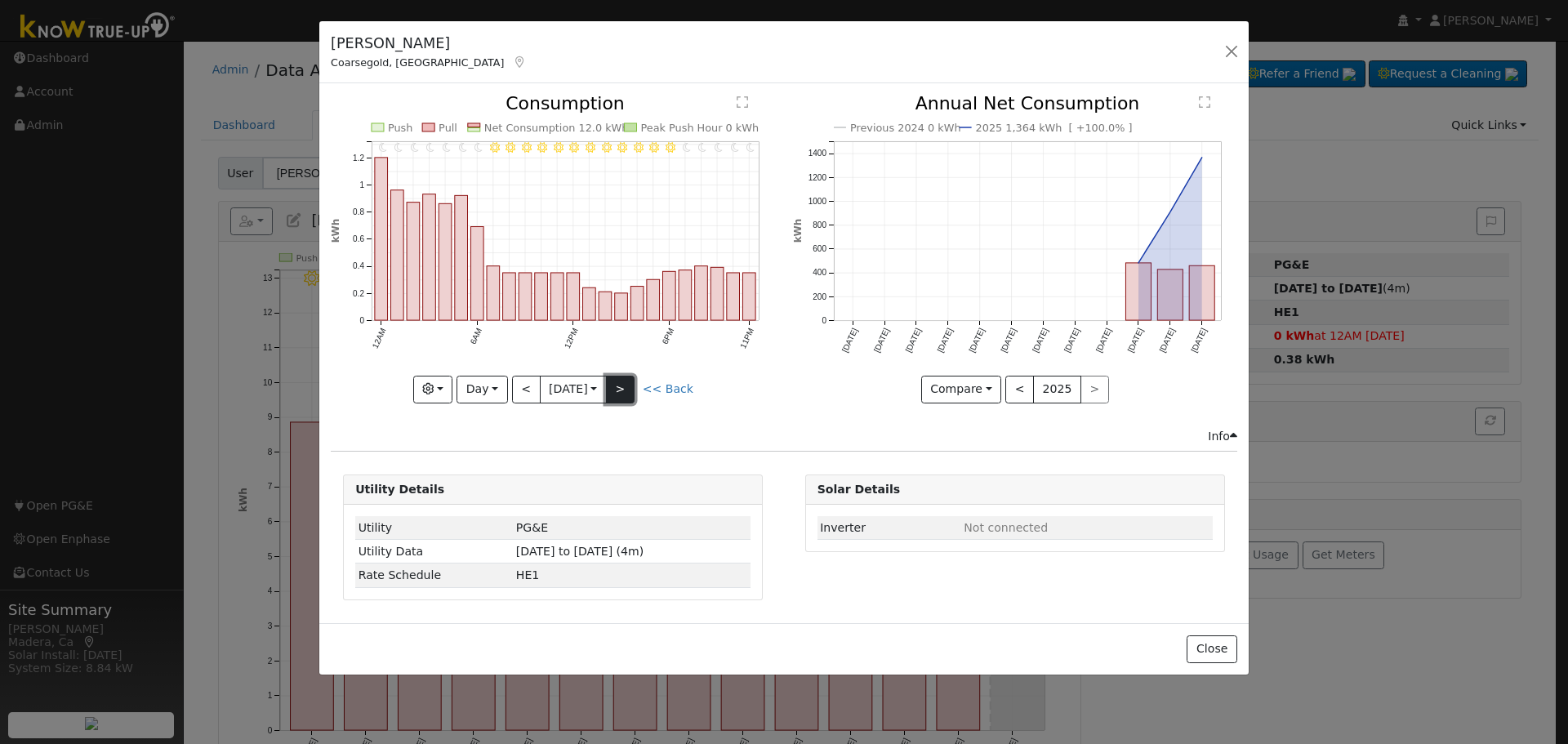
click at [631, 392] on button ">" at bounding box center [620, 390] width 29 height 28
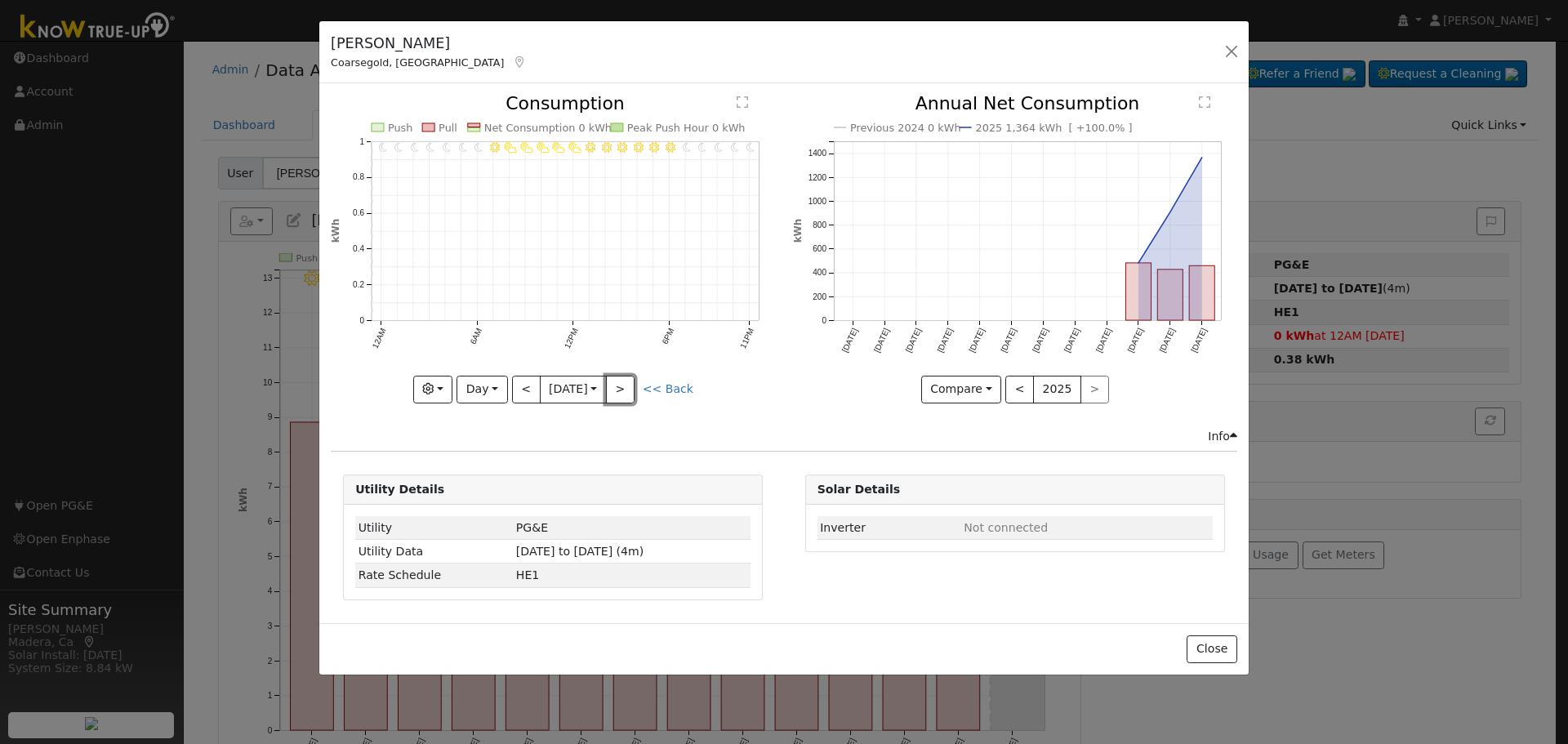
click at [630, 390] on button ">" at bounding box center [620, 390] width 29 height 28
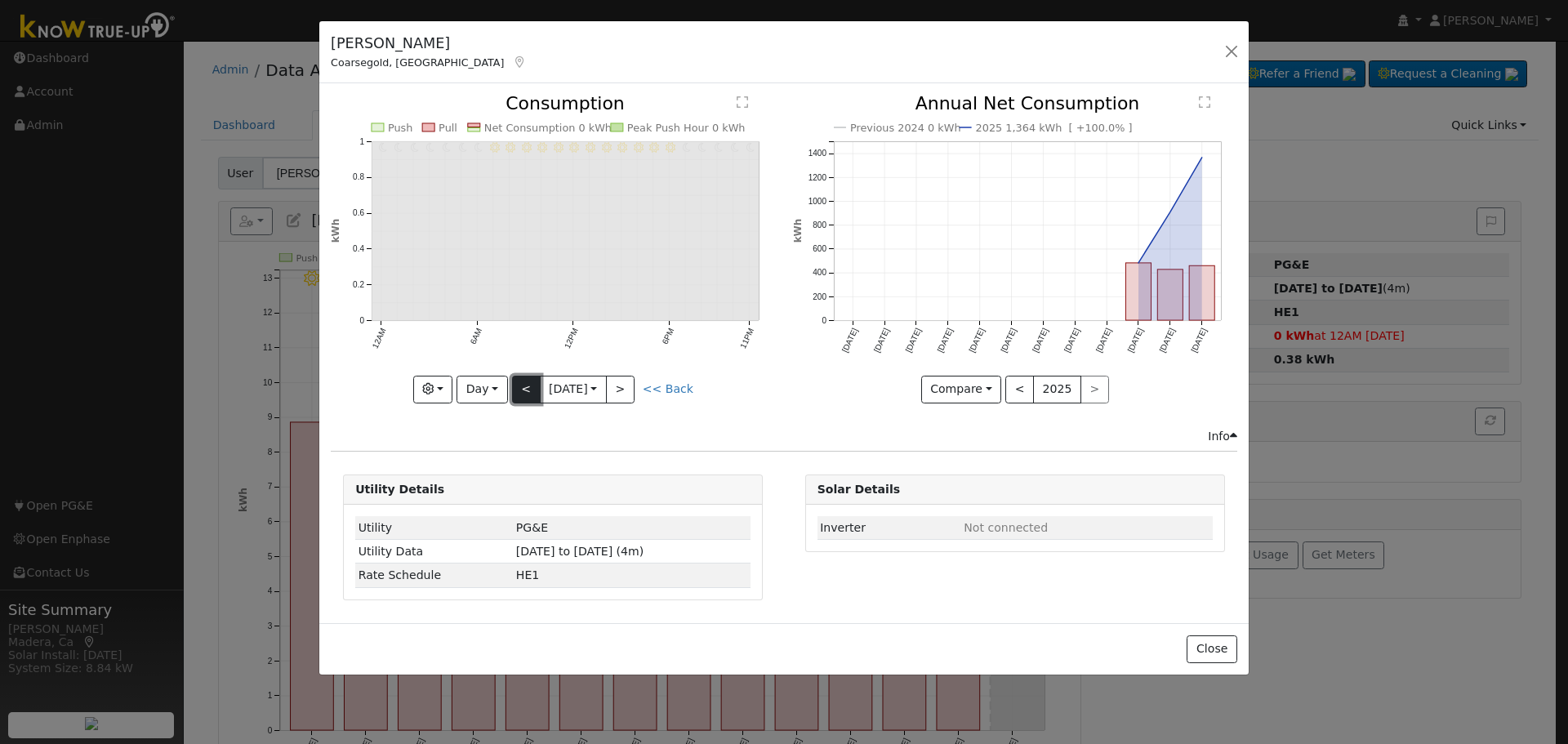
click at [521, 389] on button "<" at bounding box center [526, 390] width 29 height 28
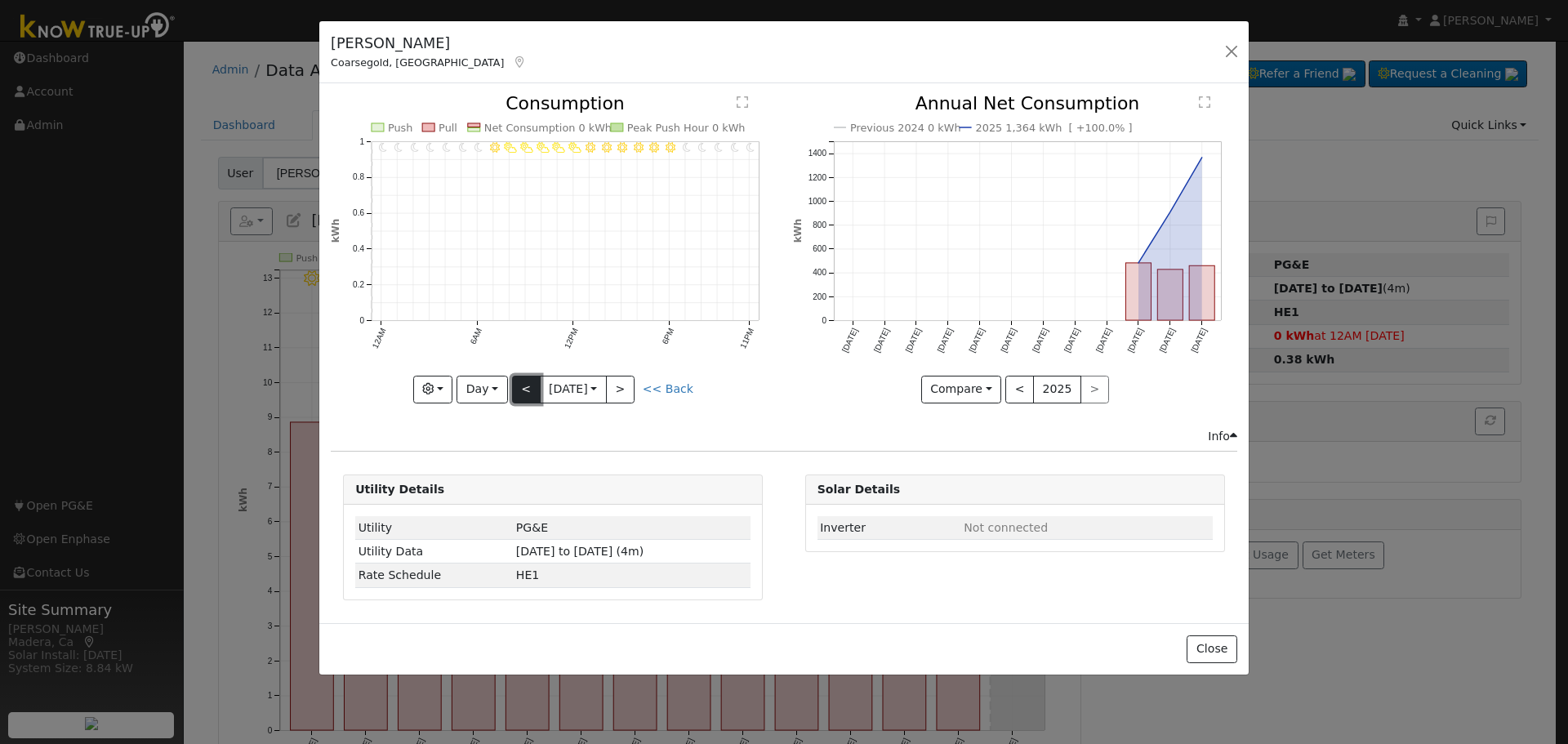
click at [521, 389] on button "<" at bounding box center [526, 390] width 29 height 28
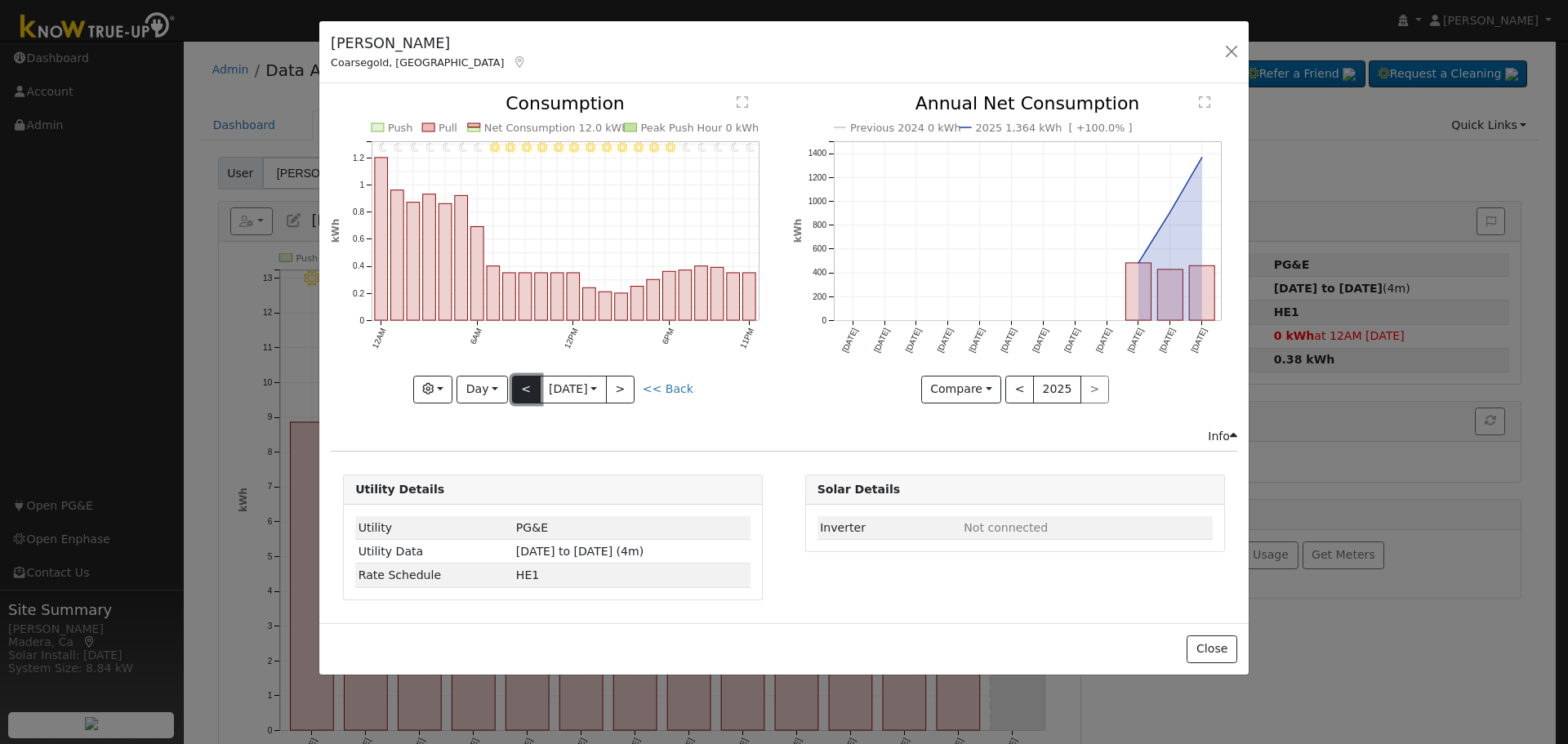
click at [521, 389] on button "<" at bounding box center [526, 390] width 29 height 28
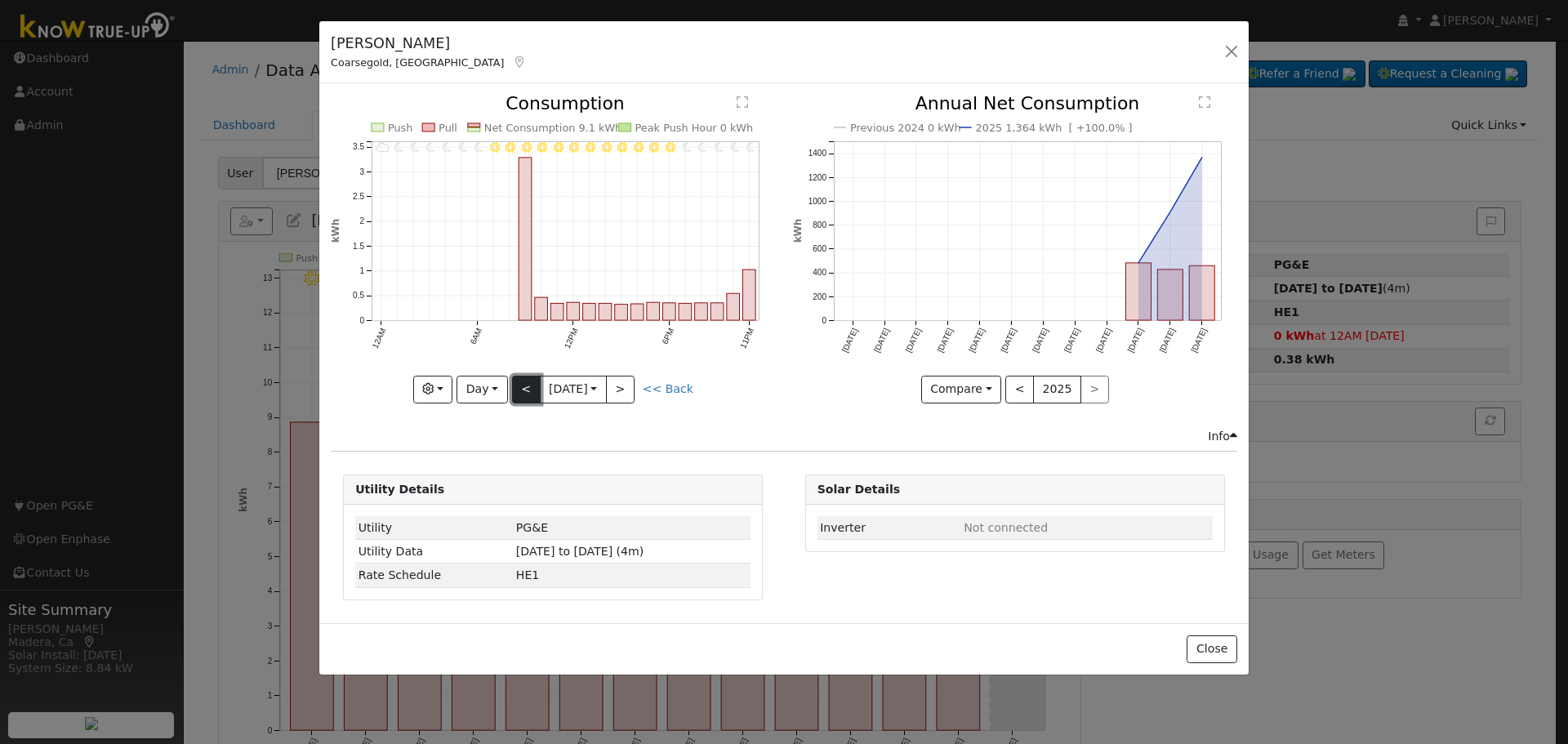
click at [521, 389] on button "<" at bounding box center [526, 390] width 29 height 28
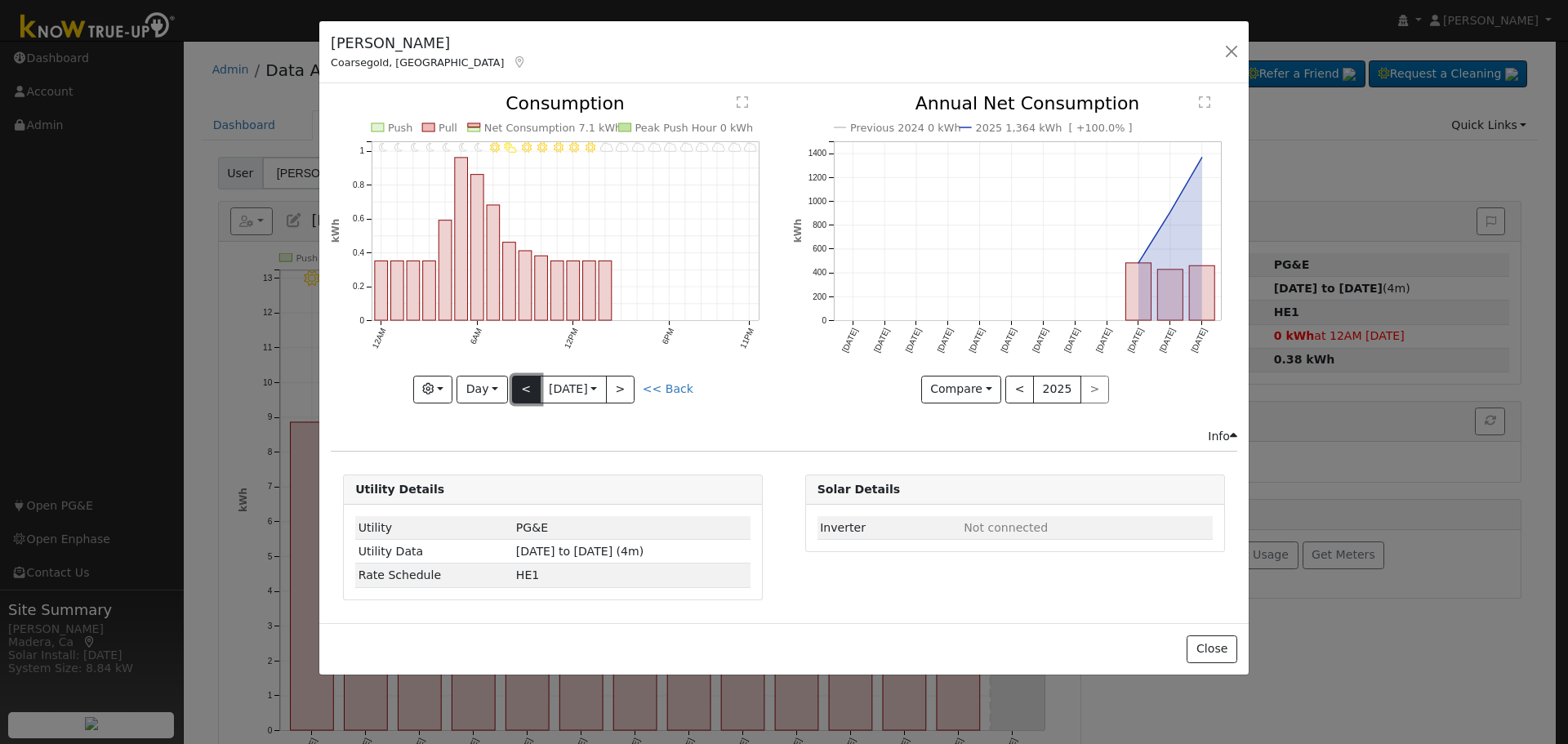
click at [521, 389] on button "<" at bounding box center [526, 390] width 29 height 28
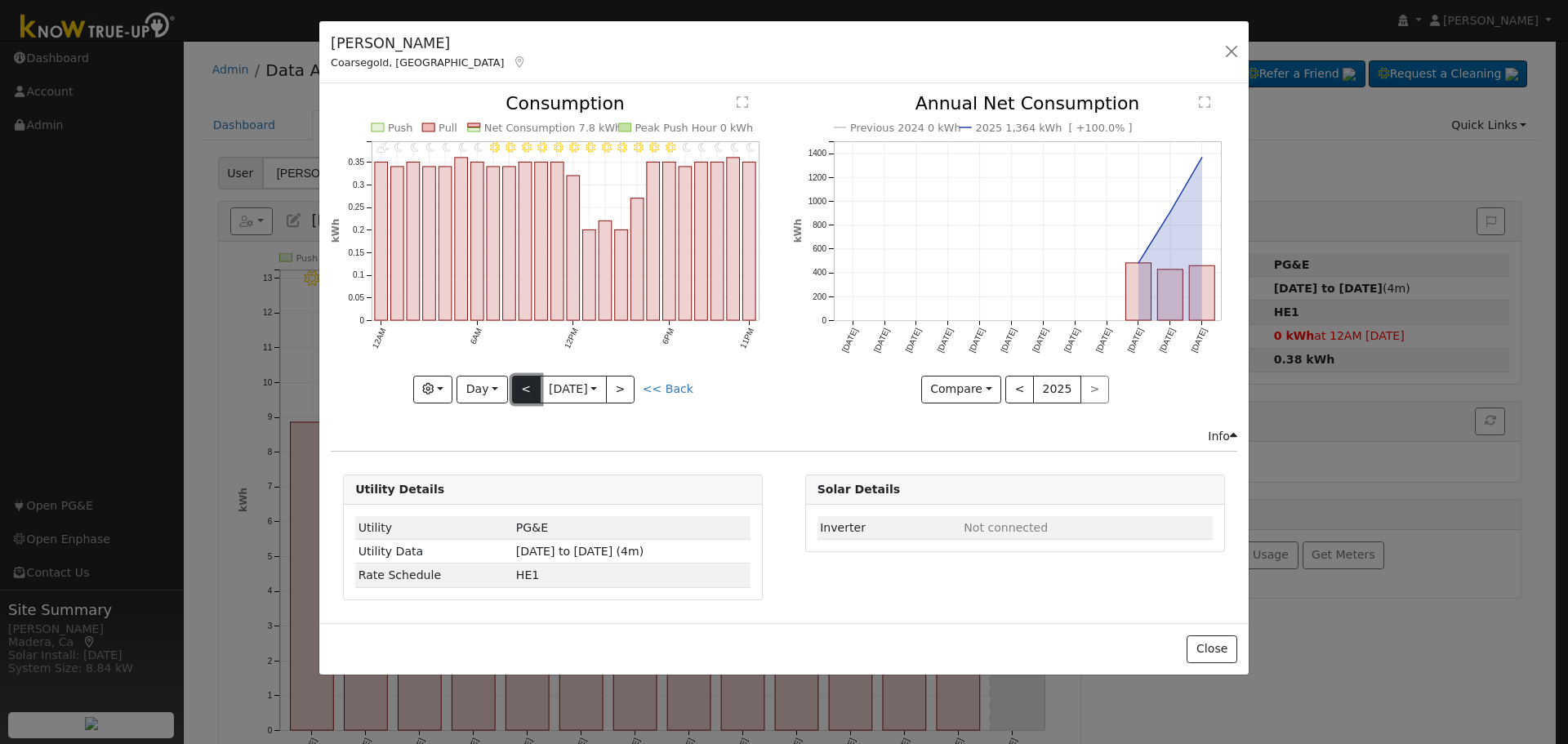
click at [521, 389] on button "<" at bounding box center [526, 390] width 29 height 28
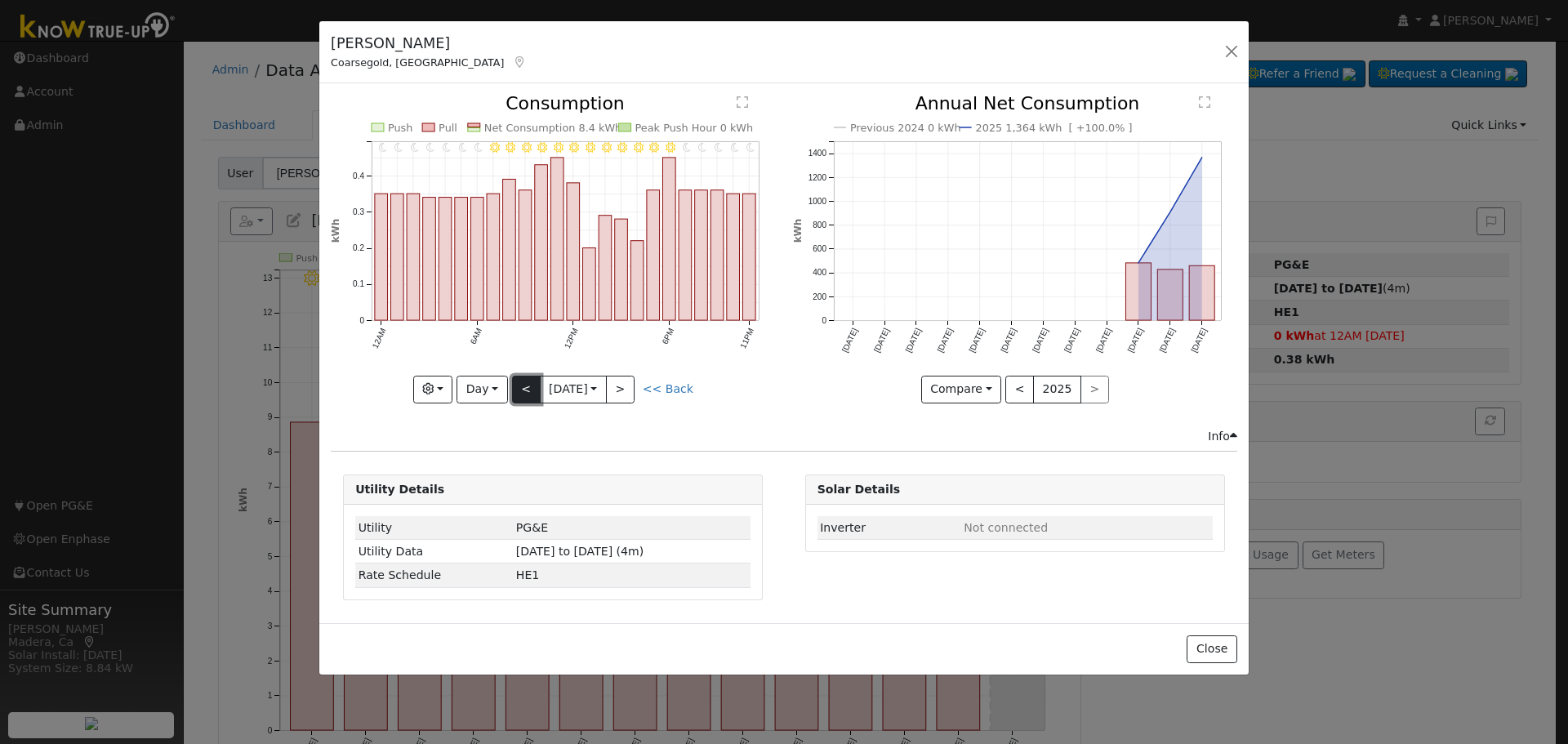
click at [521, 389] on button "<" at bounding box center [526, 390] width 29 height 28
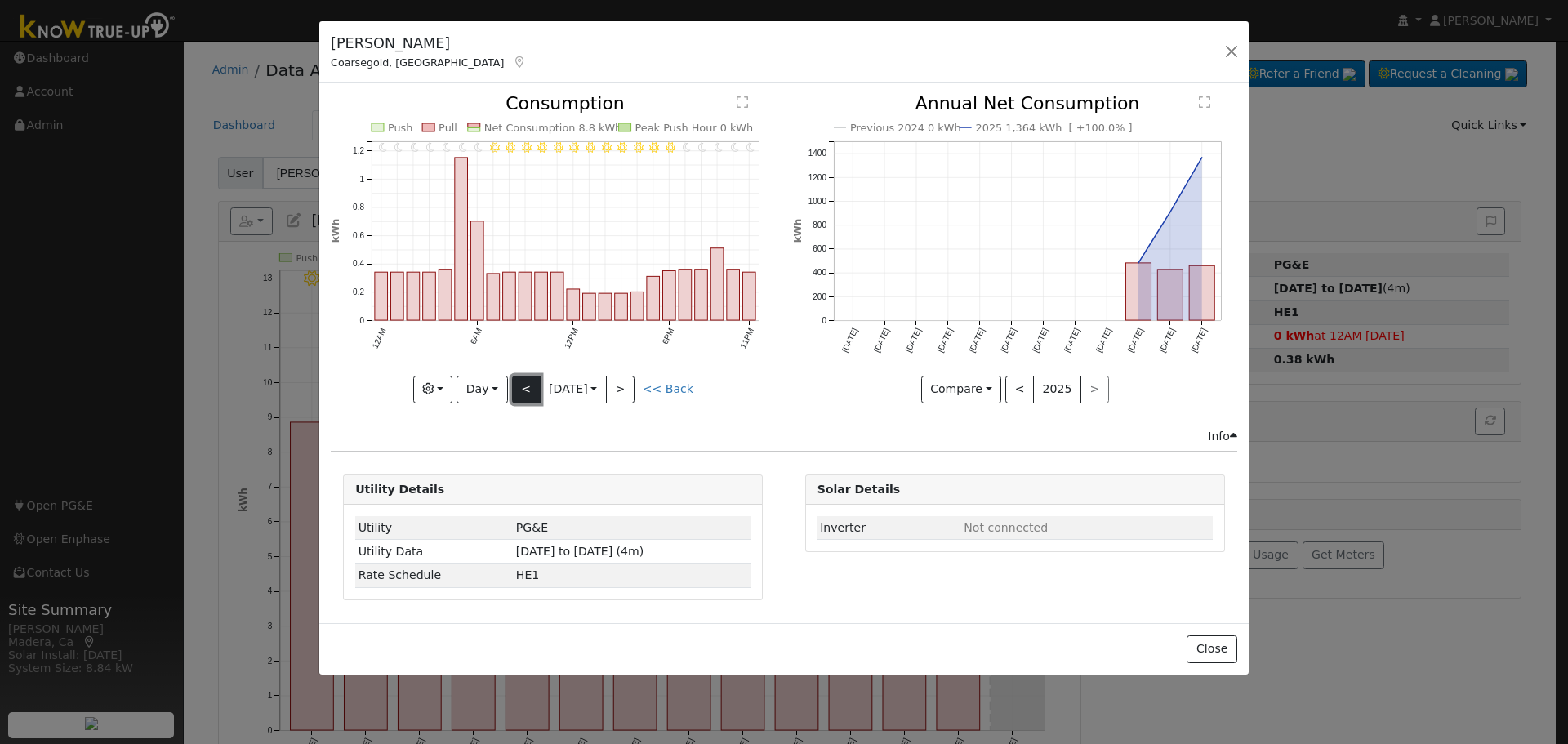
click at [521, 389] on button "<" at bounding box center [526, 390] width 29 height 28
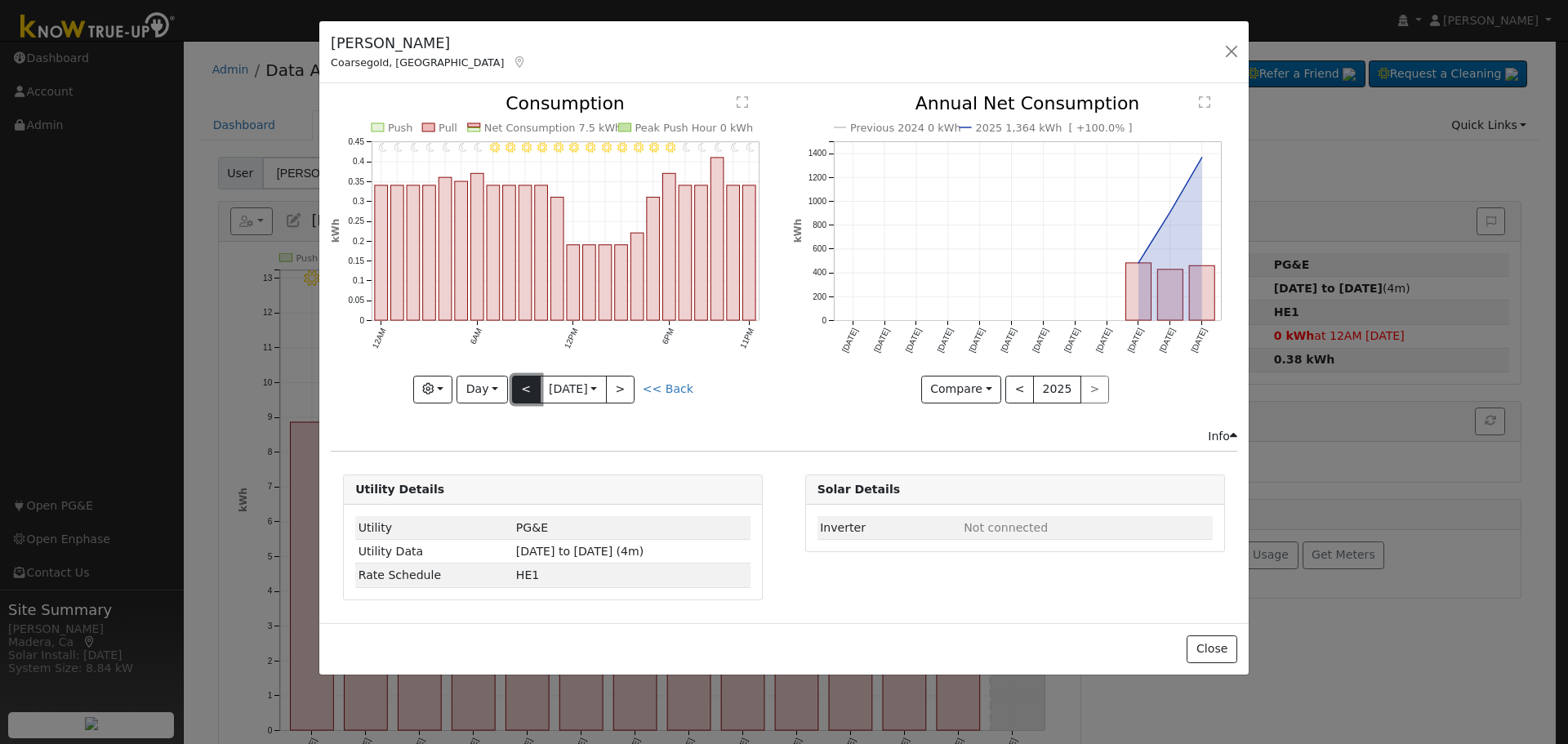
click at [521, 389] on button "<" at bounding box center [526, 390] width 29 height 28
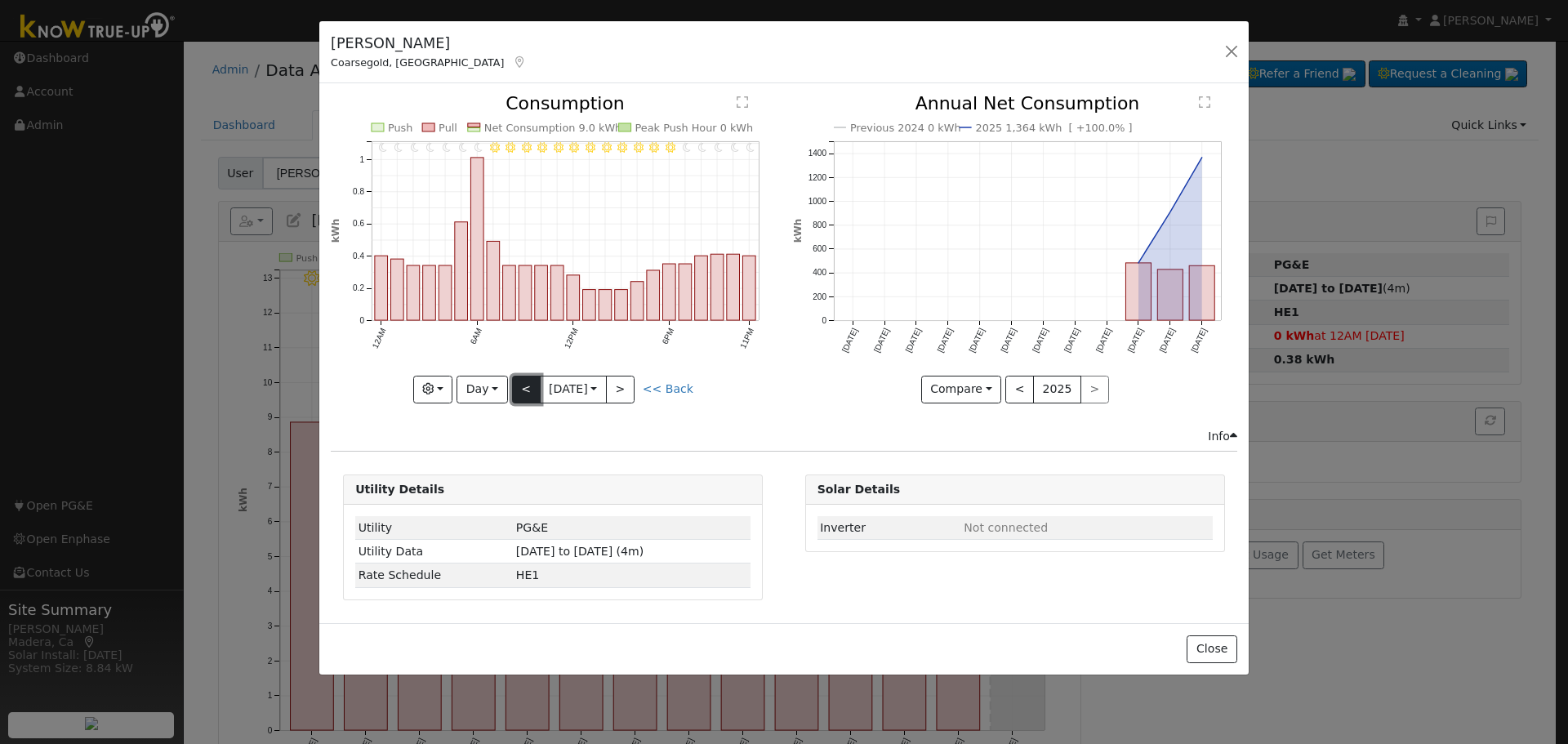
click at [521, 389] on button "<" at bounding box center [526, 390] width 29 height 28
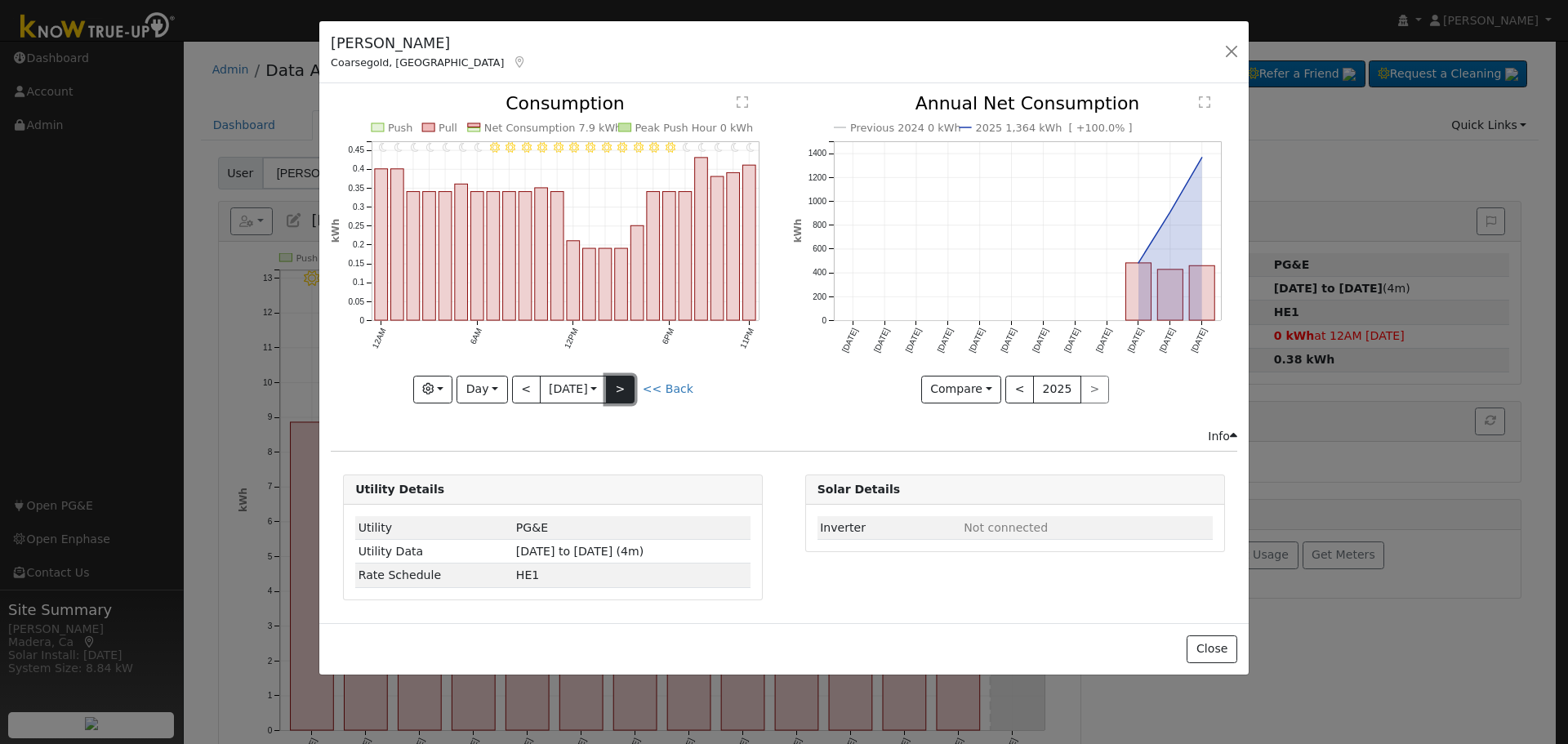
click at [617, 388] on button ">" at bounding box center [620, 390] width 29 height 28
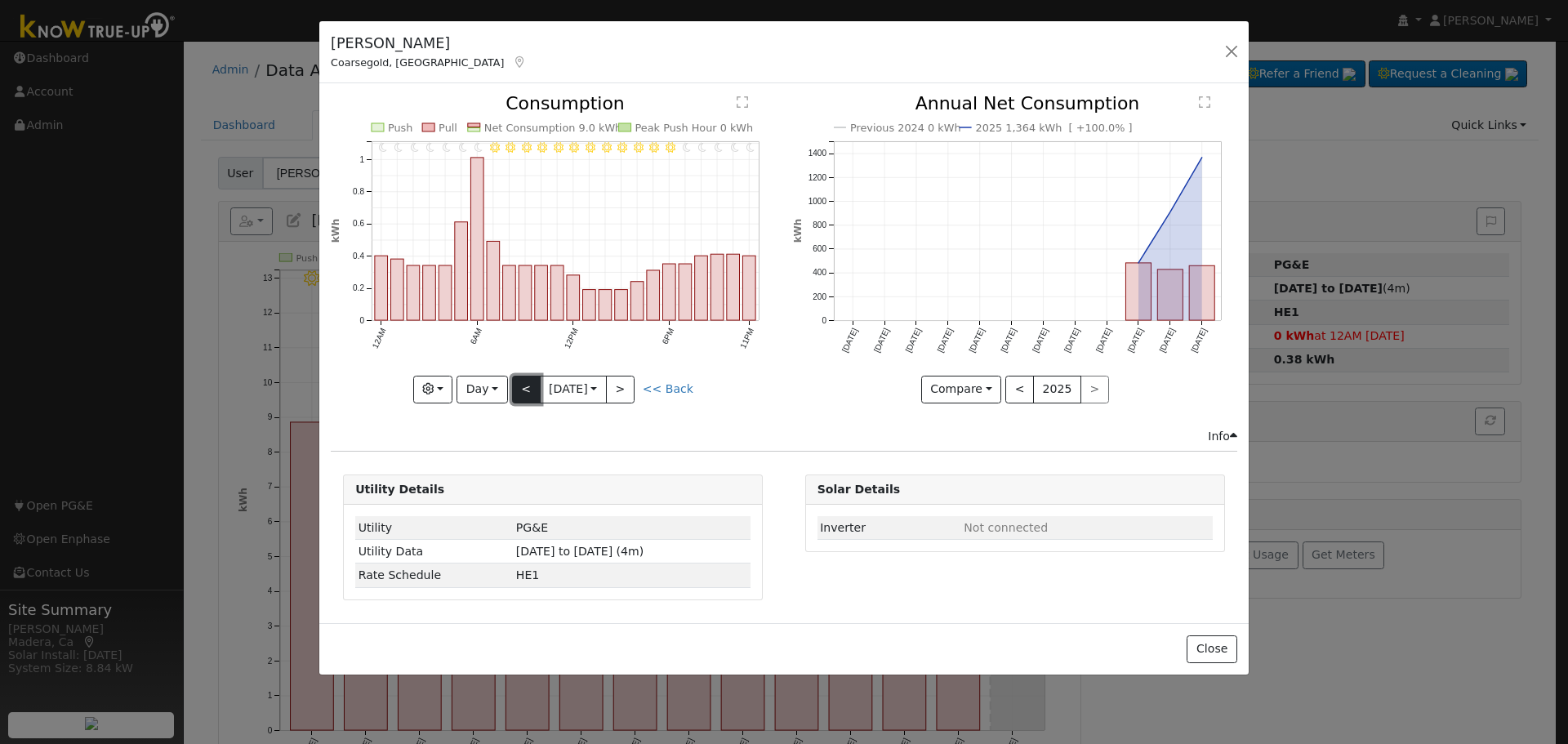
click at [520, 390] on button "<" at bounding box center [526, 390] width 29 height 28
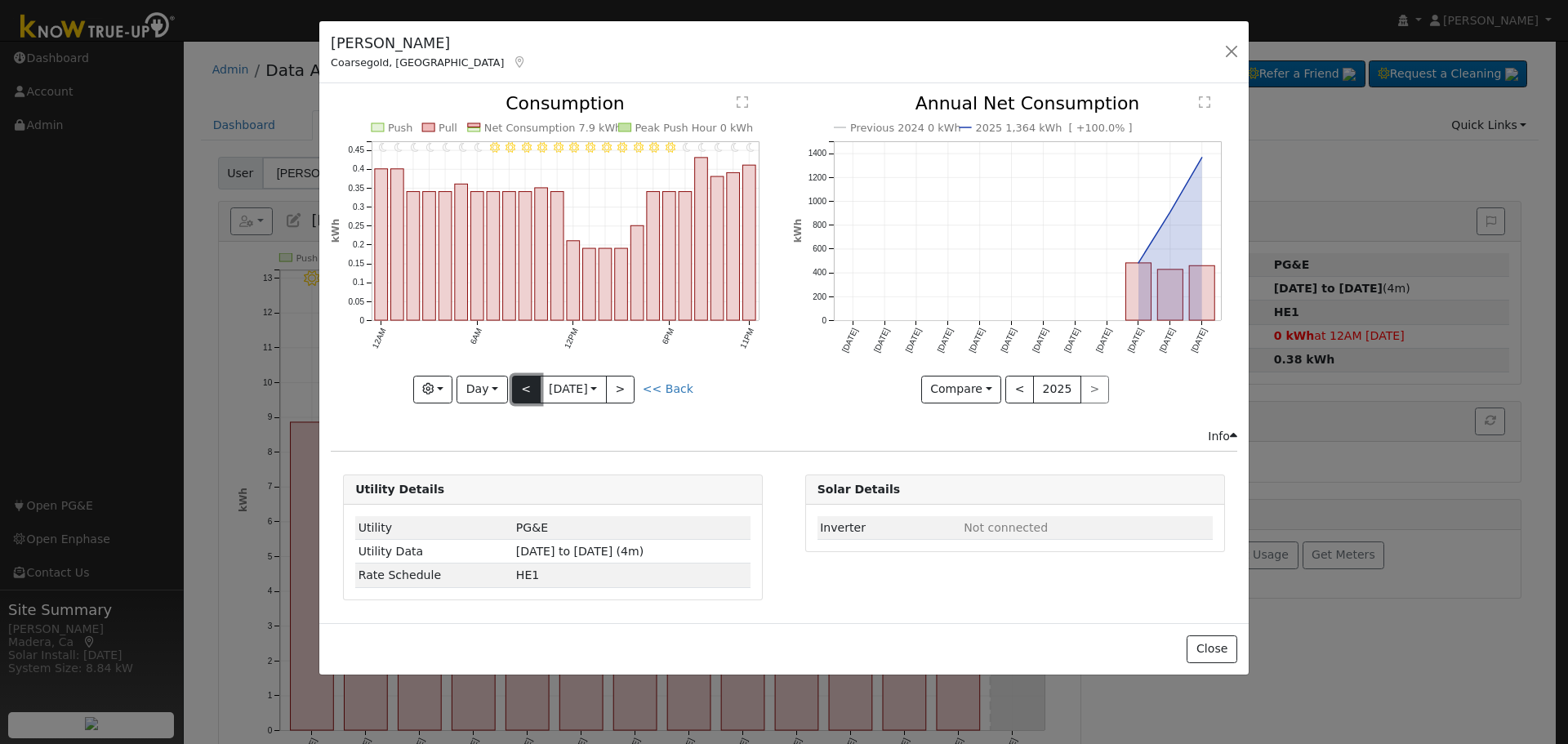
click at [520, 390] on button "<" at bounding box center [526, 390] width 29 height 28
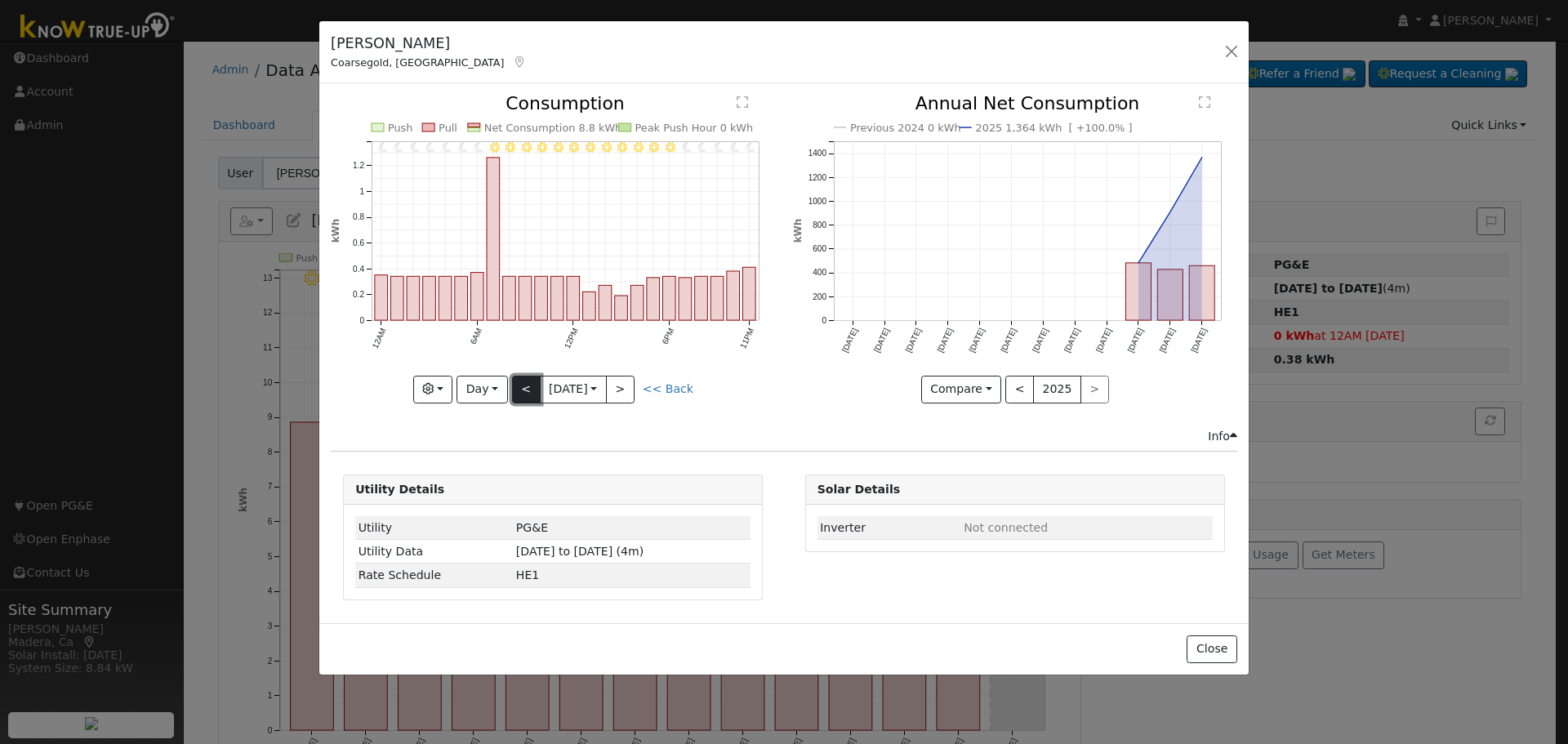
click at [520, 390] on button "<" at bounding box center [526, 390] width 29 height 28
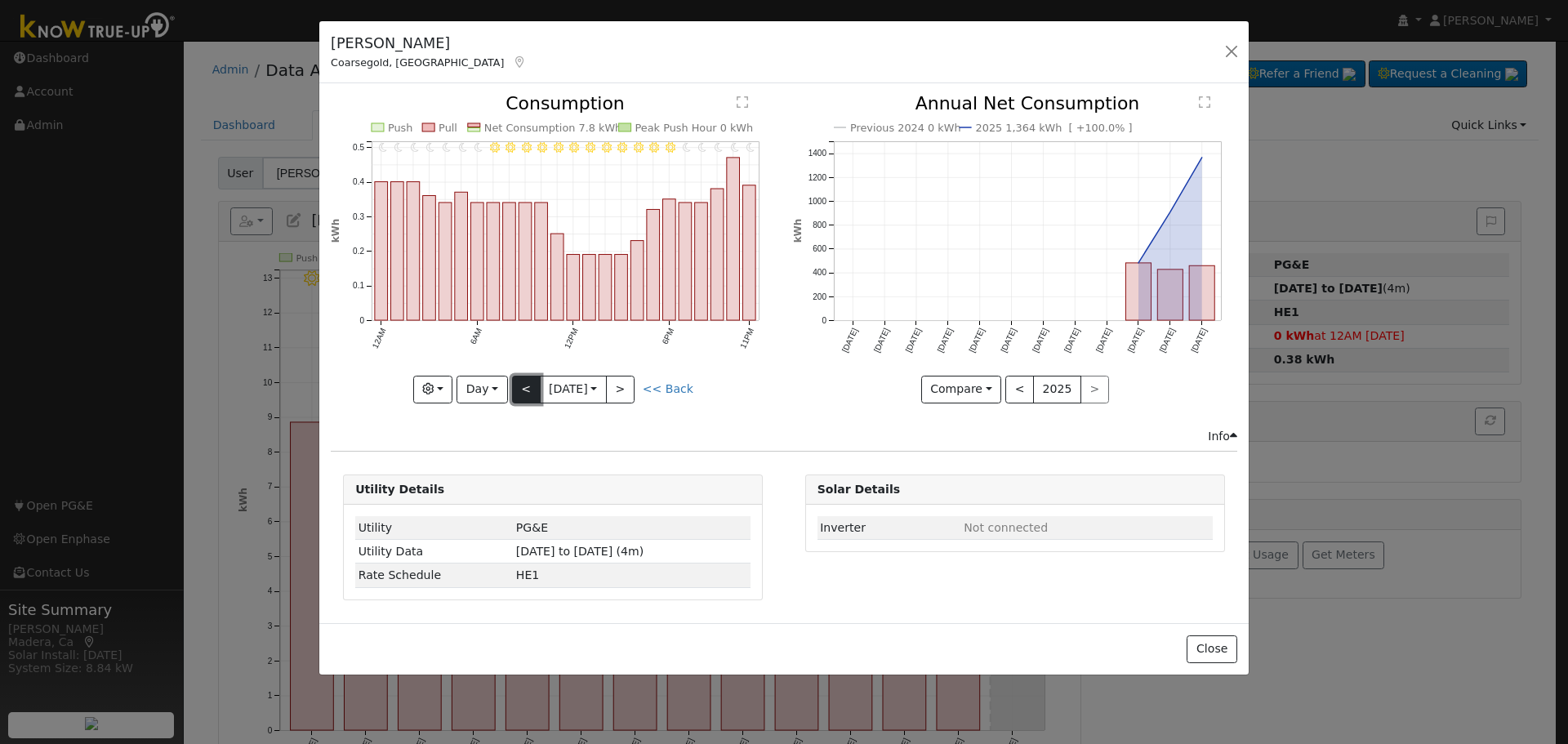
click at [520, 390] on button "<" at bounding box center [526, 390] width 29 height 28
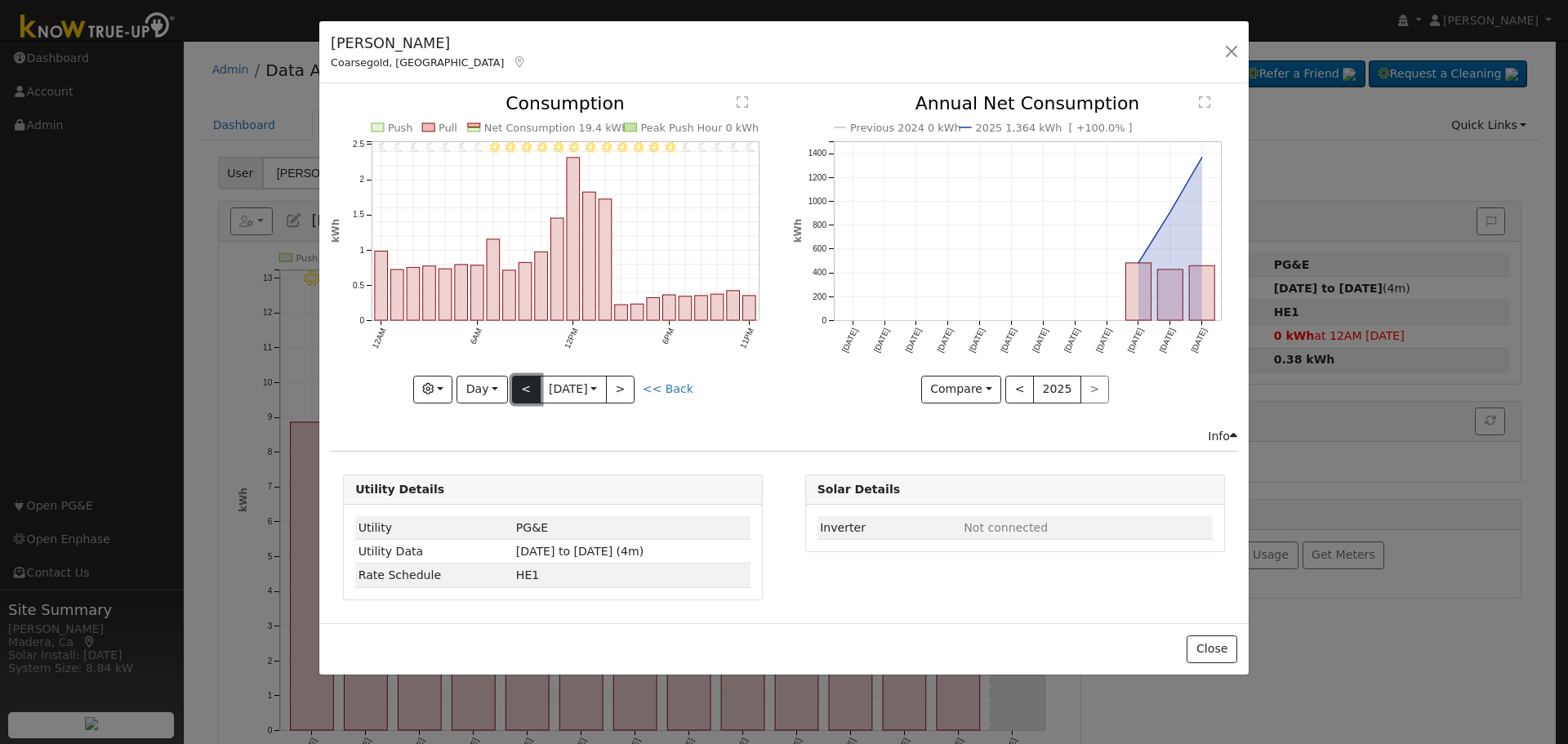
click at [520, 390] on button "<" at bounding box center [526, 390] width 29 height 28
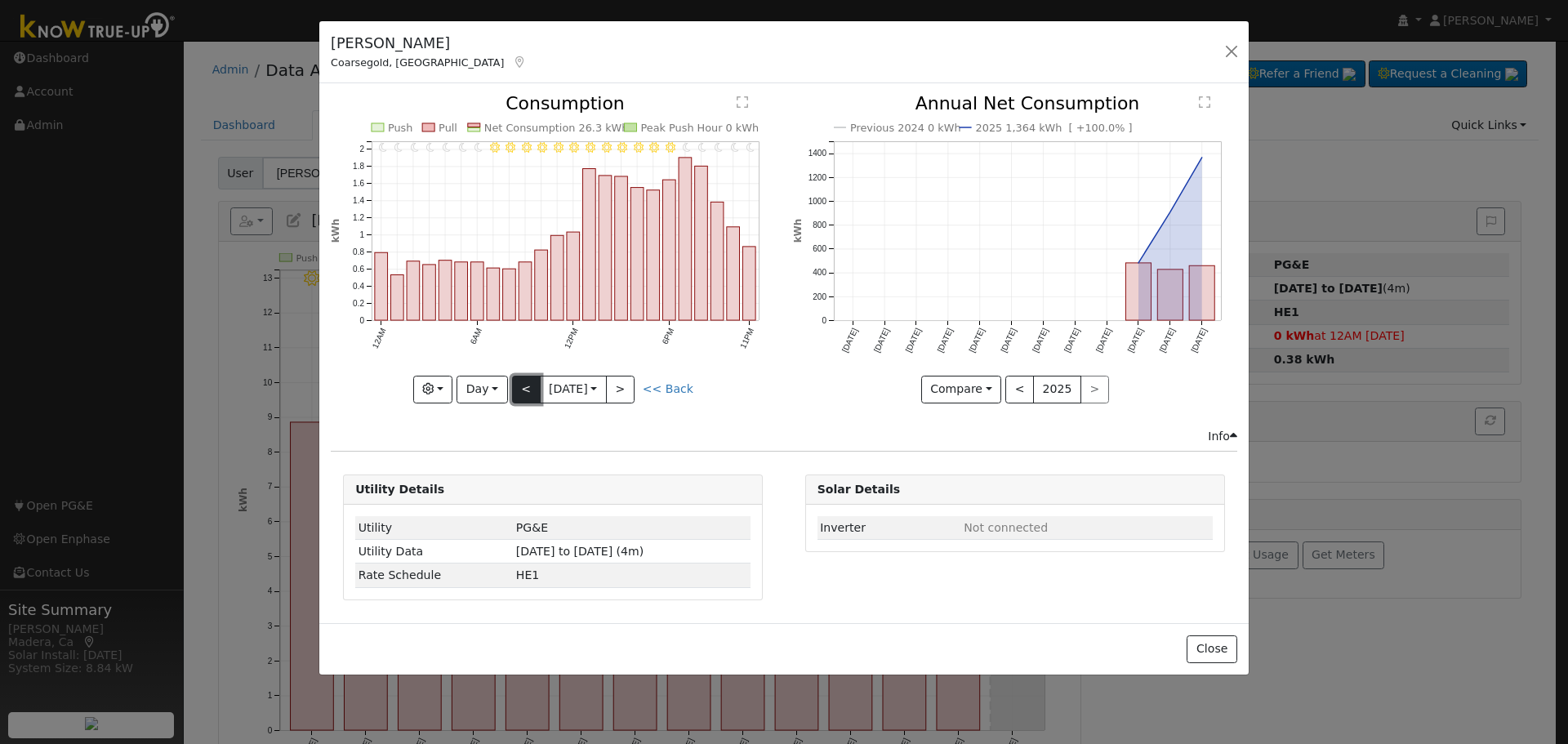
click at [520, 390] on button "<" at bounding box center [526, 390] width 29 height 28
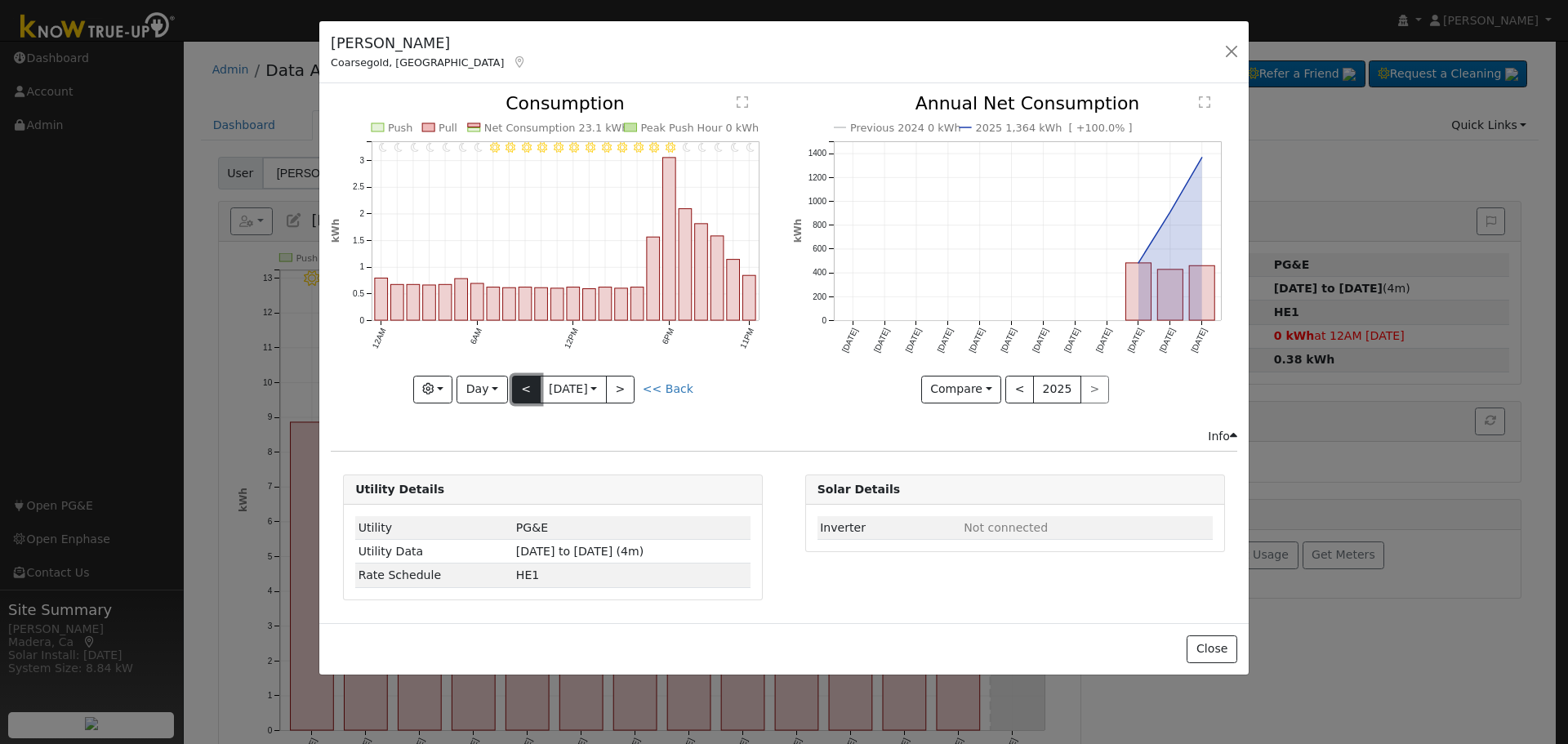
click at [520, 390] on button "<" at bounding box center [526, 390] width 29 height 28
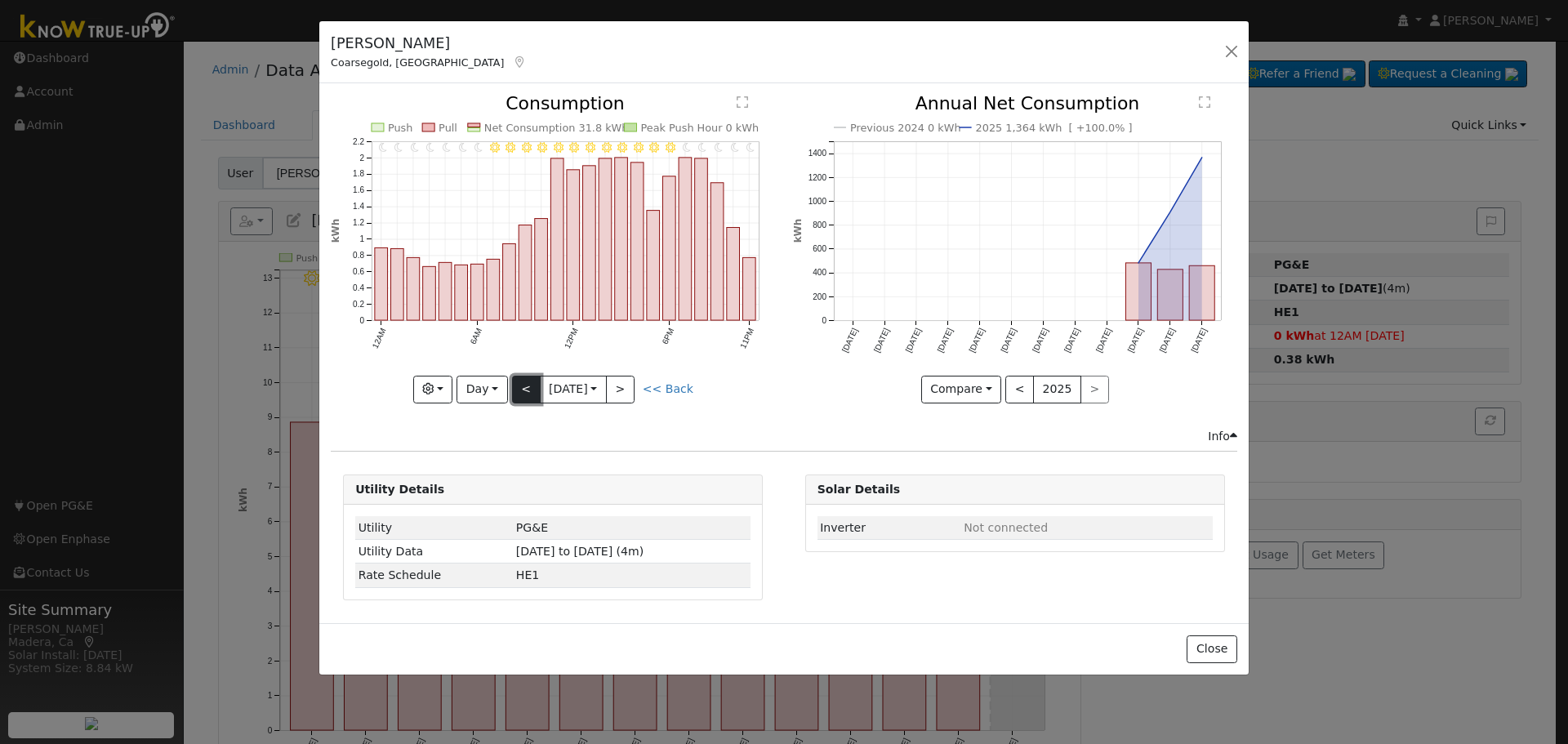
click at [520, 390] on button "<" at bounding box center [526, 390] width 29 height 28
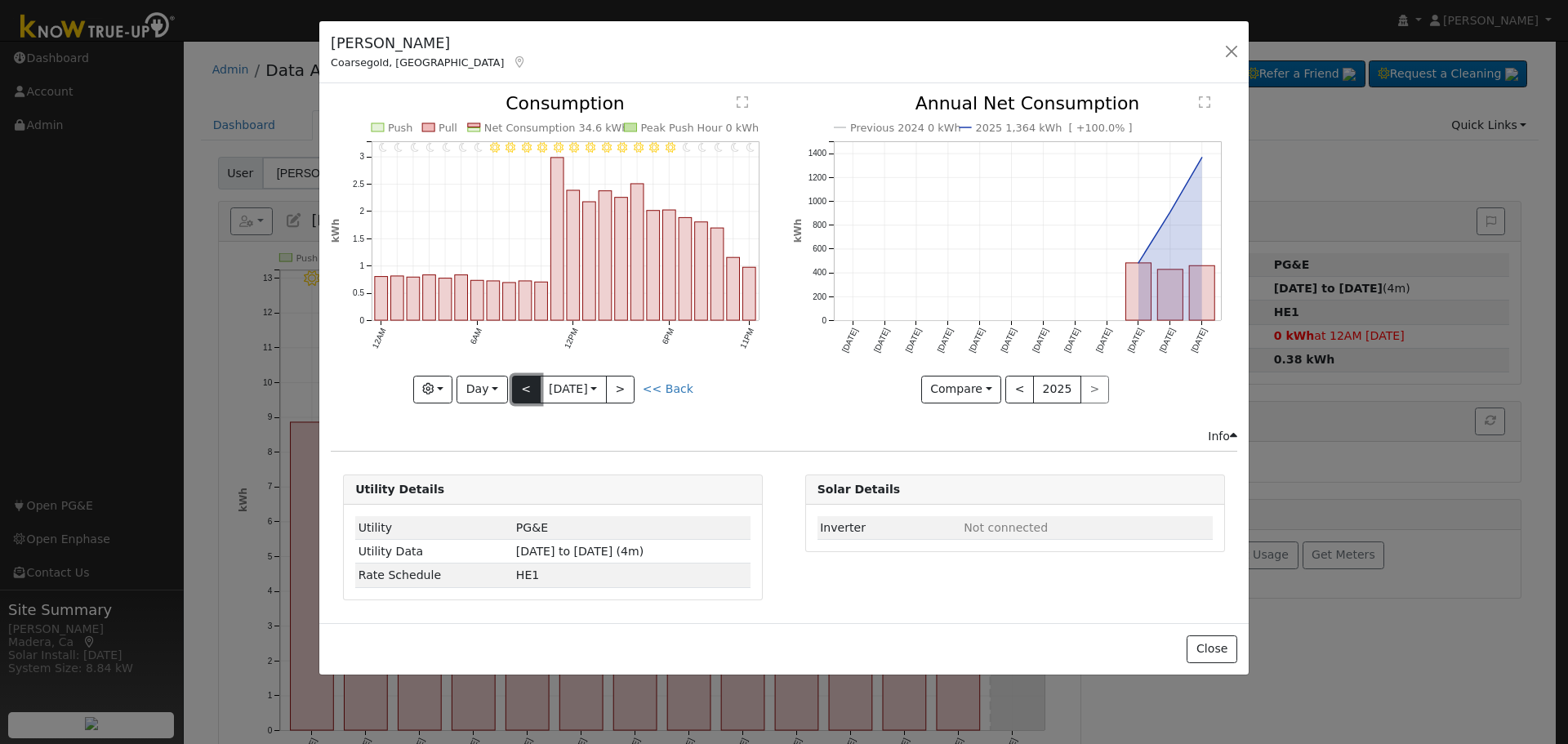
click at [520, 390] on button "<" at bounding box center [526, 390] width 29 height 28
type input "[DATE]"
